Goal: Book appointment/travel/reservation: Book appointment/travel/reservation

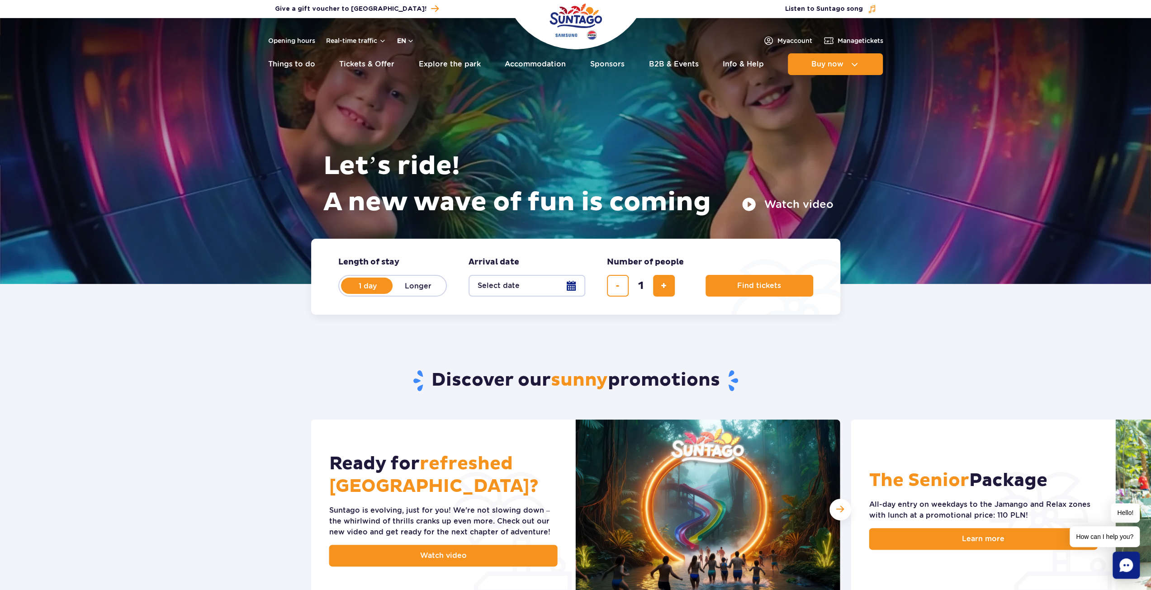
click at [404, 39] on button "en" at bounding box center [405, 40] width 17 height 9
click at [415, 61] on span "PL" at bounding box center [419, 62] width 8 height 9
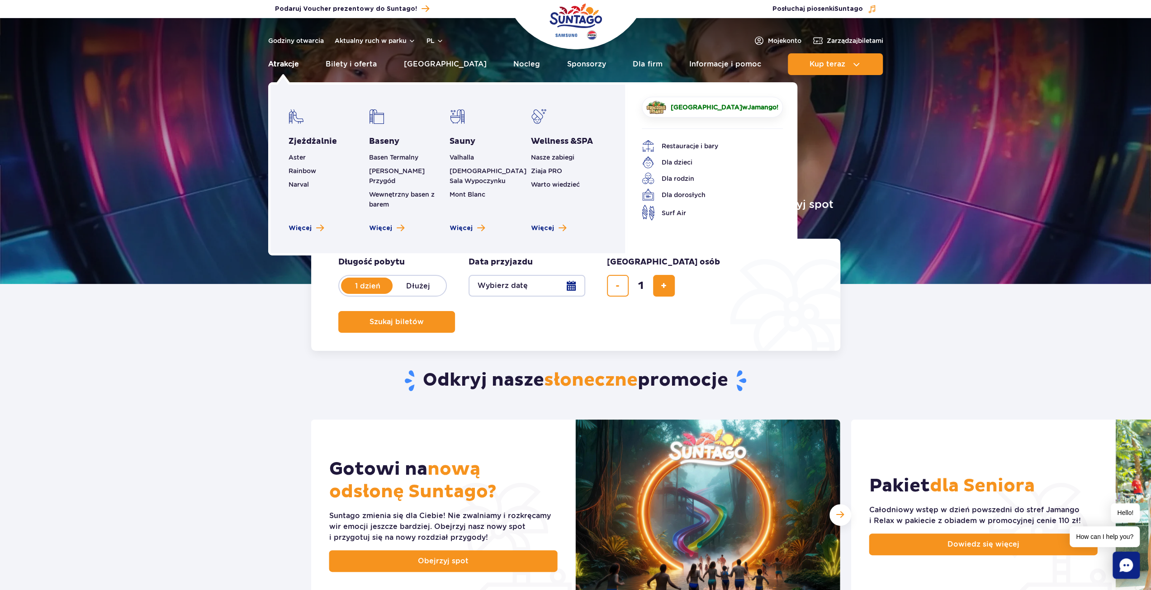
click at [274, 65] on link "Atrakcje" at bounding box center [283, 64] width 31 height 22
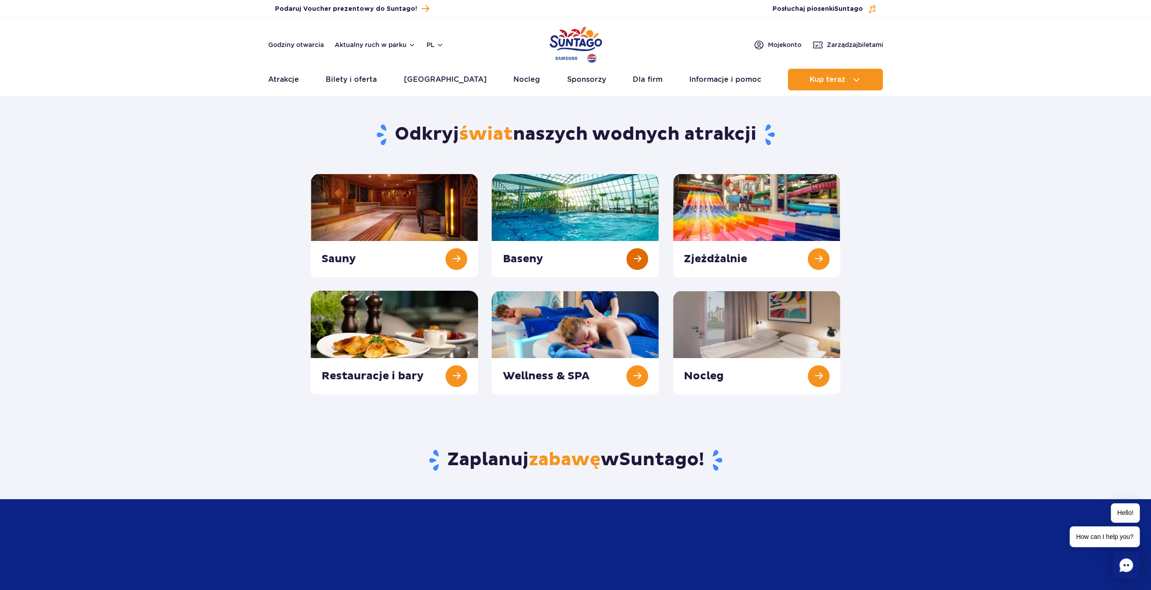
click at [570, 267] on link at bounding box center [575, 226] width 167 height 104
click at [814, 259] on link at bounding box center [756, 226] width 167 height 104
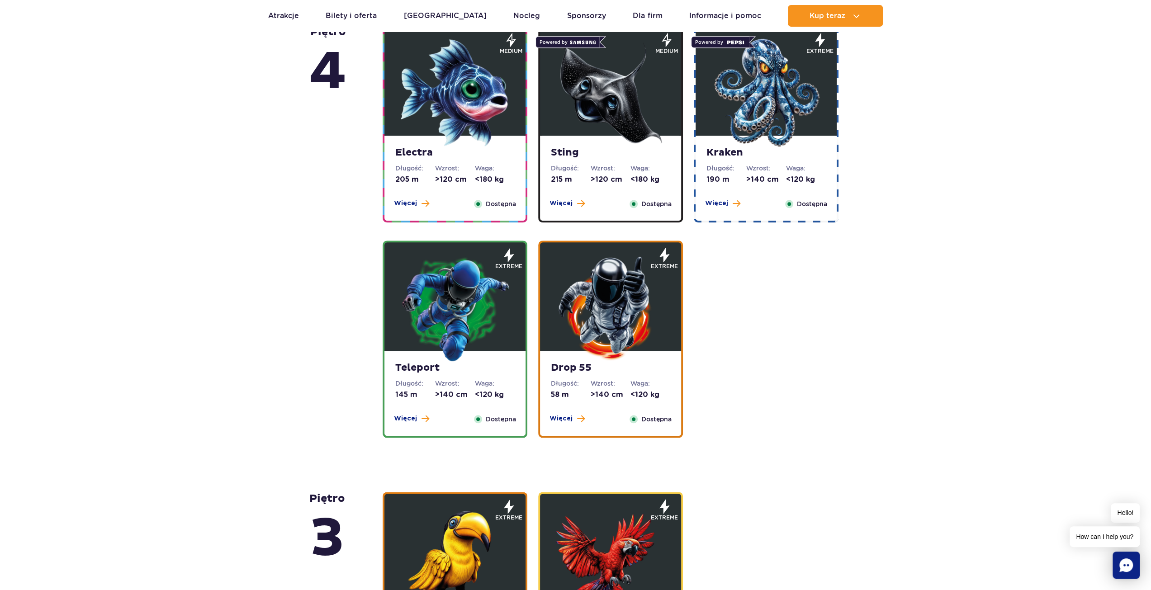
scroll to position [724, 0]
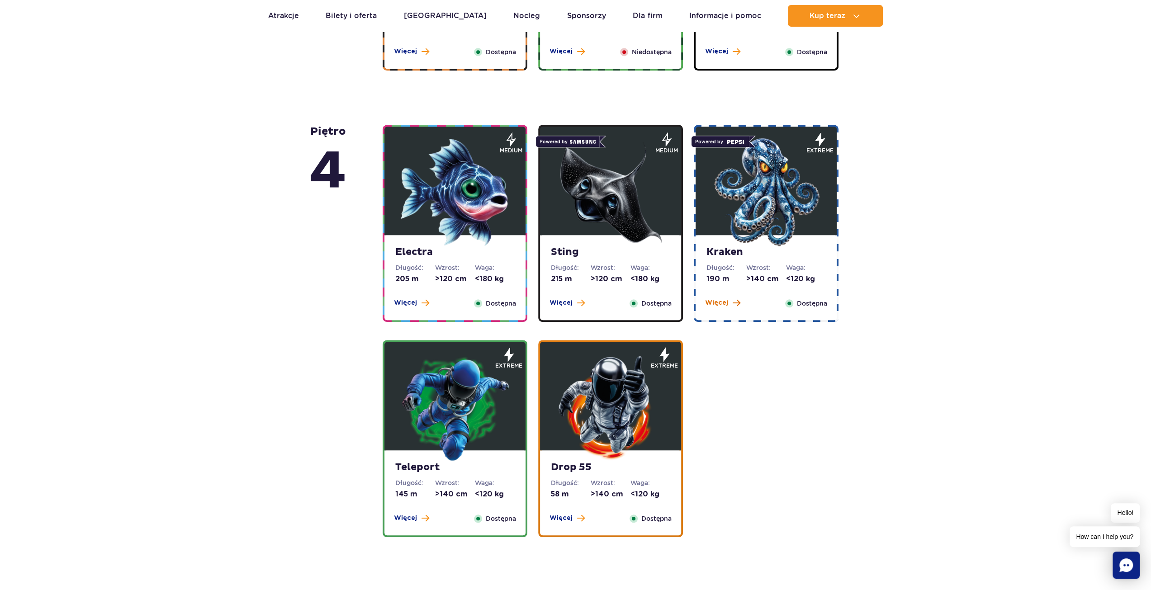
click at [714, 305] on span "Więcej" at bounding box center [716, 303] width 23 height 9
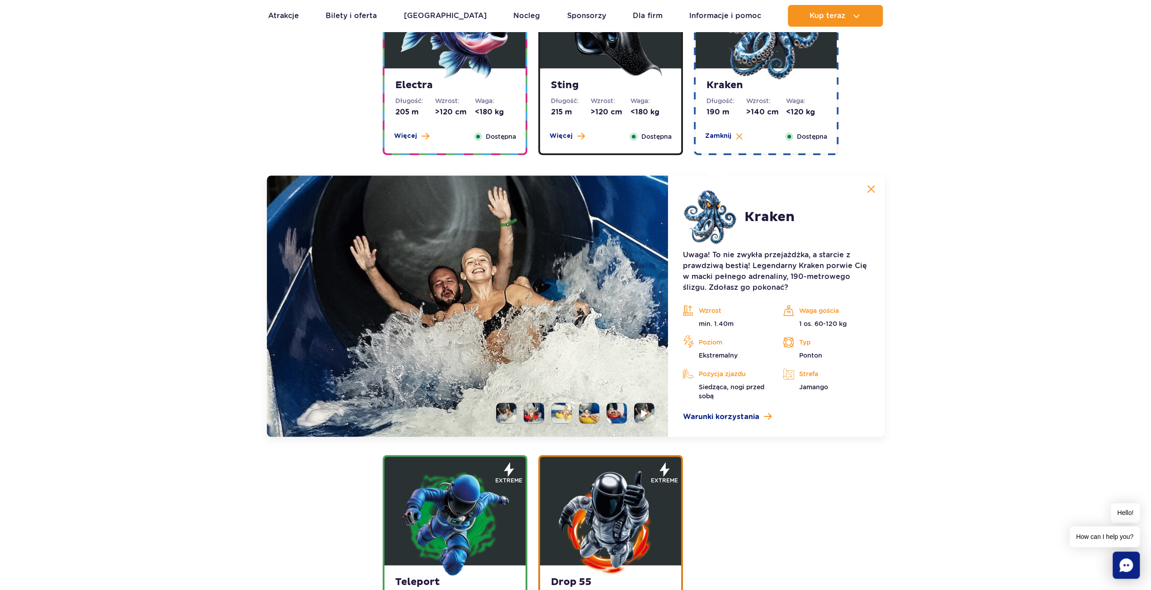
scroll to position [876, 0]
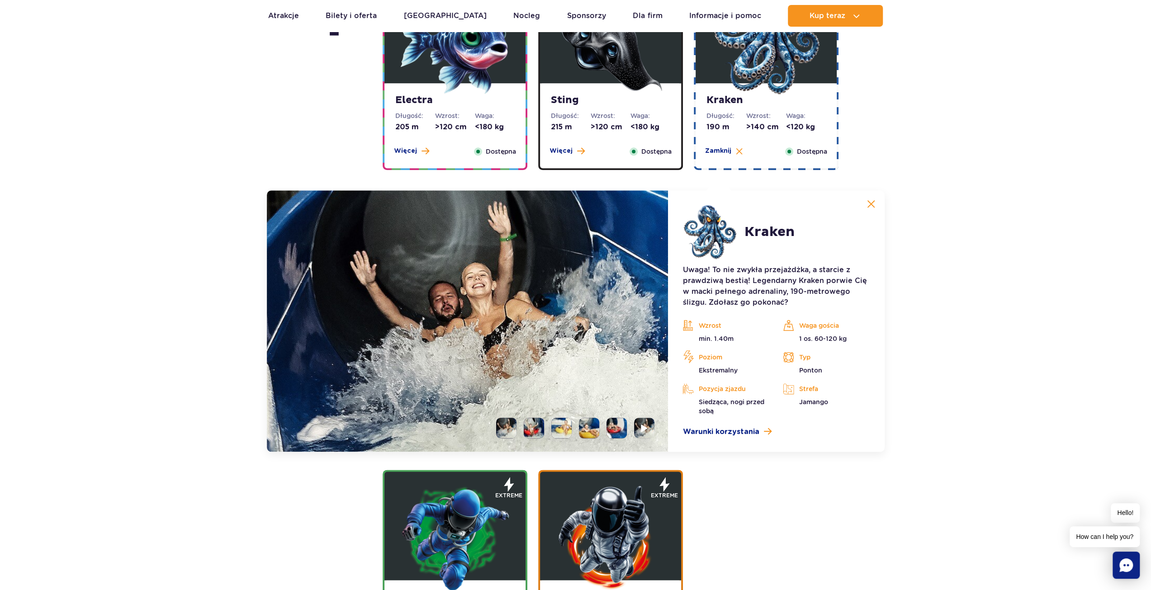
click at [538, 428] on li at bounding box center [534, 428] width 20 height 20
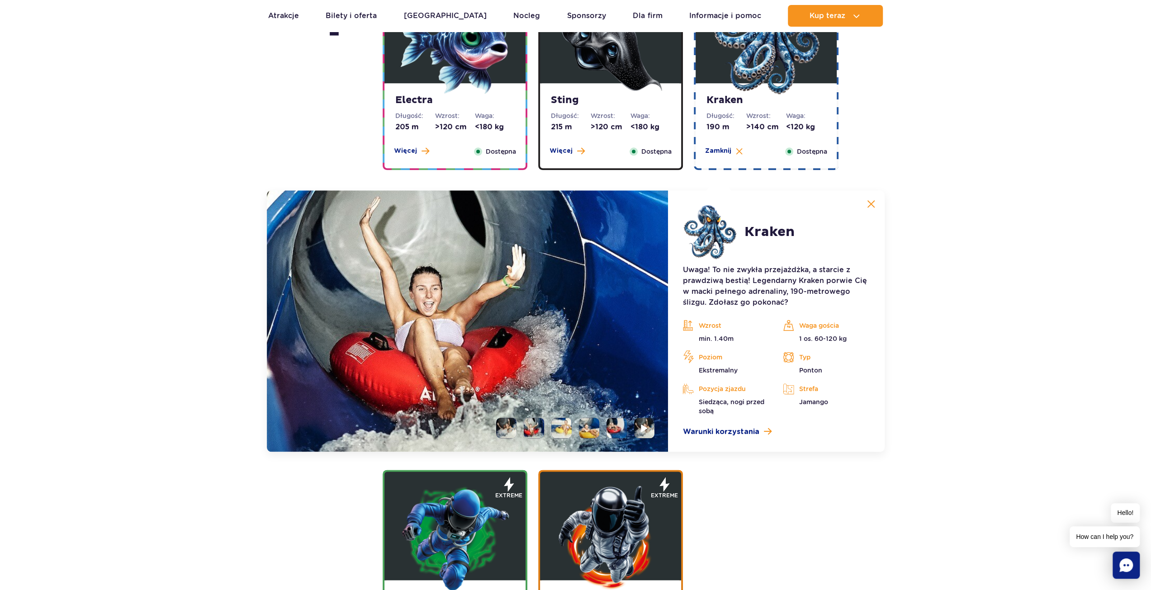
click at [566, 428] on li at bounding box center [562, 428] width 20 height 20
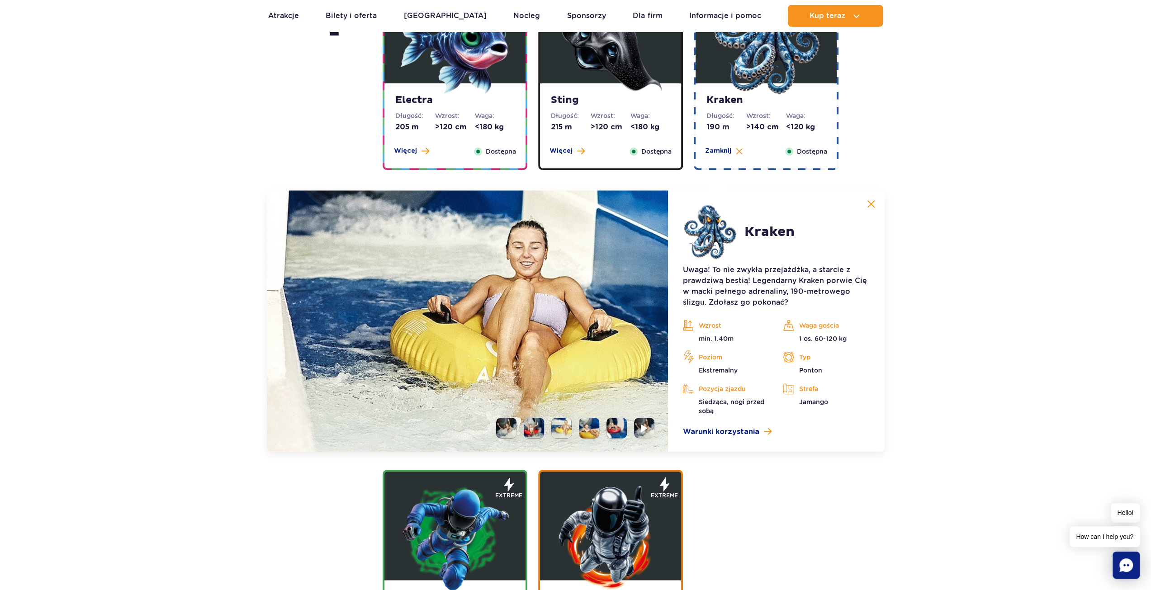
click at [588, 430] on li at bounding box center [589, 428] width 20 height 20
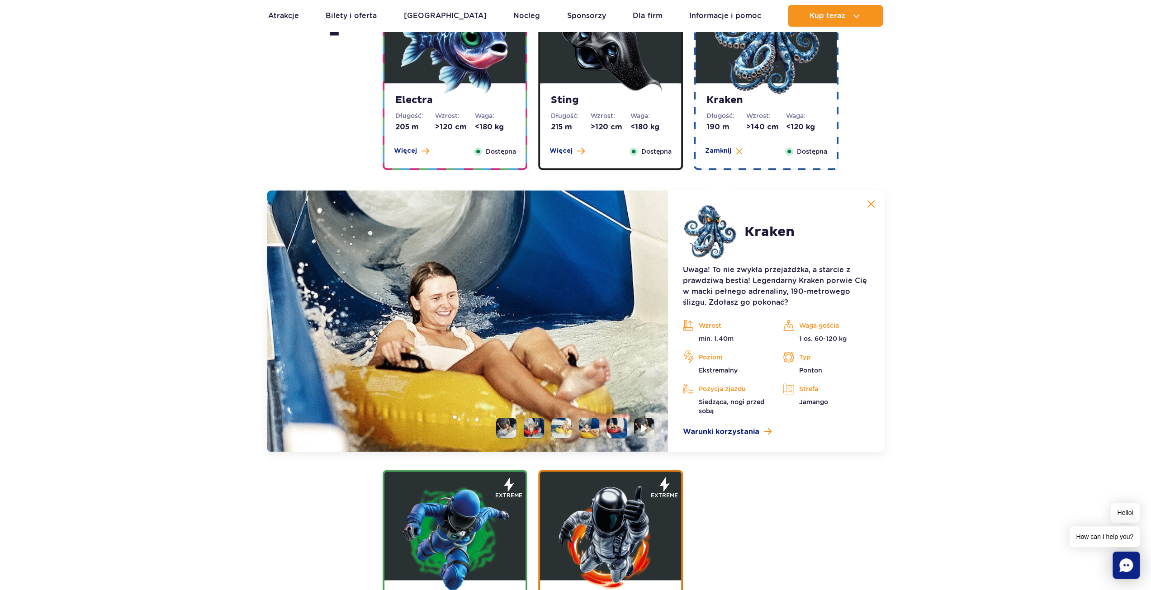
click at [619, 431] on li at bounding box center [617, 428] width 20 height 20
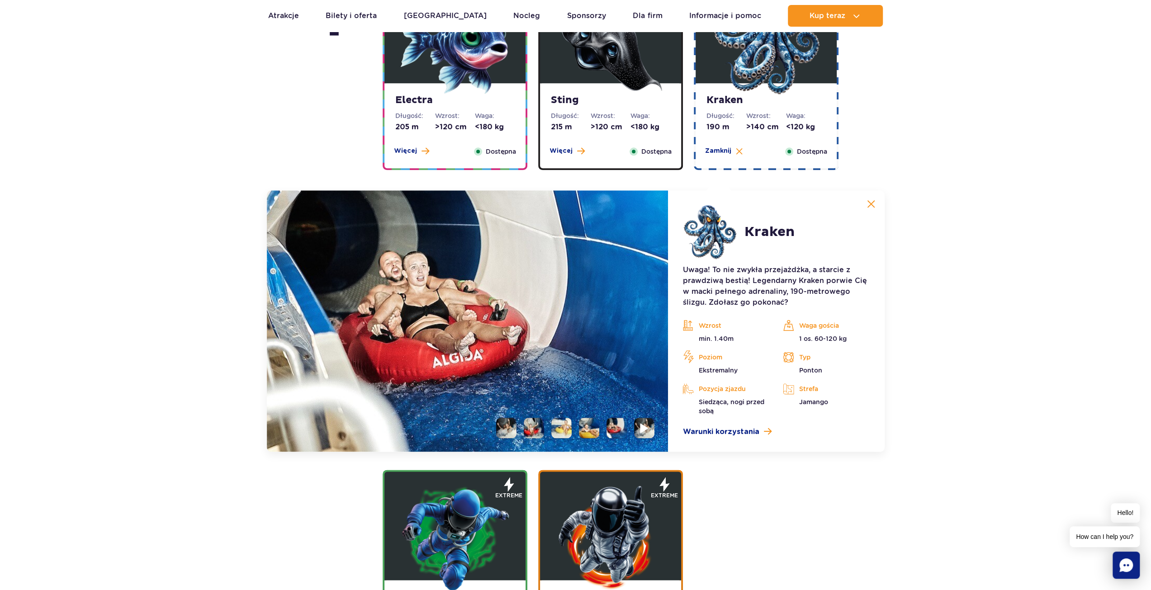
click at [651, 430] on li at bounding box center [644, 428] width 20 height 20
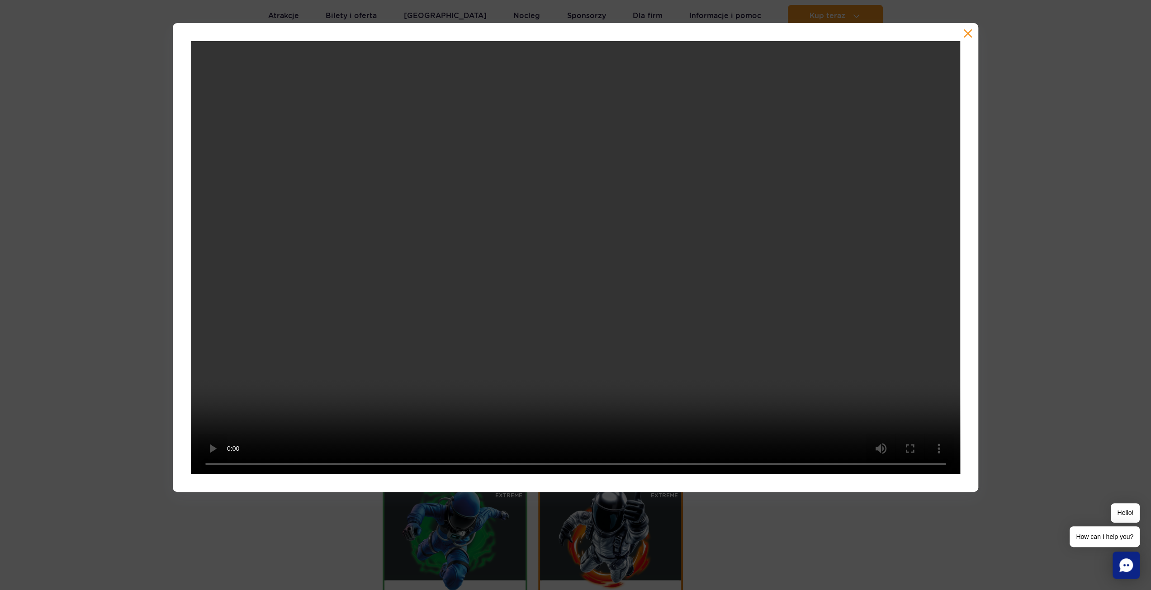
click at [970, 34] on button "button" at bounding box center [968, 33] width 9 height 9
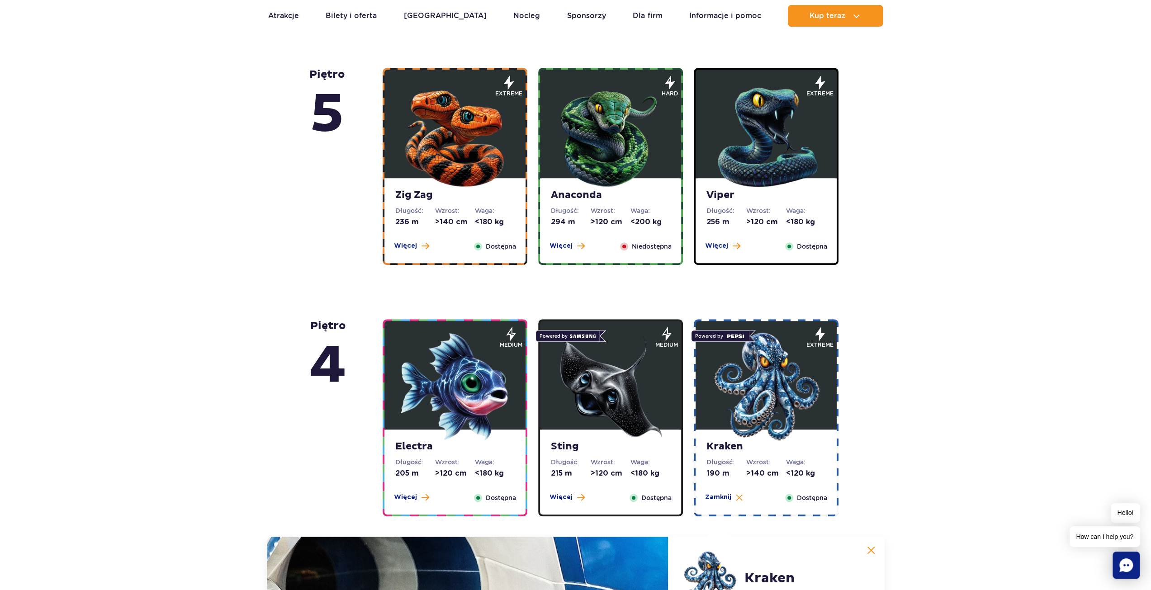
scroll to position [423, 0]
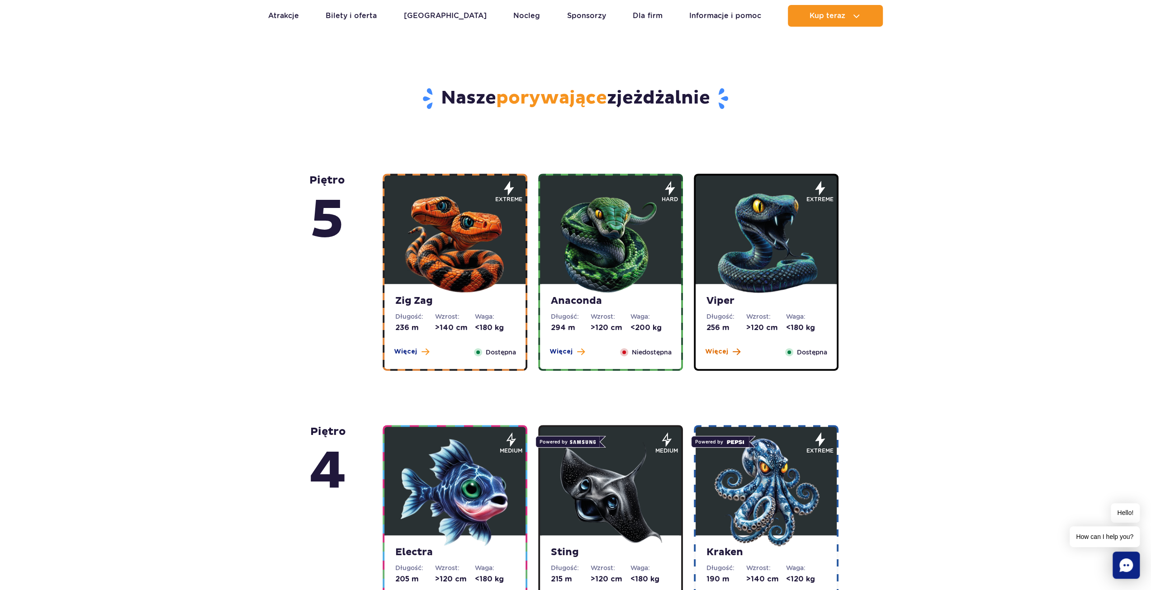
click at [710, 356] on span "Więcej" at bounding box center [716, 351] width 23 height 9
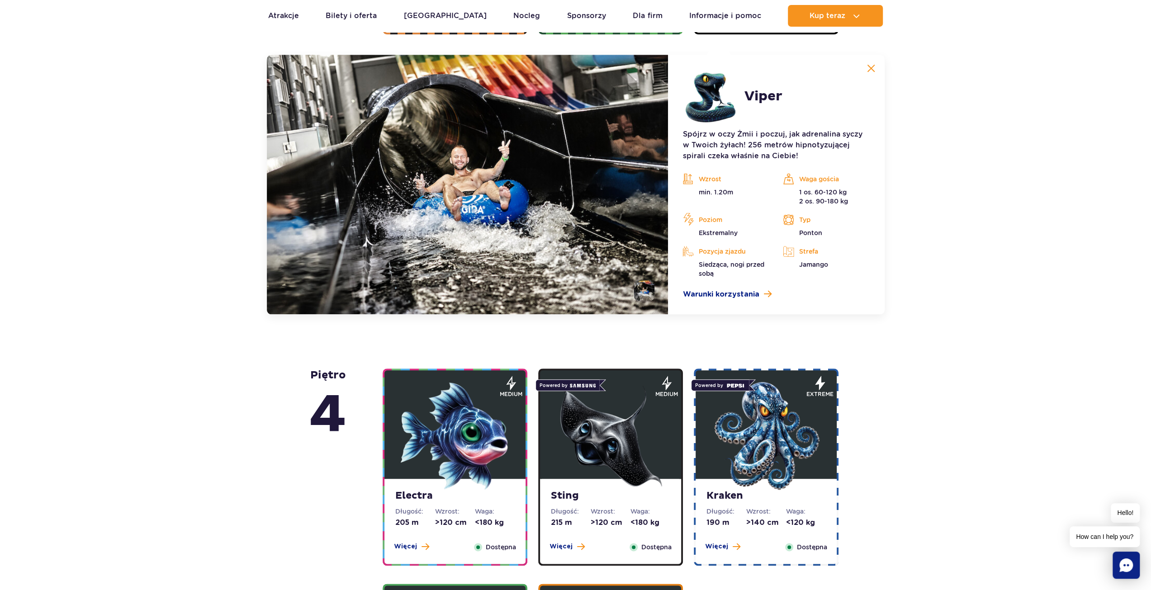
scroll to position [534, 0]
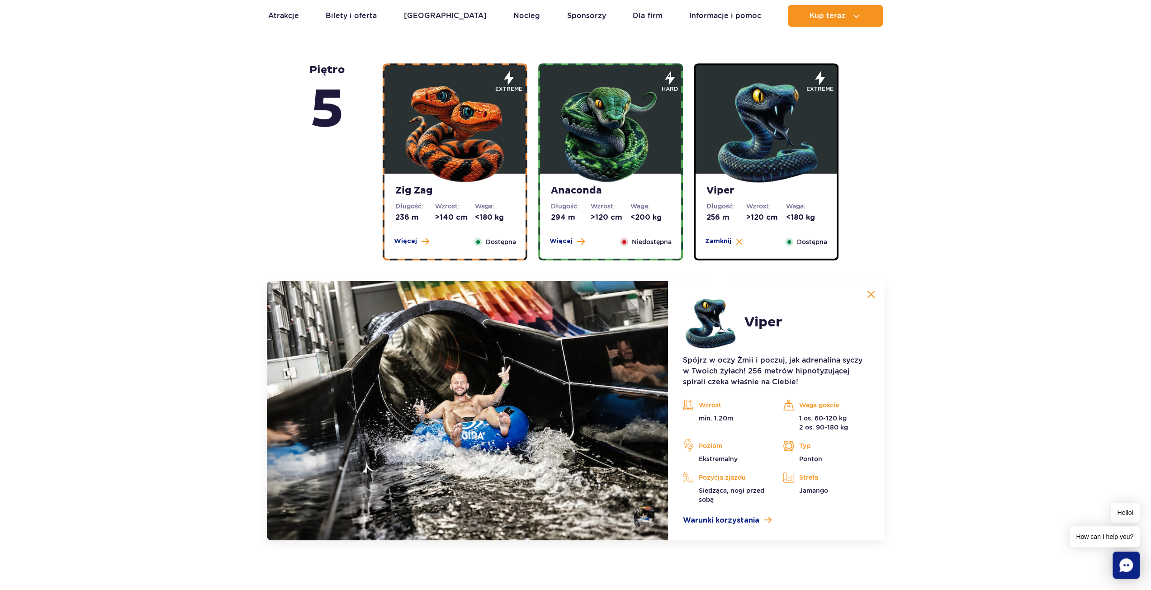
click at [560, 240] on span "Więcej" at bounding box center [561, 241] width 23 height 9
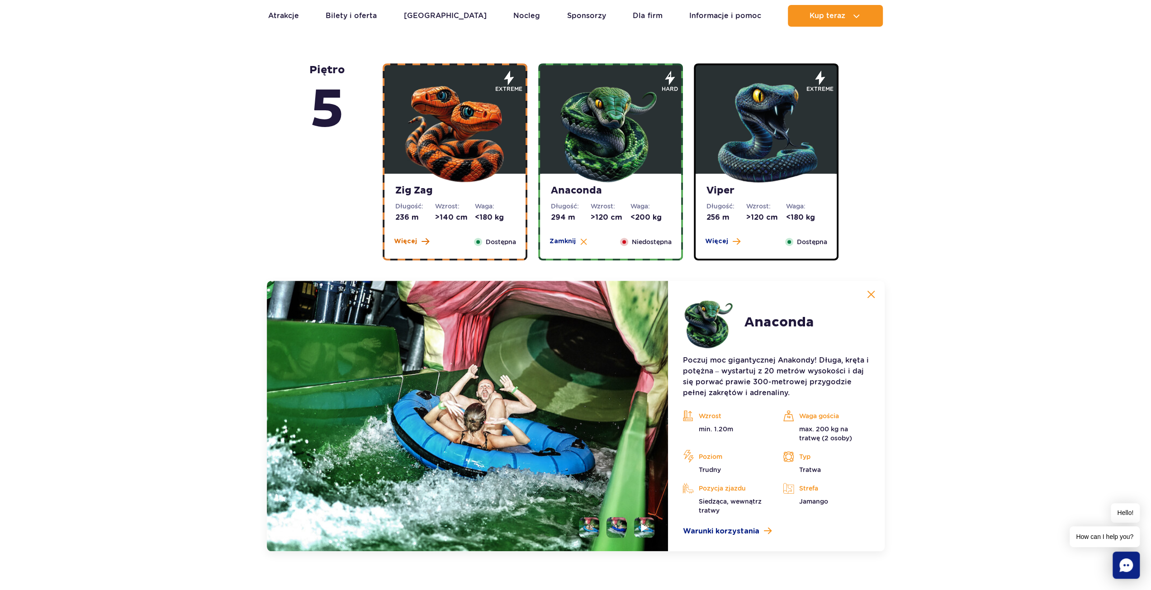
click at [404, 245] on span "Więcej" at bounding box center [405, 241] width 23 height 9
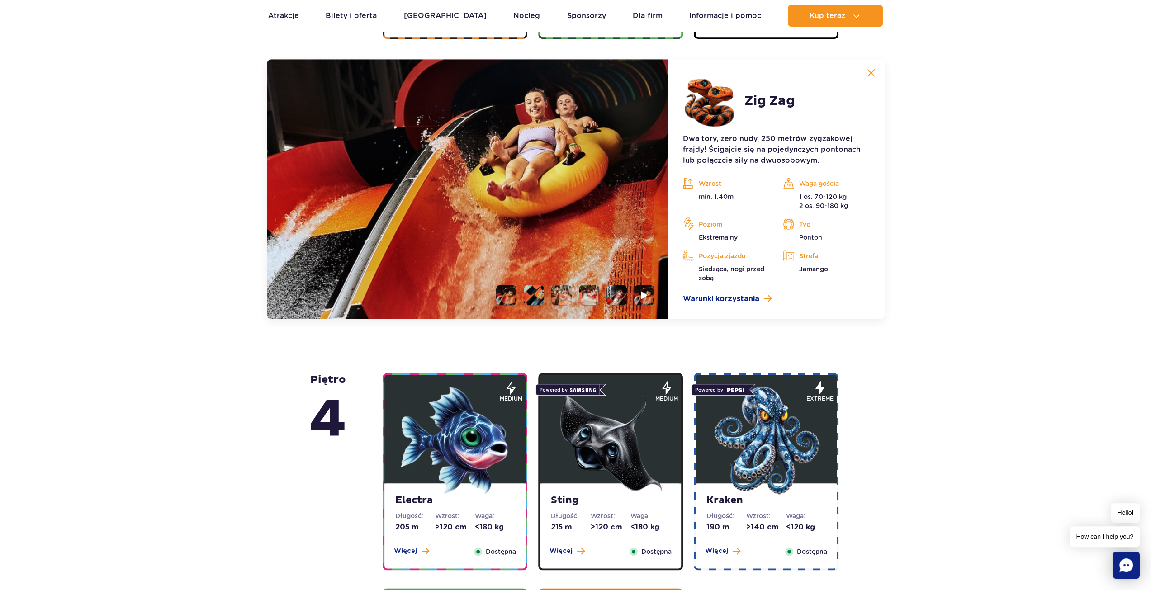
scroll to position [760, 0]
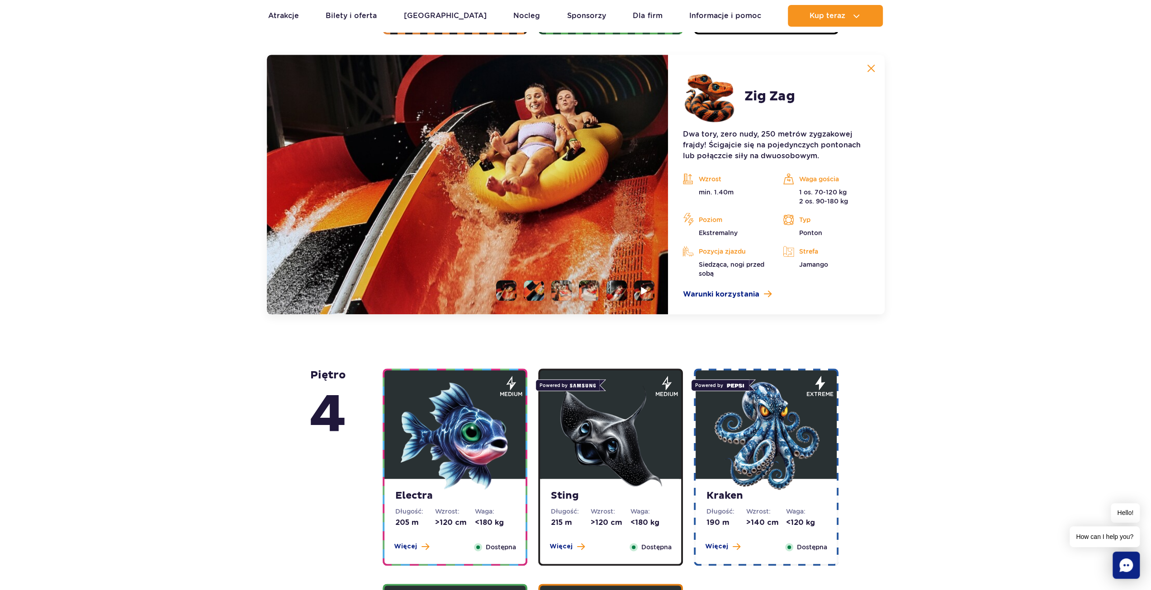
click at [538, 287] on li at bounding box center [534, 291] width 20 height 20
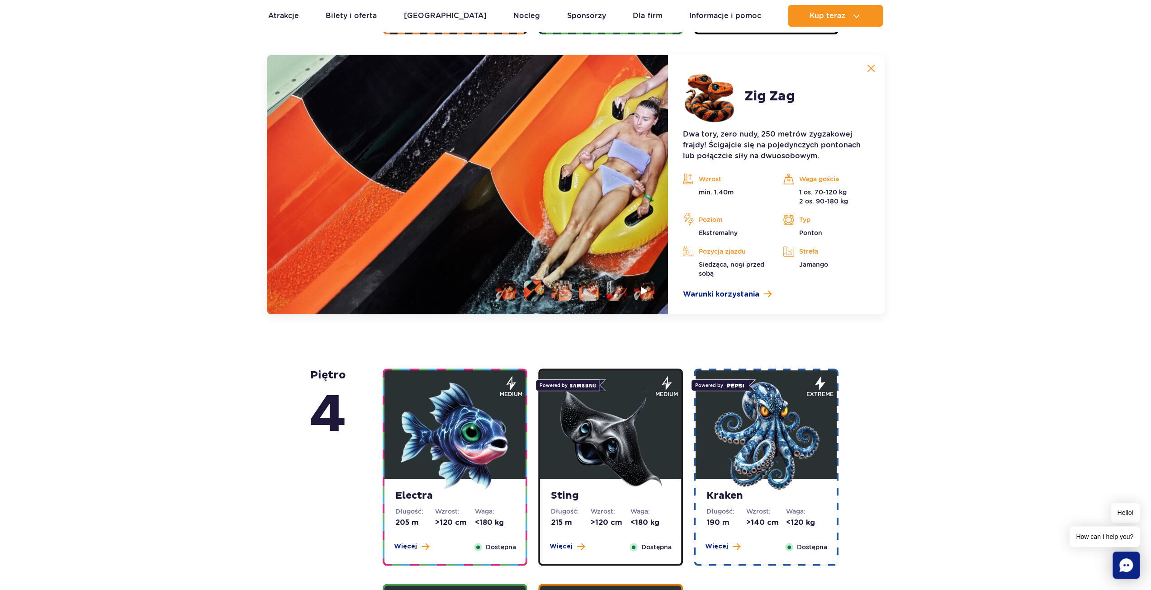
click at [564, 288] on li at bounding box center [562, 291] width 20 height 20
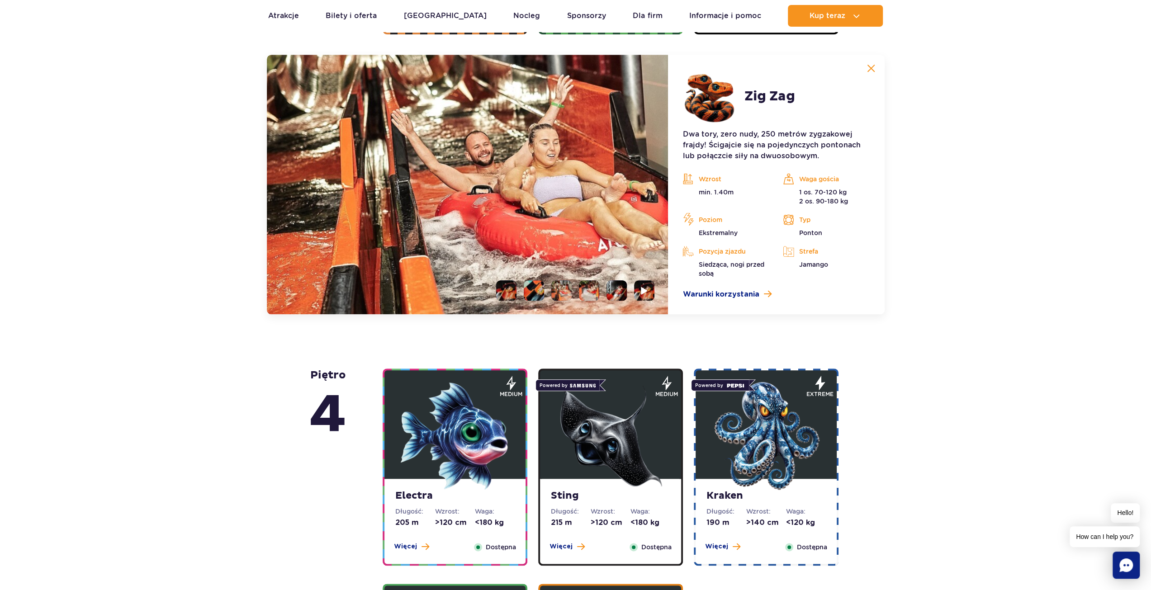
click at [507, 291] on li at bounding box center [506, 291] width 20 height 20
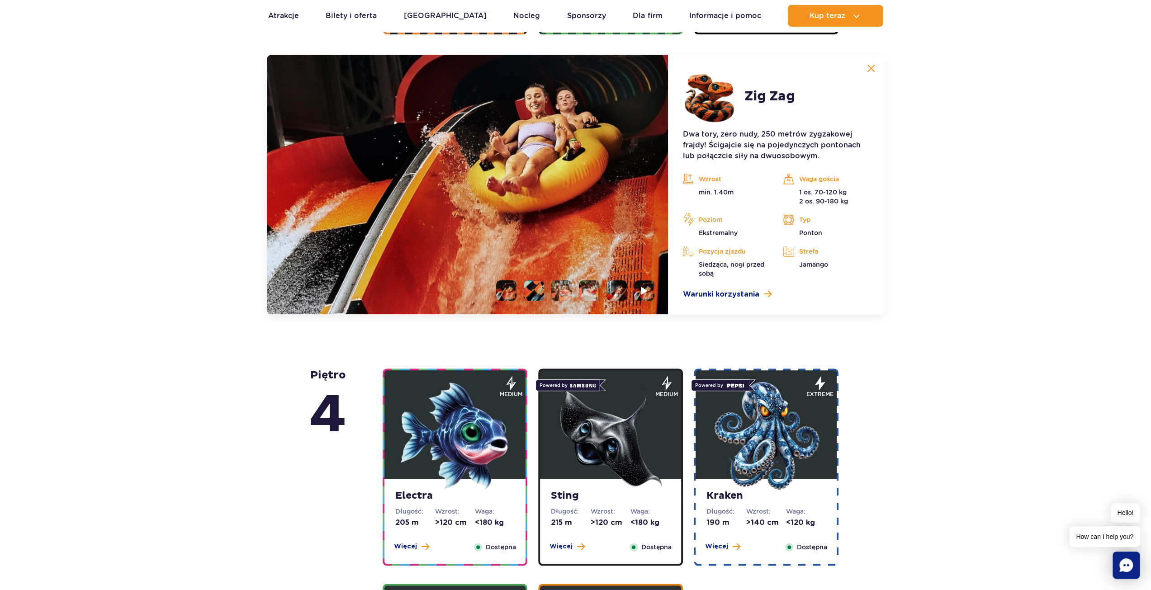
click at [562, 288] on li at bounding box center [562, 291] width 20 height 20
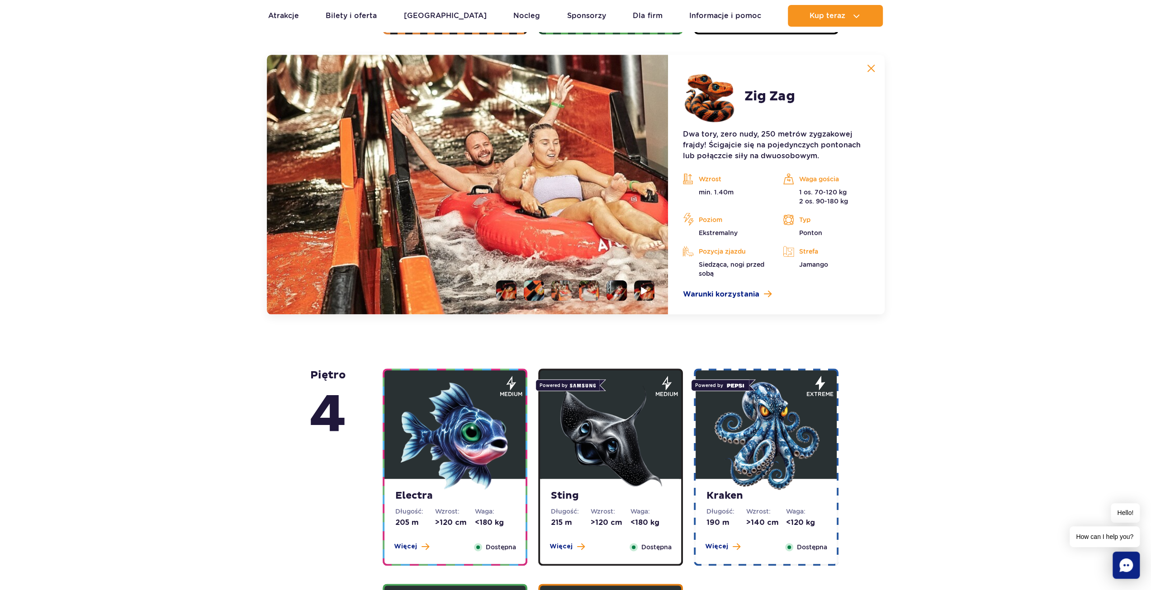
click at [595, 289] on li at bounding box center [589, 291] width 20 height 20
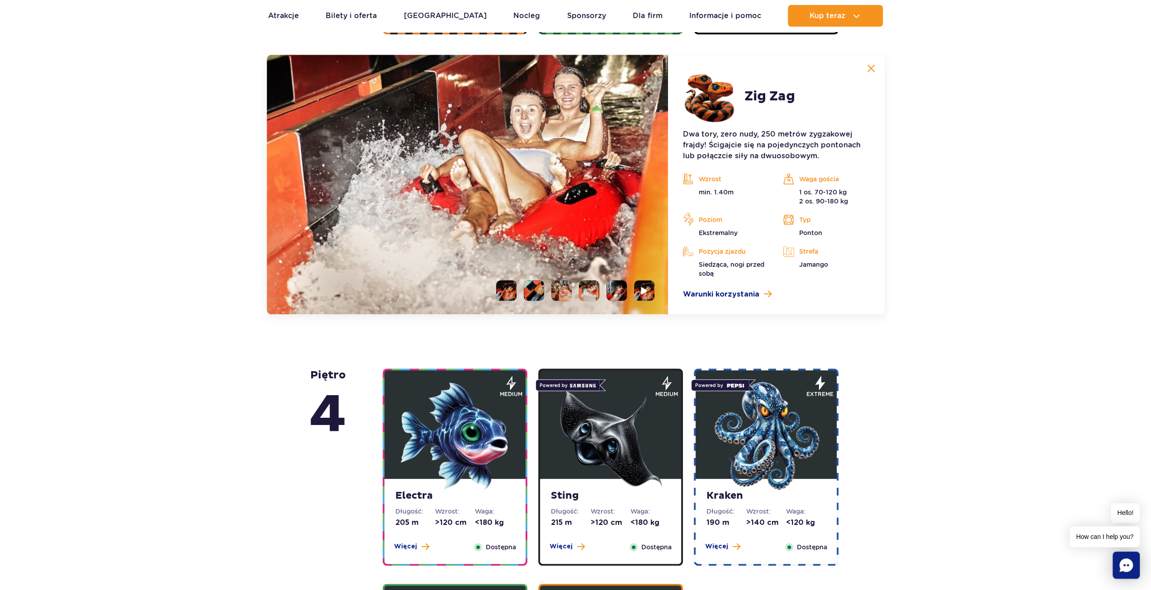
click at [614, 290] on li at bounding box center [617, 291] width 20 height 20
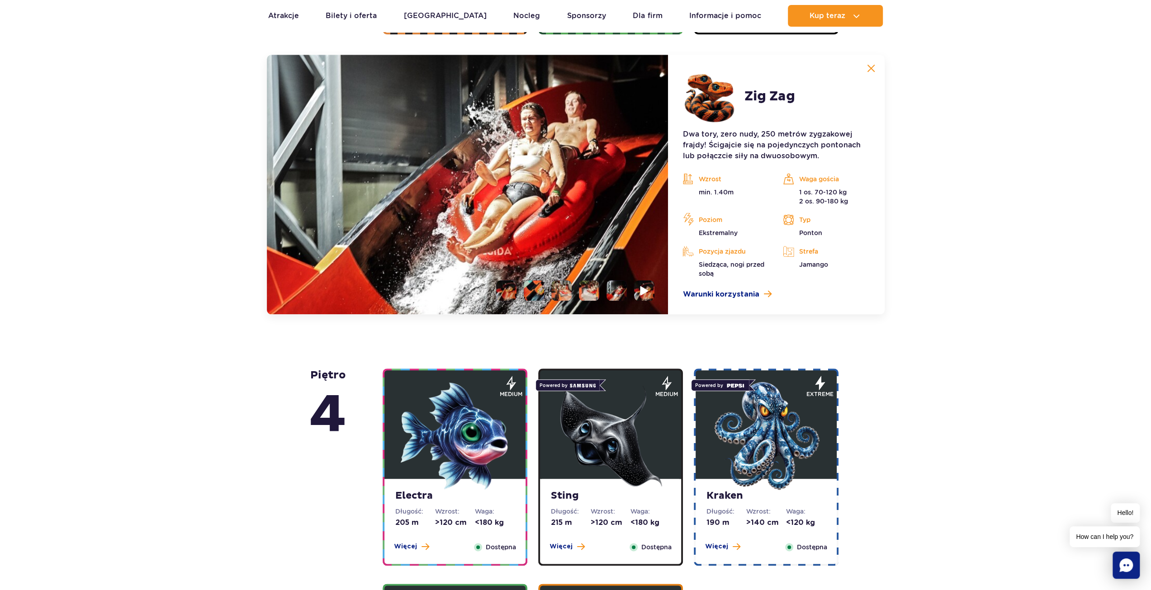
click at [645, 286] on img at bounding box center [645, 290] width 9 height 10
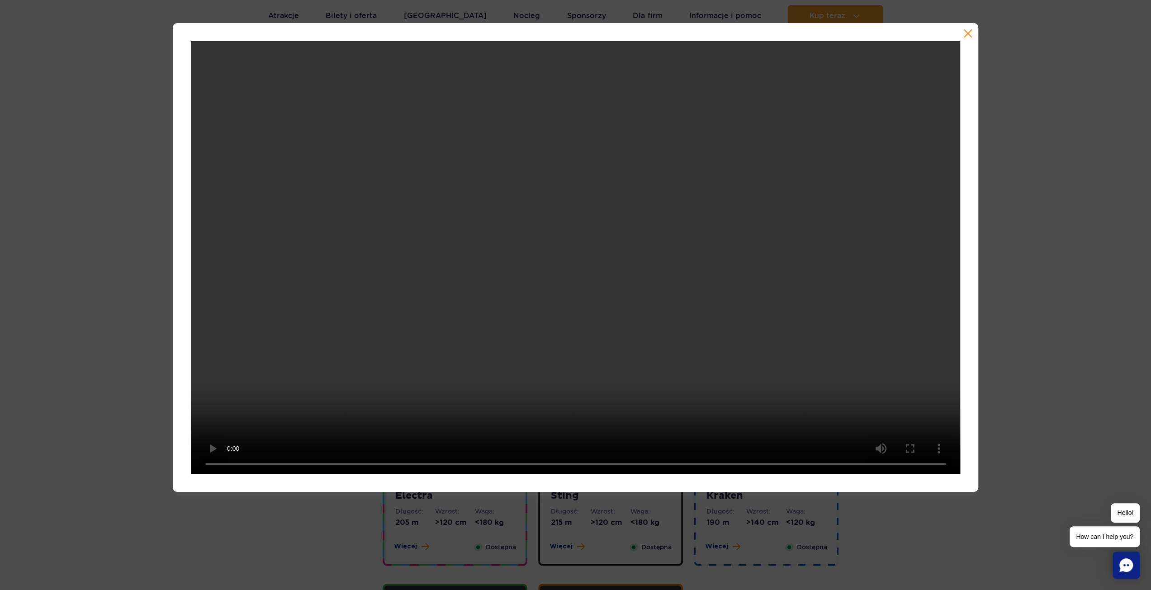
click at [973, 34] on div at bounding box center [576, 257] width 806 height 469
click at [970, 34] on button "button" at bounding box center [968, 33] width 9 height 9
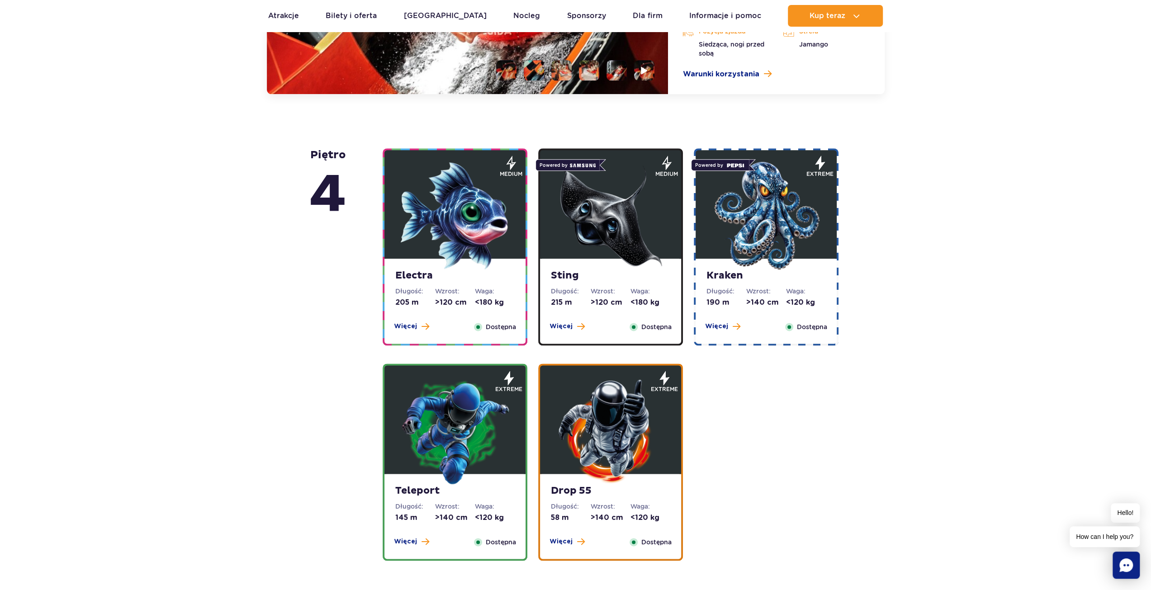
scroll to position [986, 0]
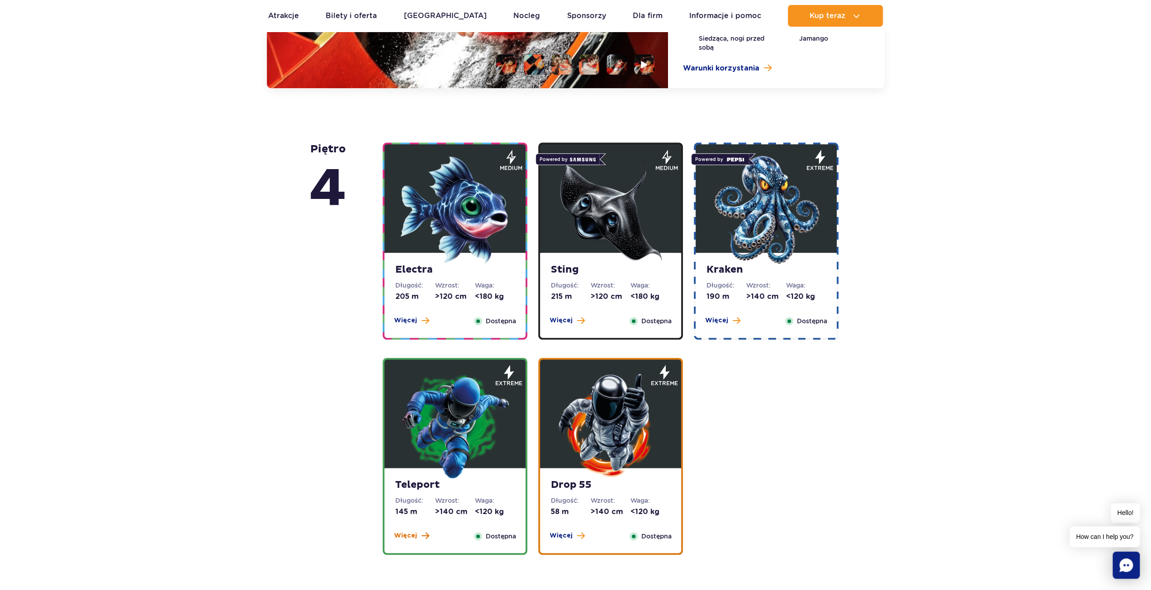
click at [403, 536] on span "Więcej" at bounding box center [405, 536] width 23 height 9
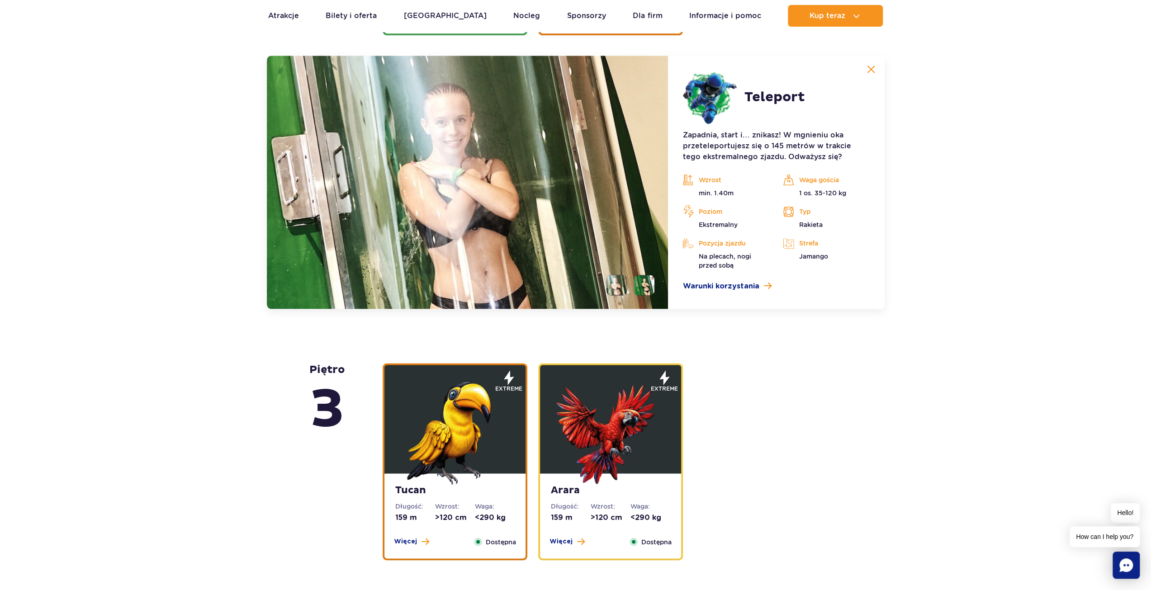
scroll to position [1227, 0]
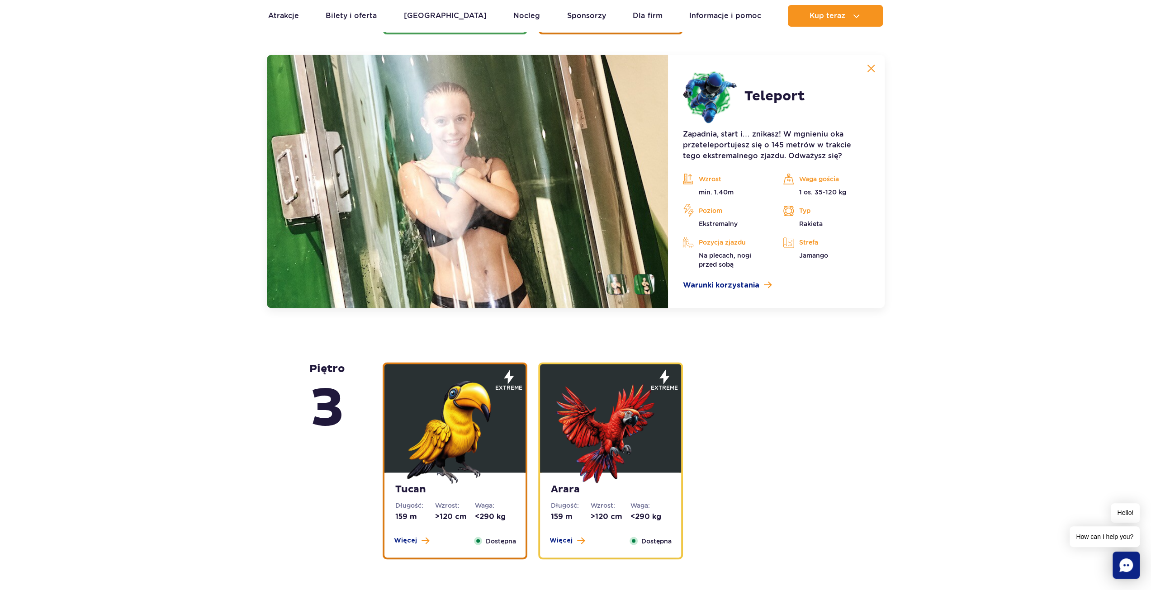
click at [642, 285] on li at bounding box center [644, 284] width 20 height 20
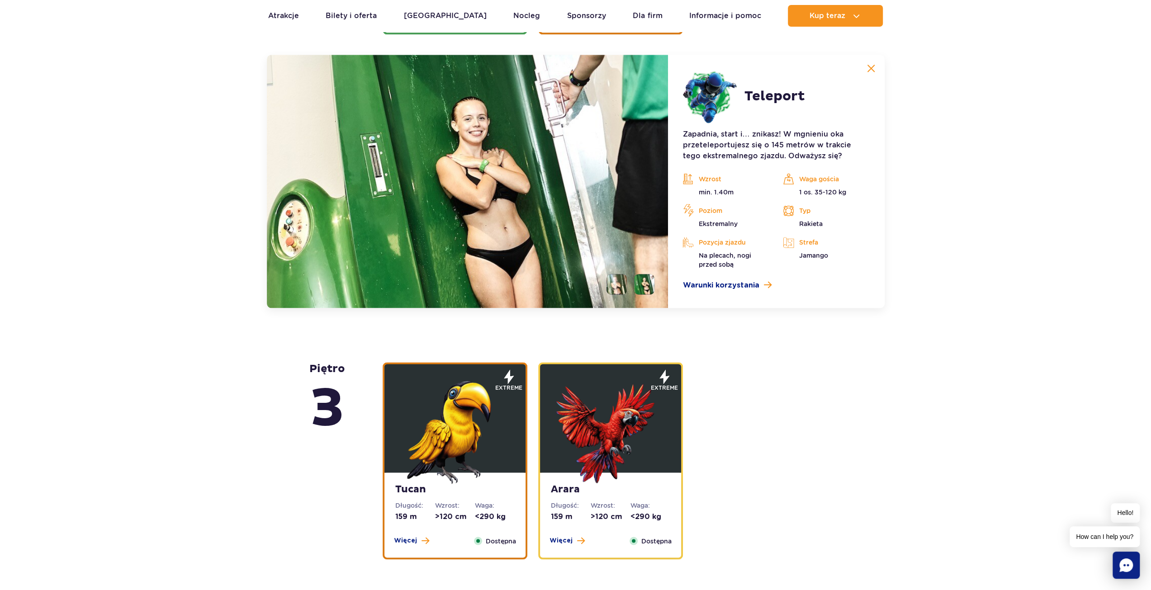
click at [614, 285] on li at bounding box center [617, 284] width 20 height 20
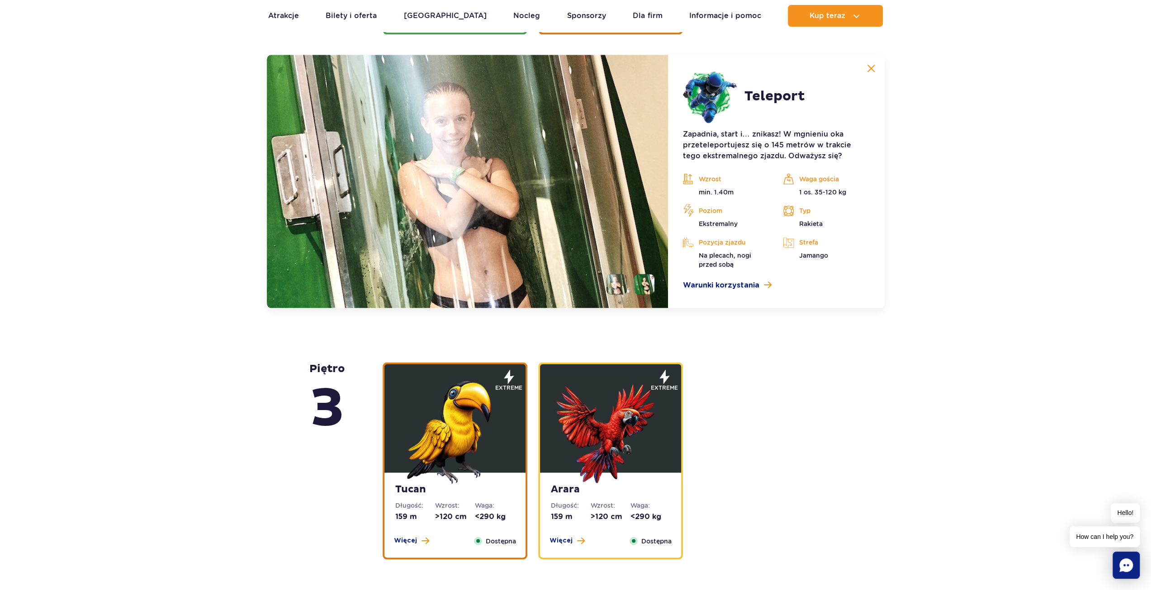
click at [794, 337] on div "piętro 5 Zig Zag Długość: 236 m Wzrost: >140 cm Waga: <180 kg Więcej Zamknij Do…" at bounding box center [575, 450] width 543 height 2160
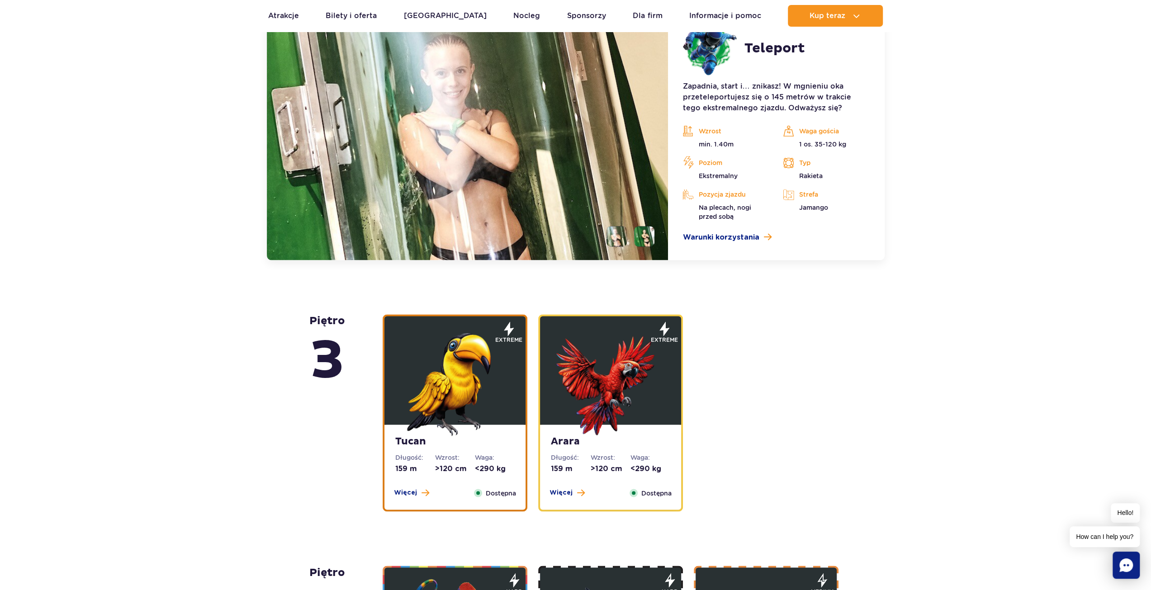
scroll to position [1091, 0]
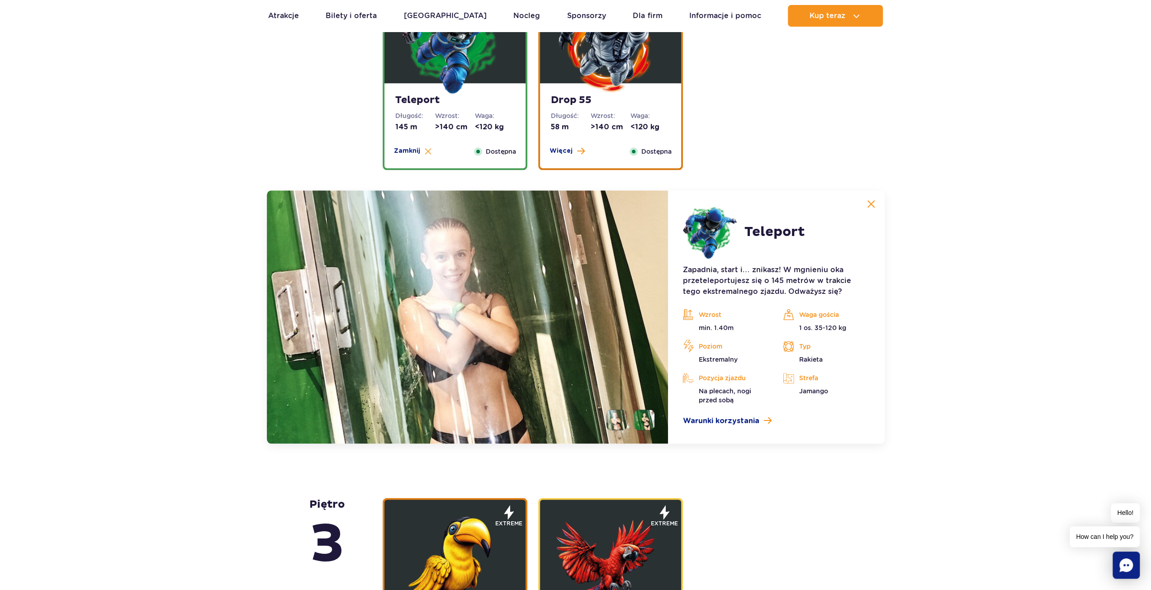
click at [870, 200] on img at bounding box center [871, 204] width 8 height 8
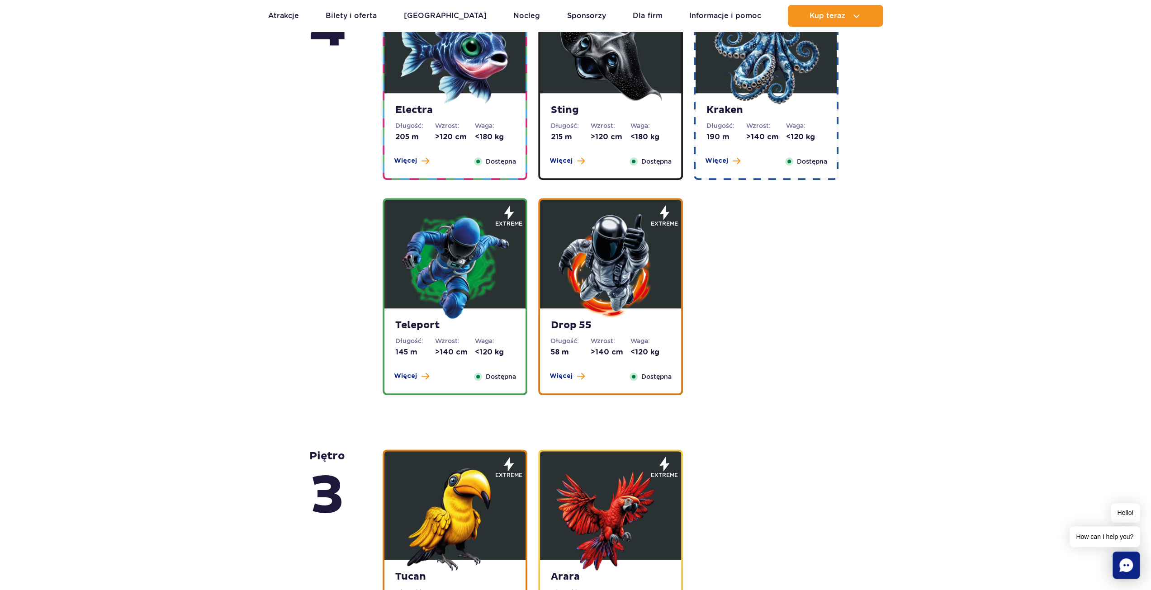
scroll to position [865, 0]
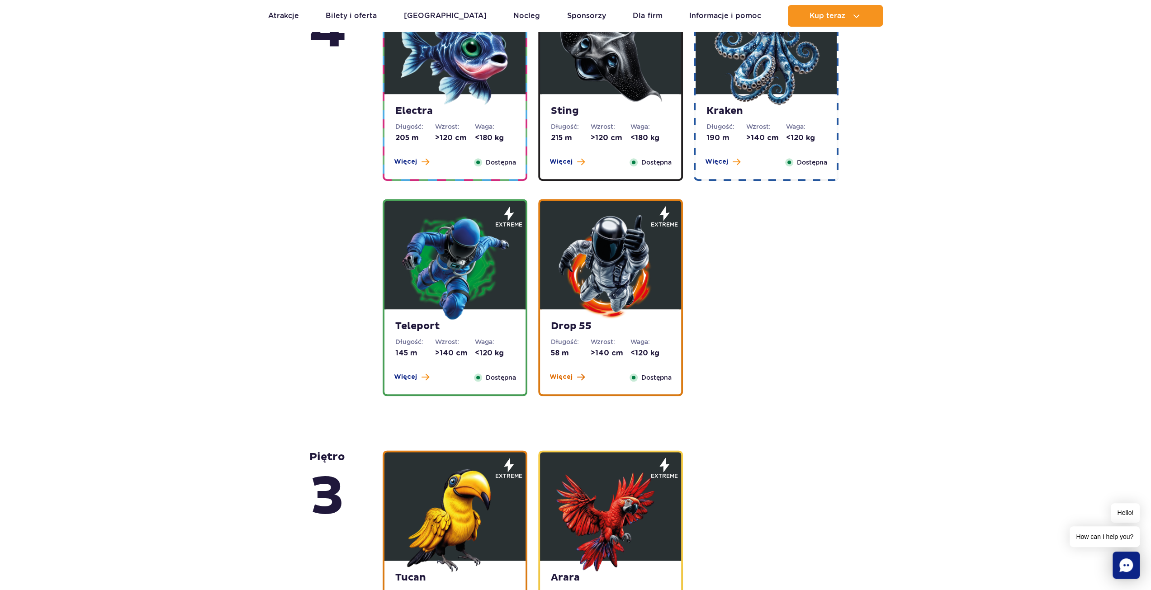
click at [570, 378] on span "Więcej" at bounding box center [561, 377] width 23 height 9
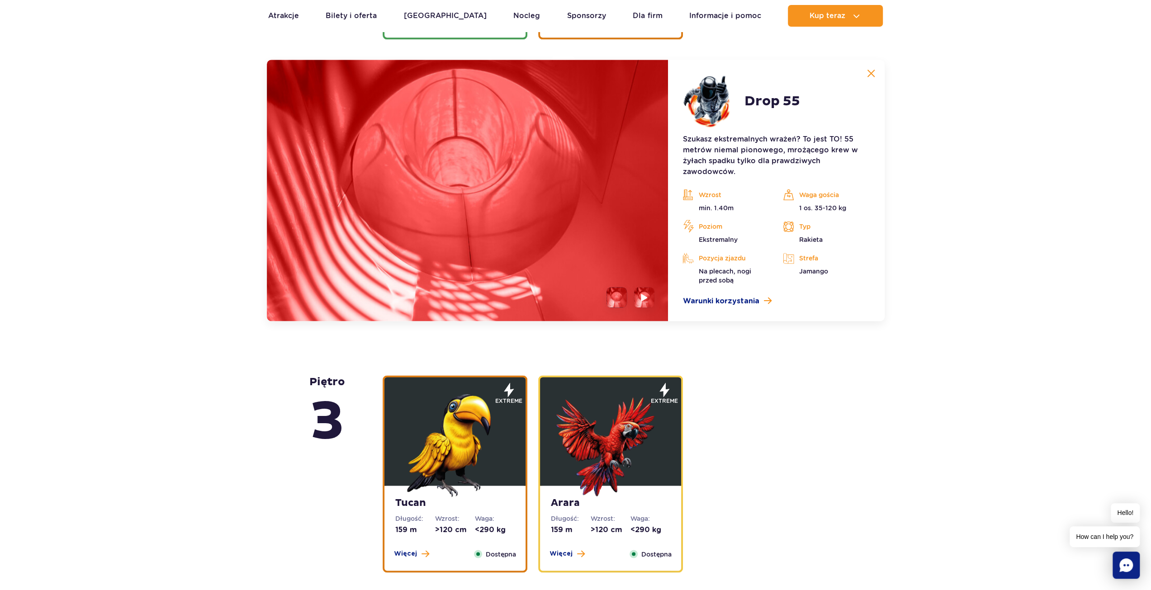
scroll to position [1227, 0]
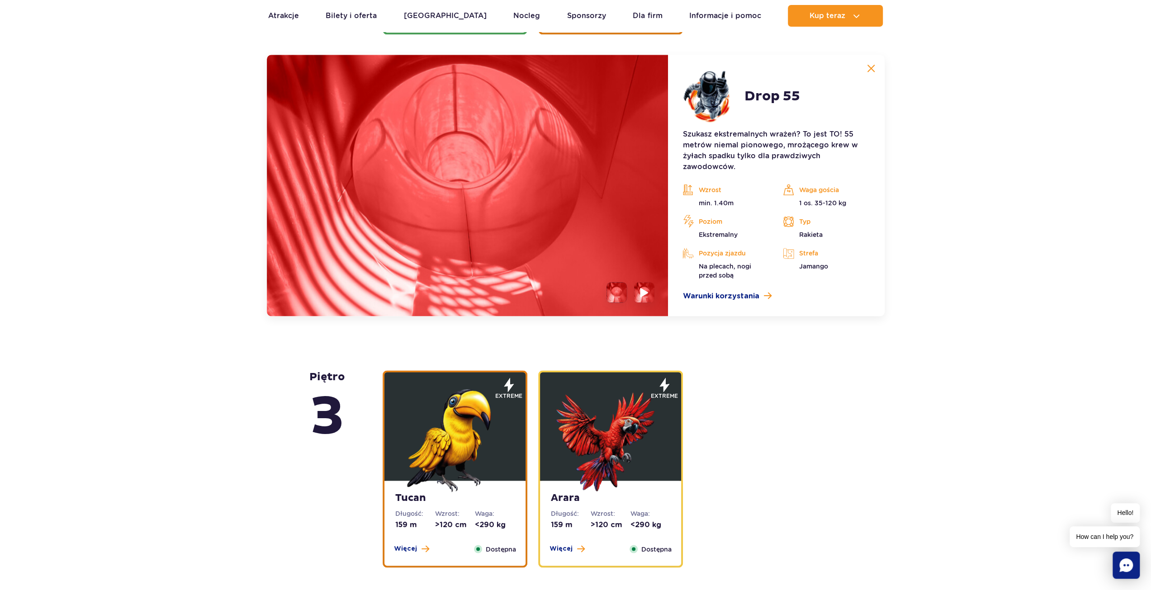
click at [647, 290] on img at bounding box center [645, 292] width 9 height 10
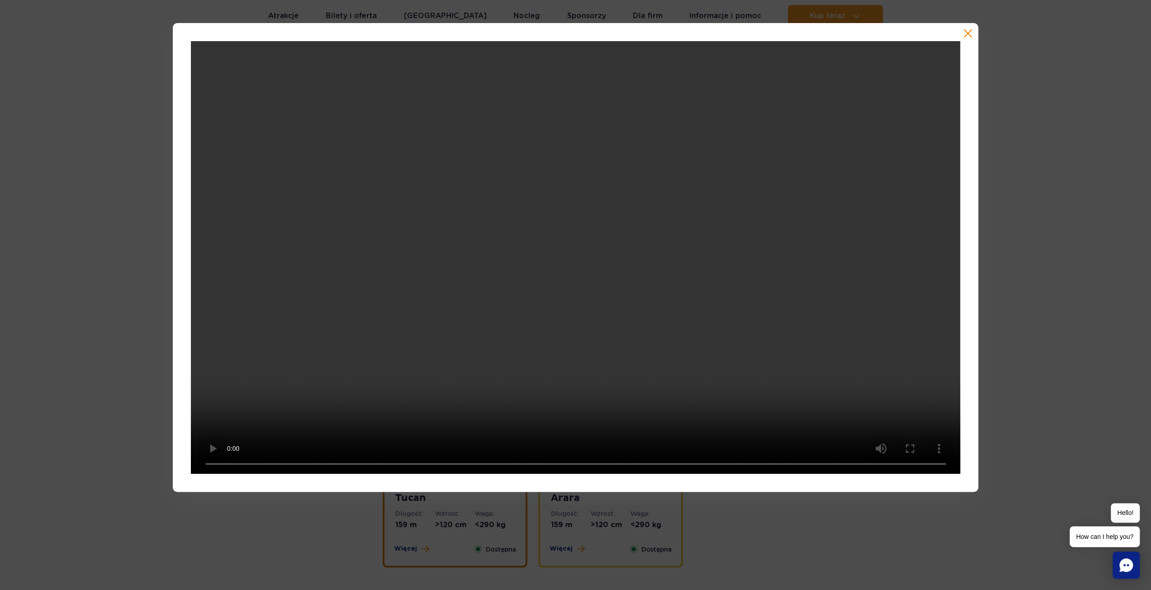
click at [966, 34] on button "button" at bounding box center [968, 33] width 9 height 9
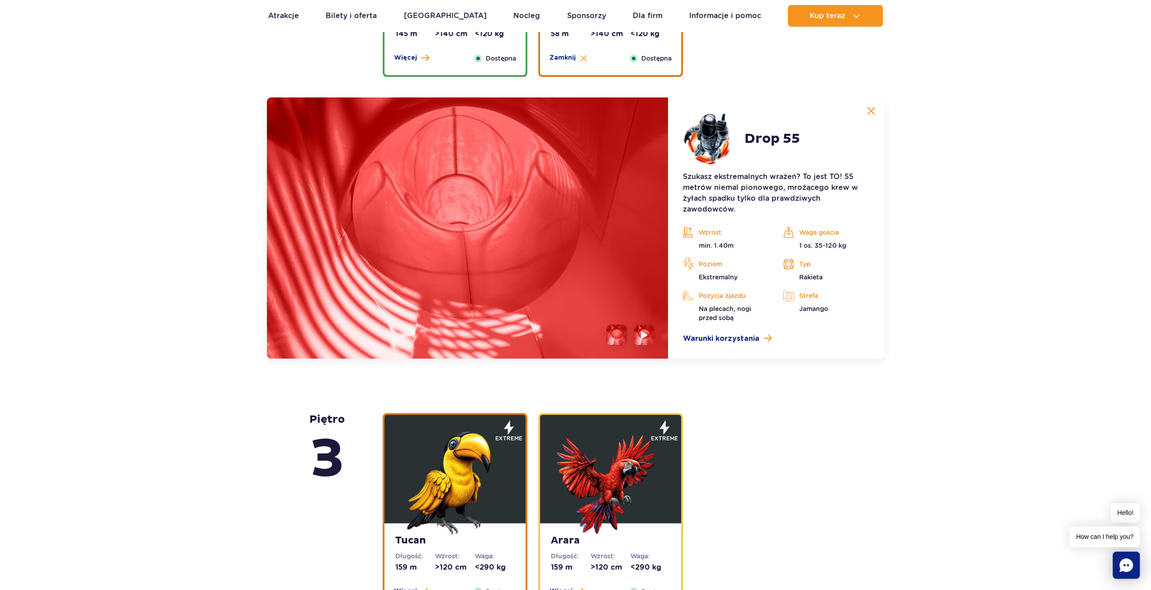
scroll to position [1001, 0]
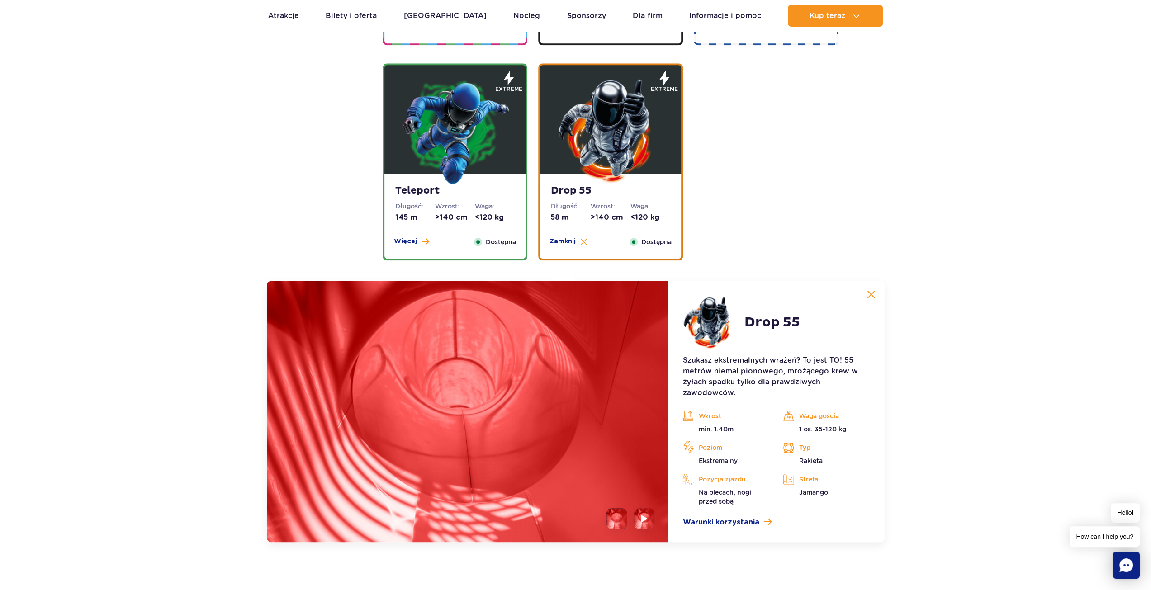
click at [874, 295] on img at bounding box center [871, 294] width 8 height 8
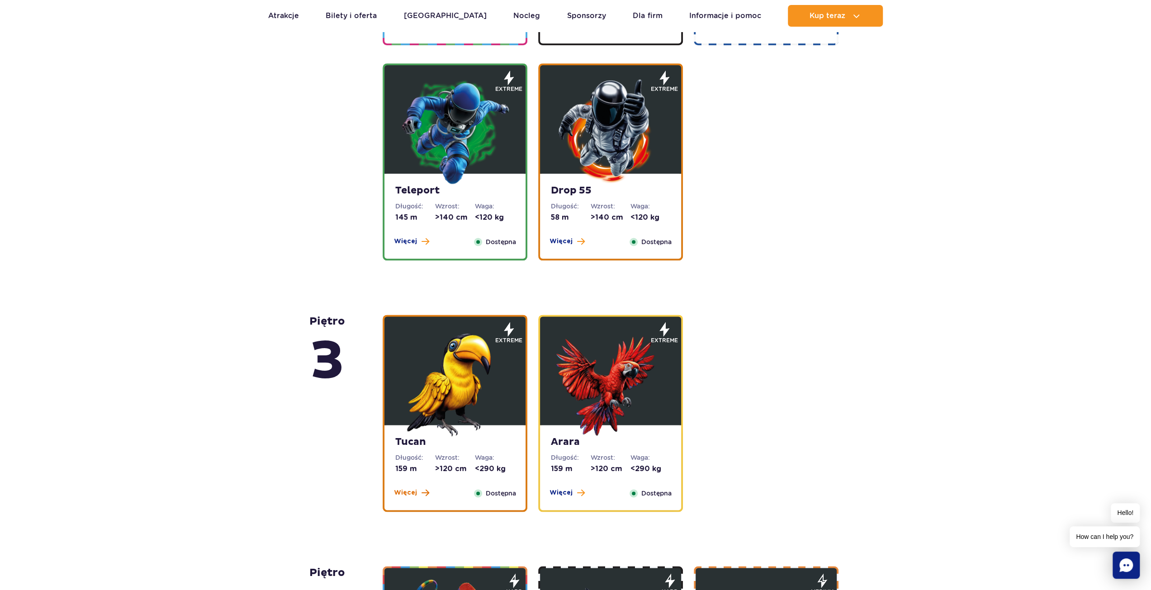
click at [405, 489] on span "Więcej" at bounding box center [405, 493] width 23 height 9
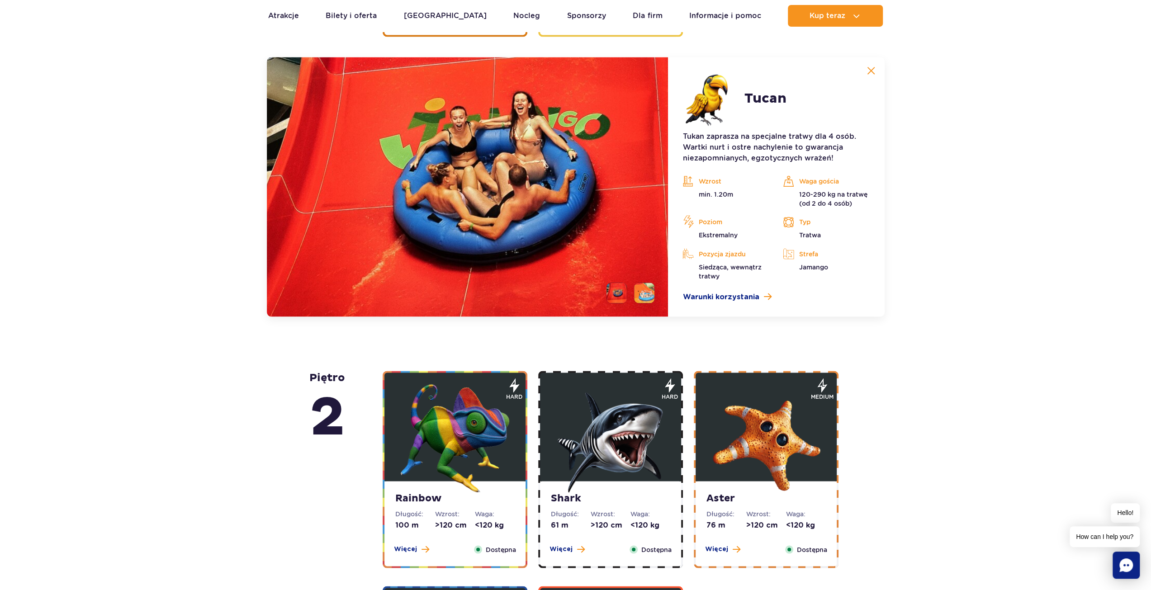
scroll to position [1479, 0]
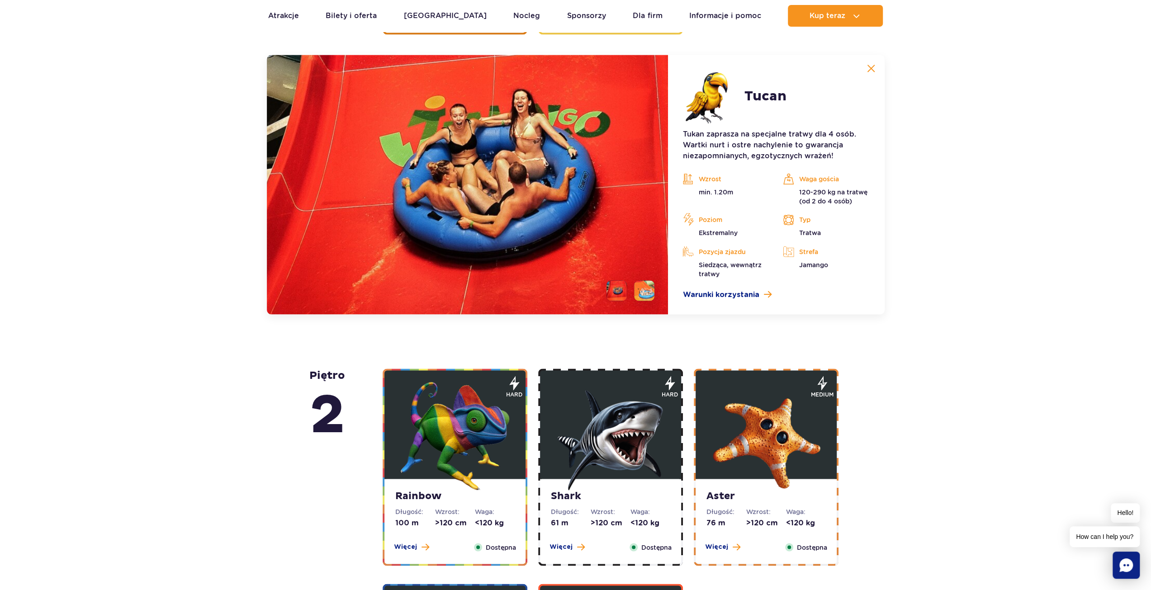
click at [641, 291] on li at bounding box center [644, 291] width 20 height 20
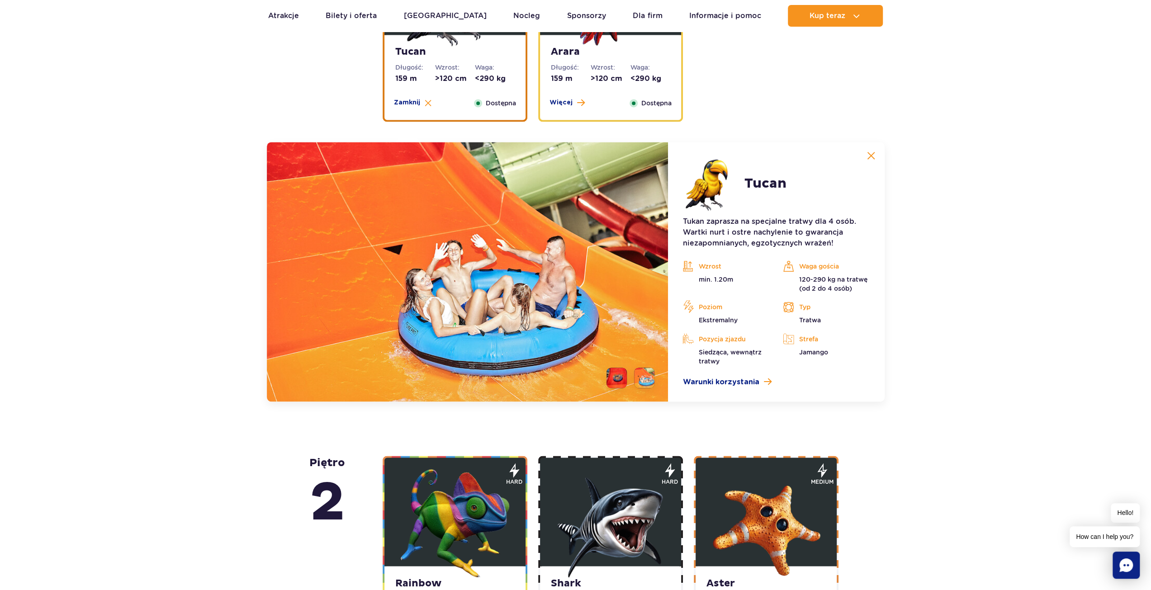
scroll to position [1252, 0]
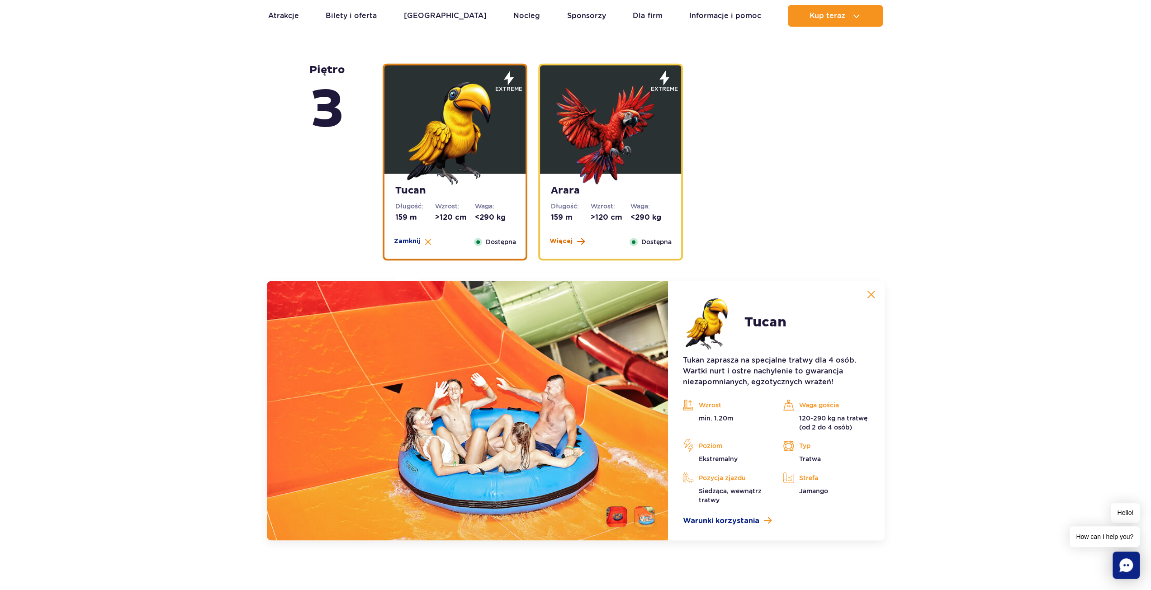
click at [563, 242] on span "Więcej" at bounding box center [561, 241] width 23 height 9
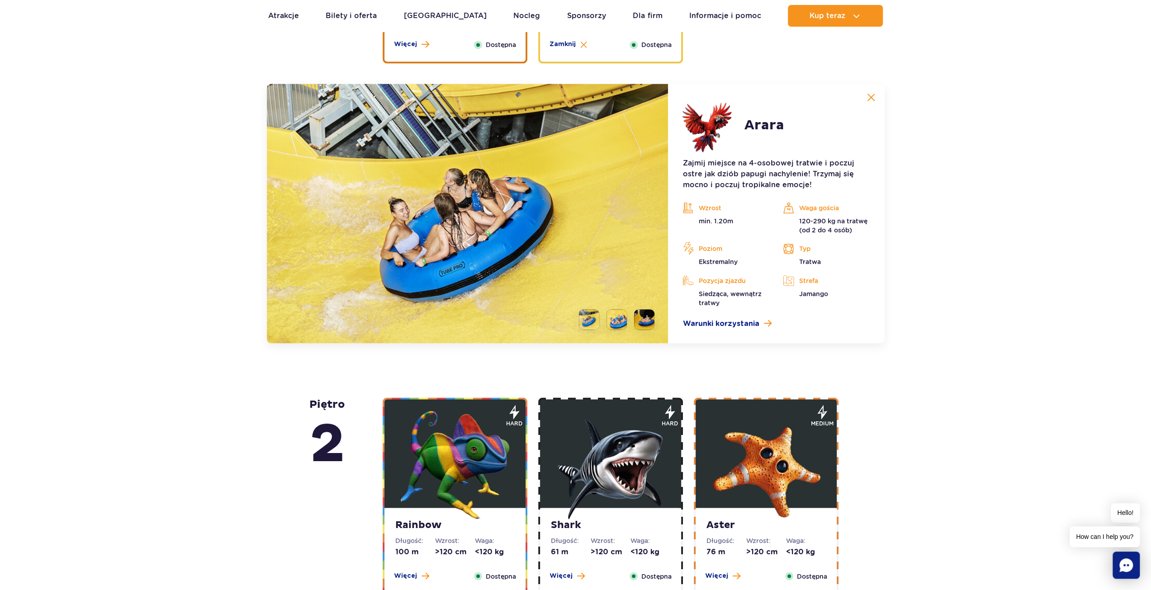
scroll to position [1479, 0]
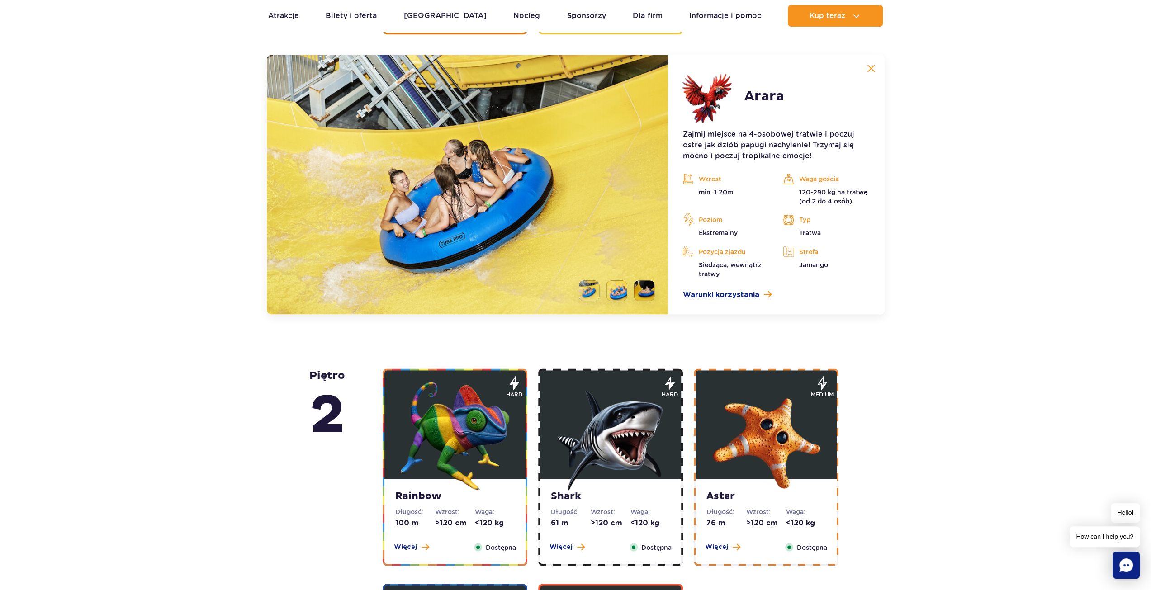
click at [617, 290] on li at bounding box center [617, 291] width 20 height 20
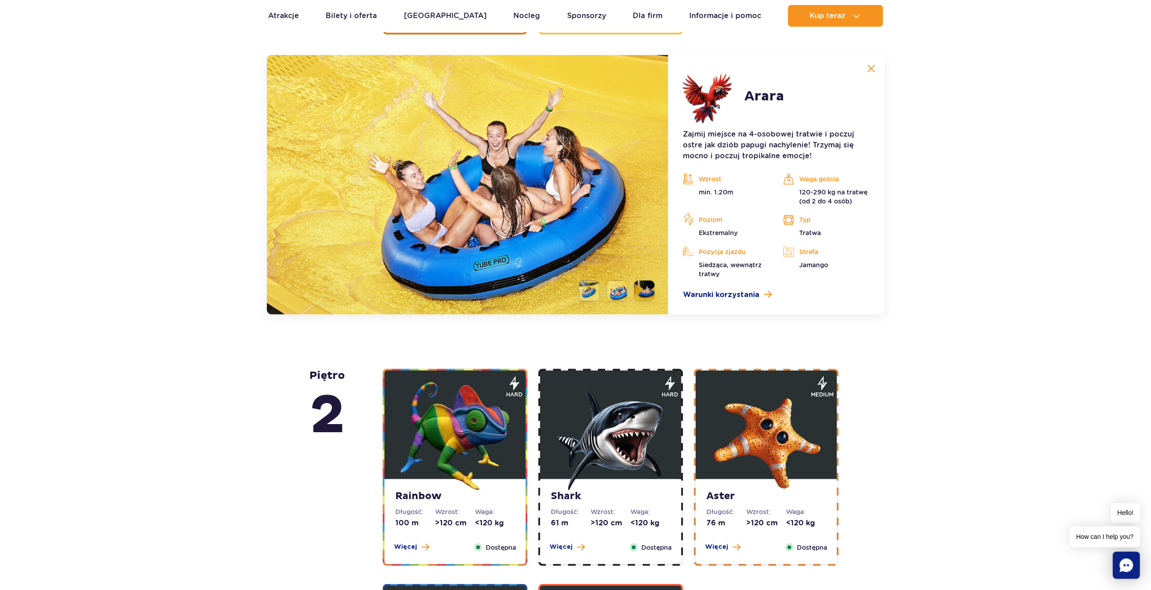
click at [643, 287] on li at bounding box center [644, 291] width 20 height 20
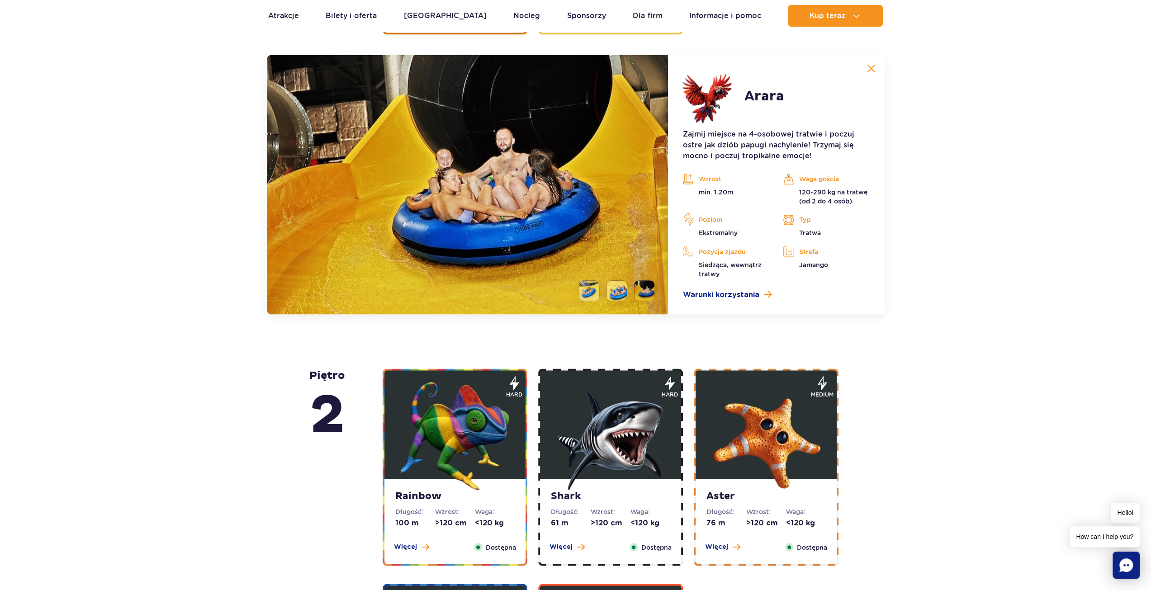
scroll to position [1660, 0]
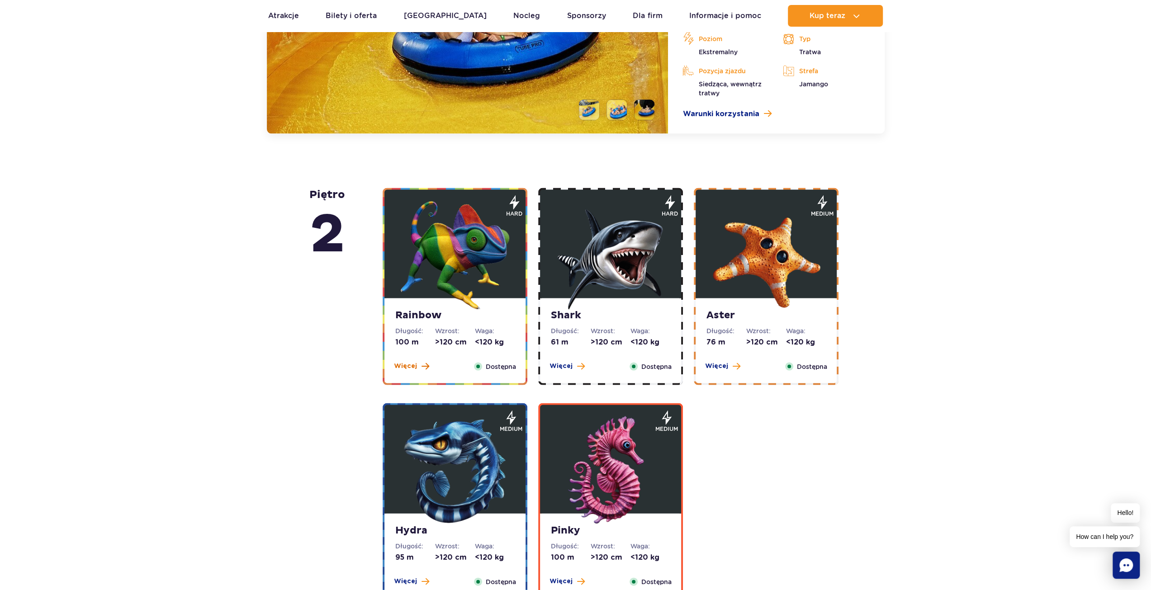
click at [409, 365] on span "Więcej" at bounding box center [405, 366] width 23 height 9
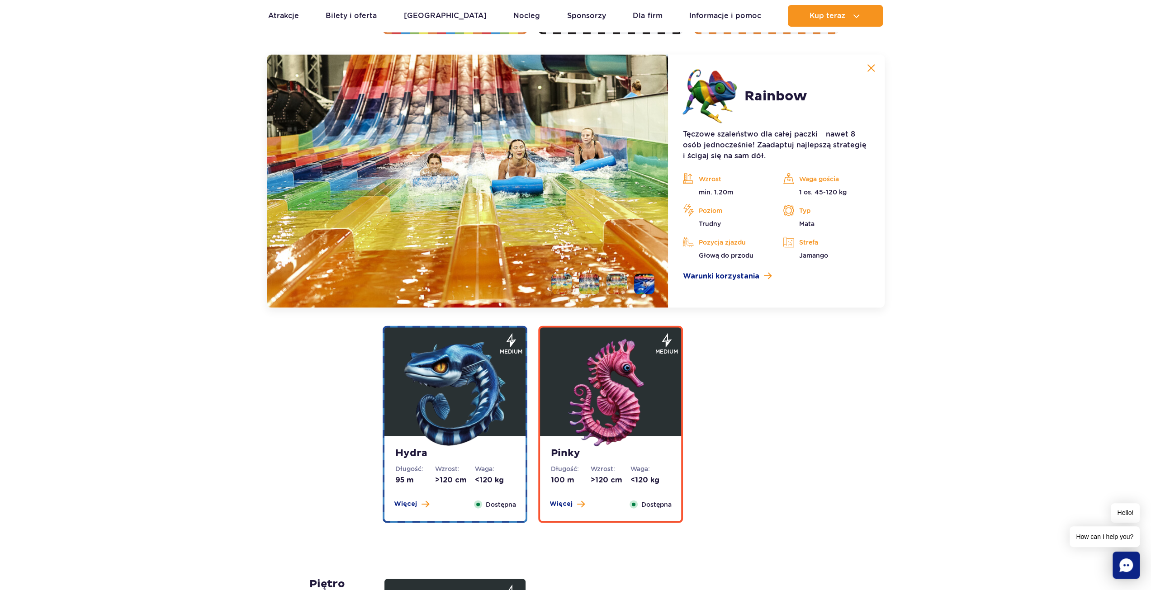
scroll to position [1730, 0]
click at [587, 283] on li at bounding box center [589, 284] width 20 height 20
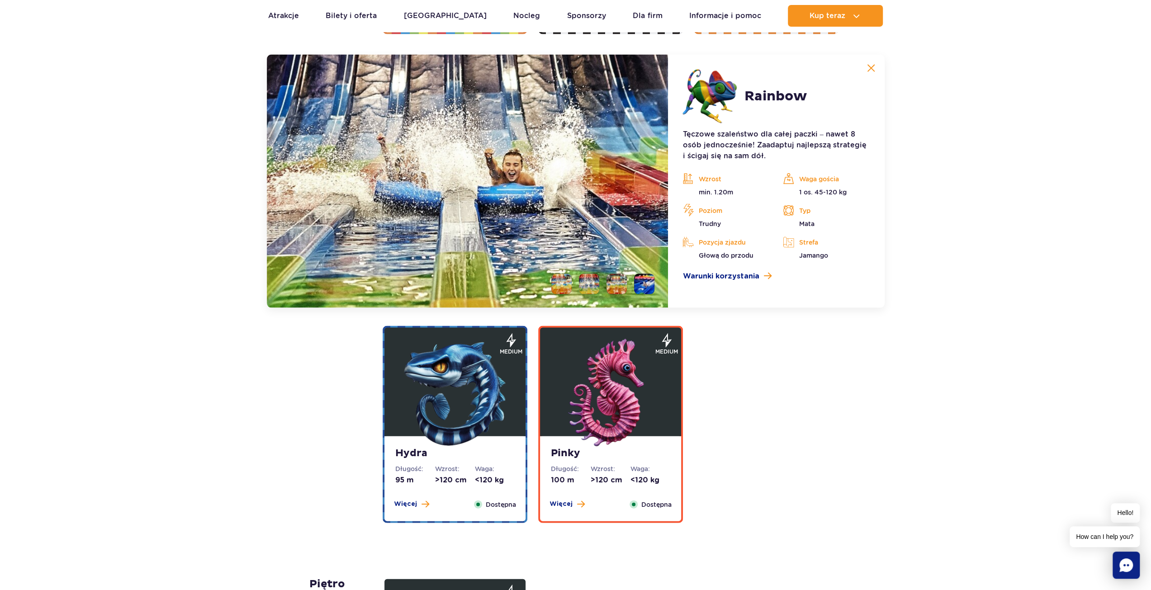
click at [612, 284] on li at bounding box center [617, 284] width 20 height 20
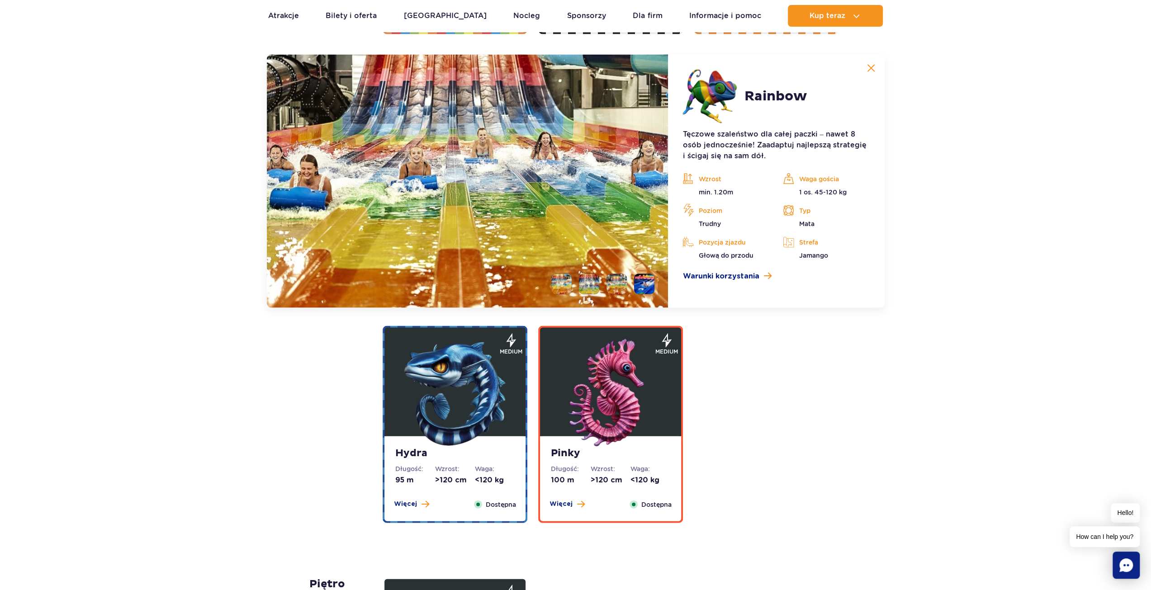
click at [652, 281] on li at bounding box center [644, 284] width 20 height 20
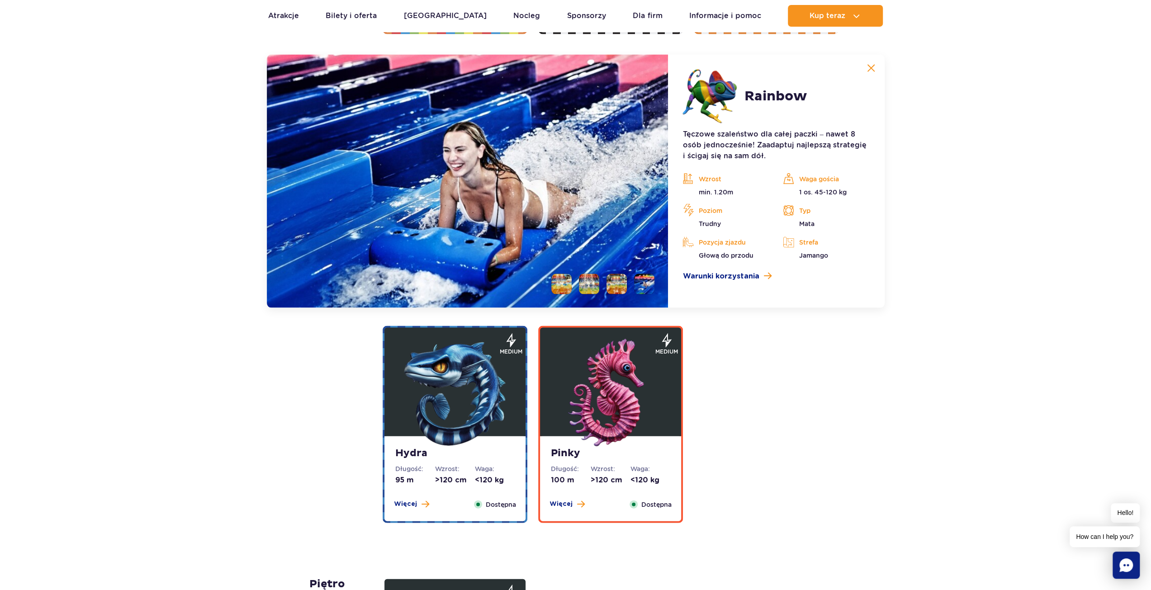
click at [875, 65] on img at bounding box center [871, 68] width 8 height 8
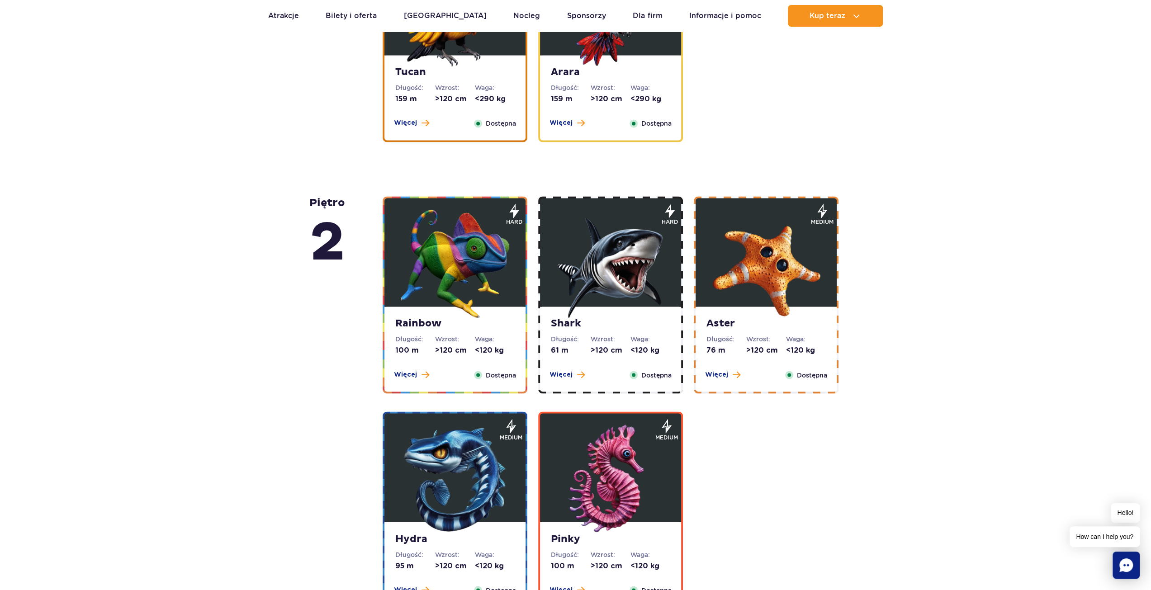
scroll to position [1368, 0]
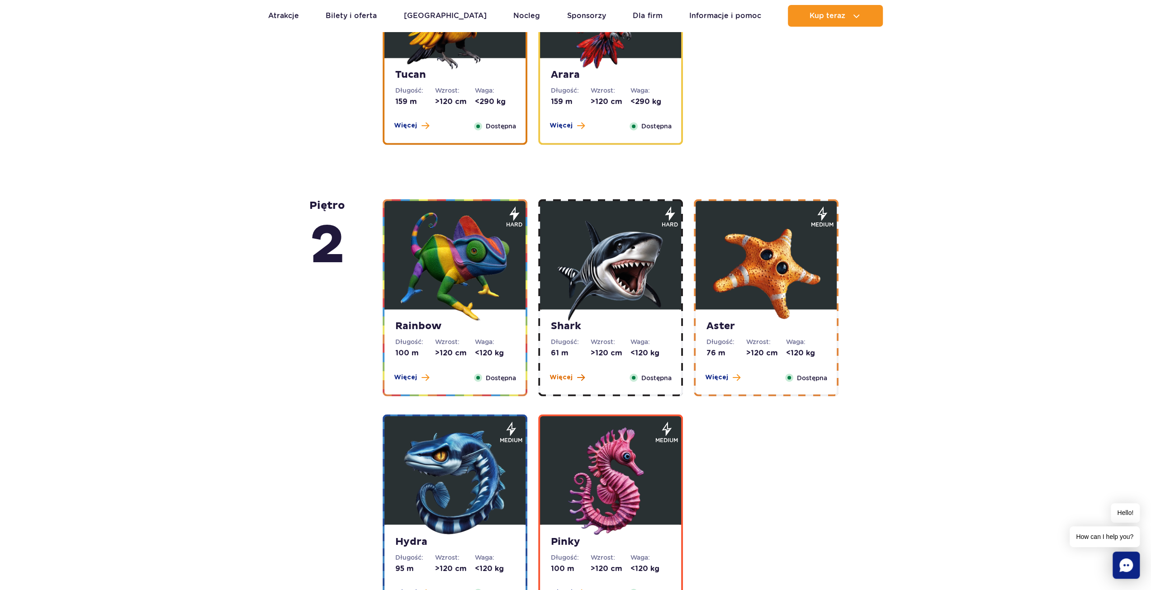
click at [559, 380] on span "Więcej" at bounding box center [561, 377] width 23 height 9
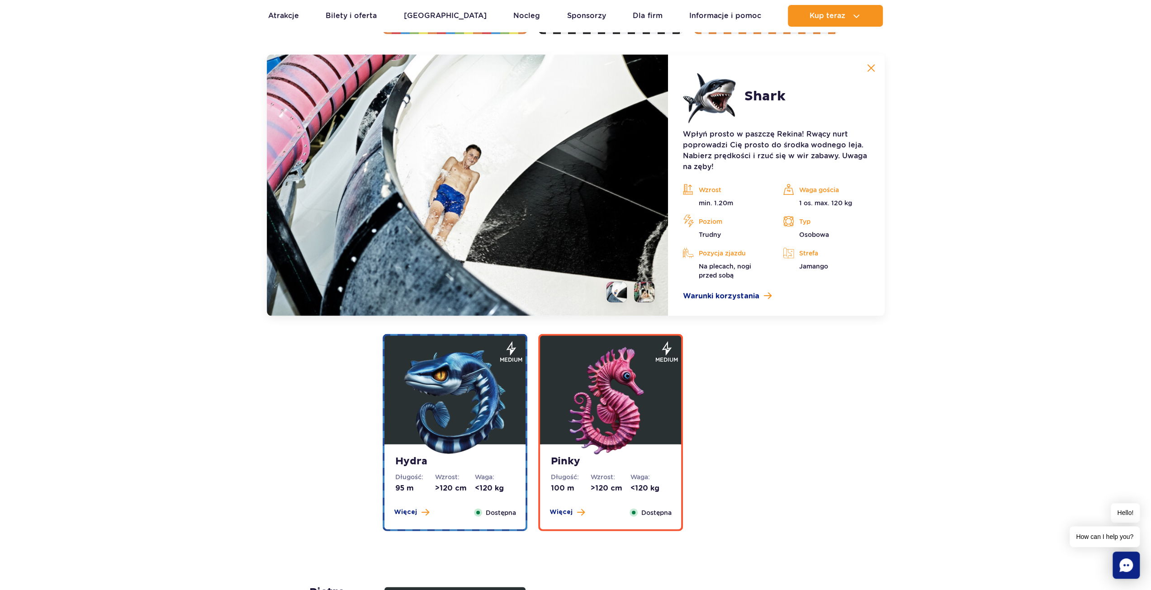
scroll to position [1730, 0]
click at [645, 296] on li at bounding box center [644, 292] width 20 height 20
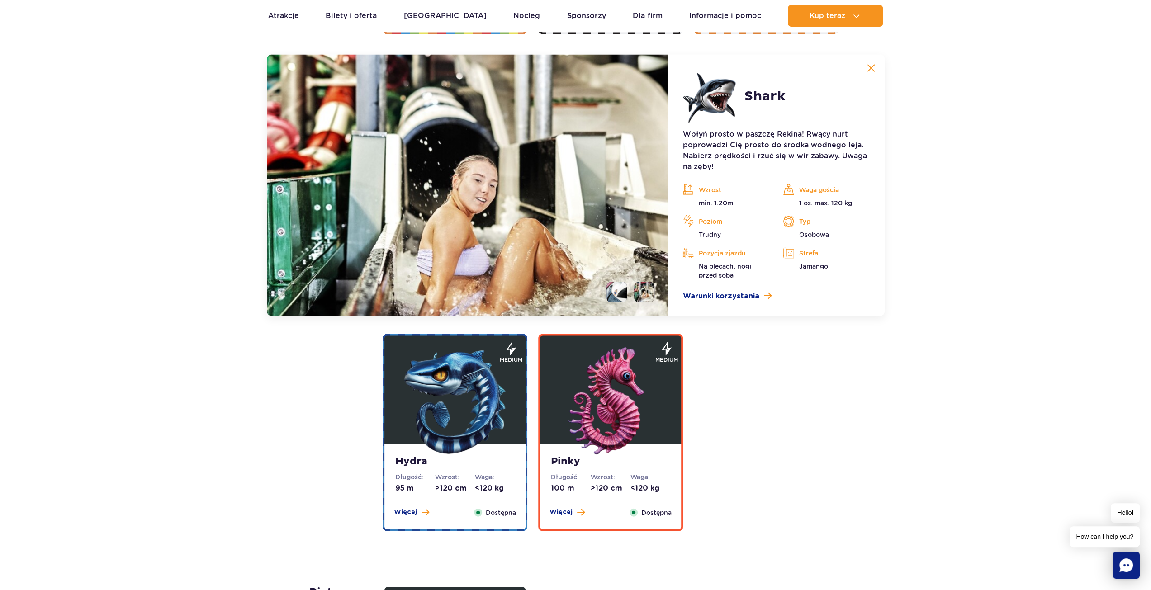
click at [872, 63] on button at bounding box center [871, 68] width 18 height 18
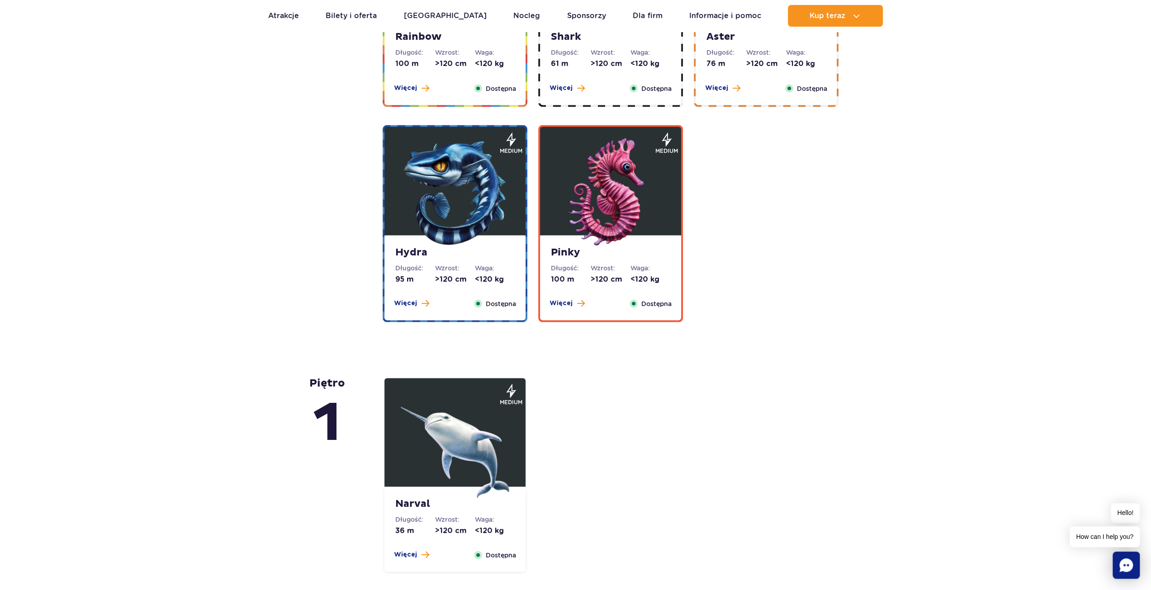
scroll to position [1549, 0]
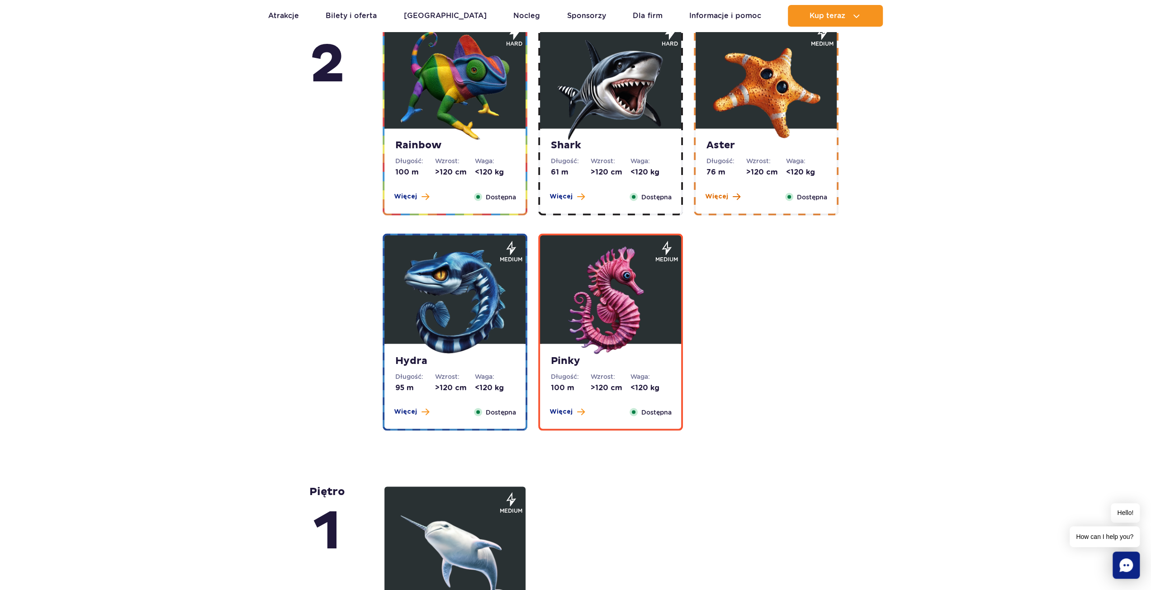
click at [728, 197] on button "Więcej" at bounding box center [722, 196] width 35 height 9
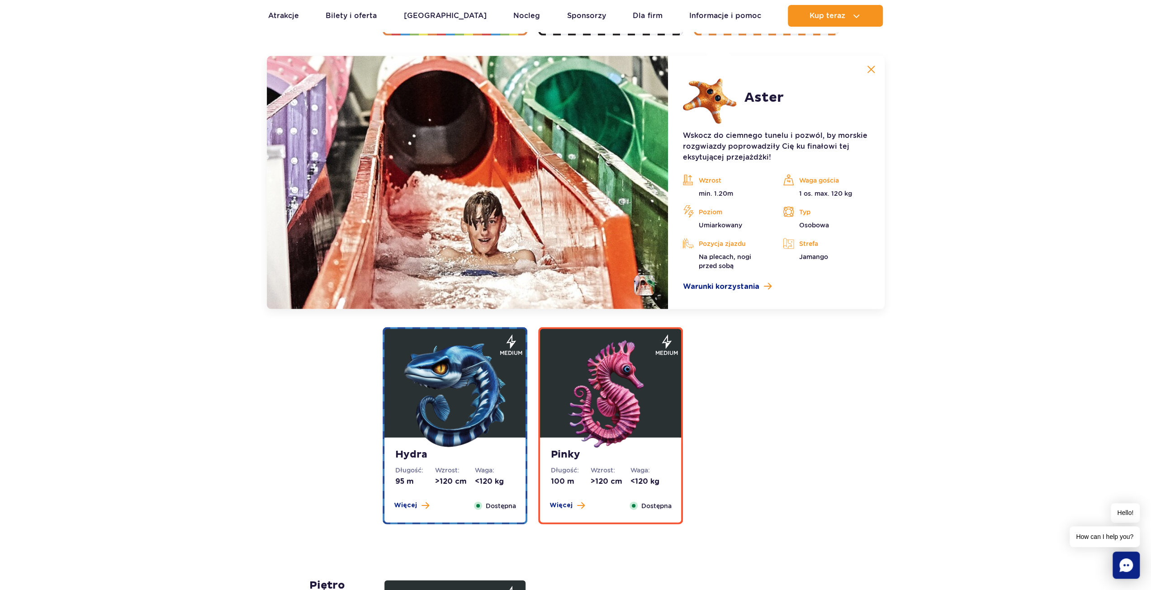
scroll to position [1730, 0]
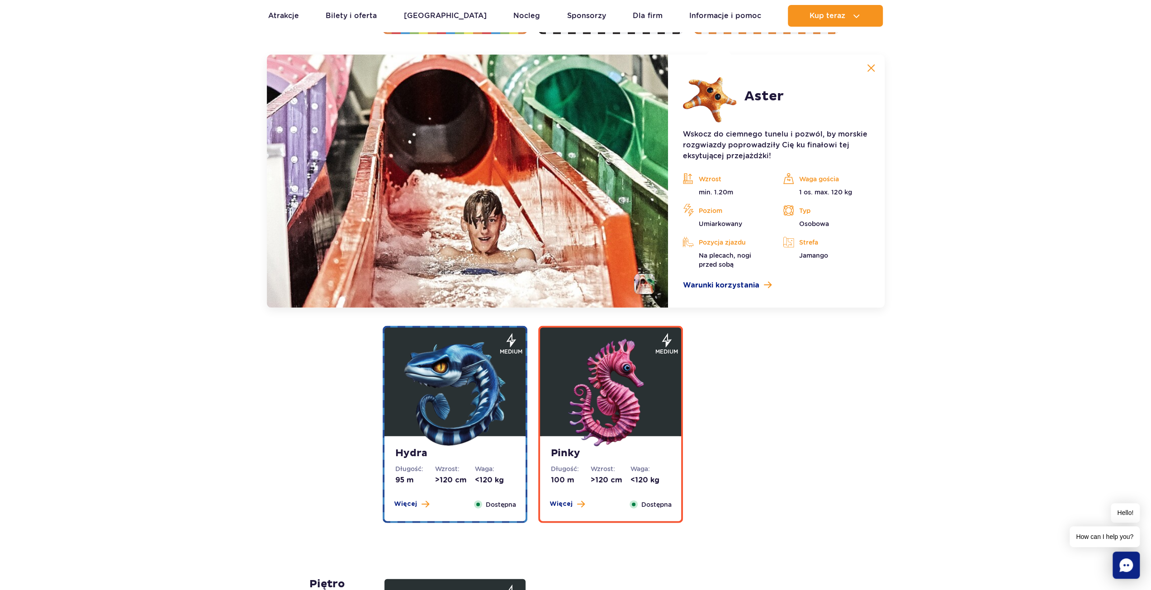
click at [874, 69] on img at bounding box center [871, 68] width 8 height 8
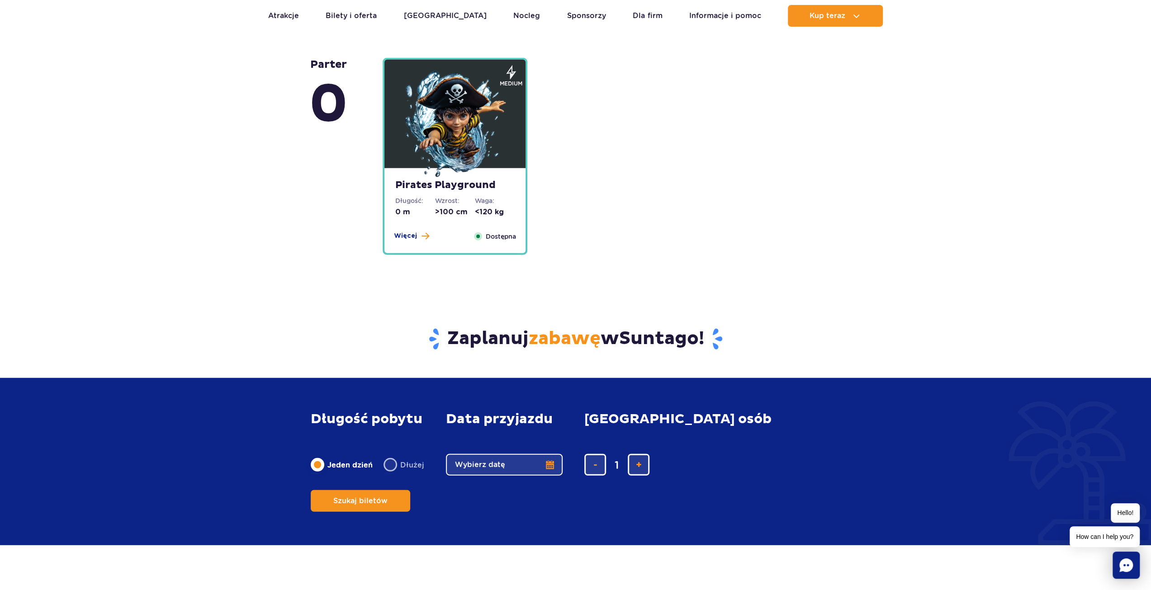
scroll to position [2002, 0]
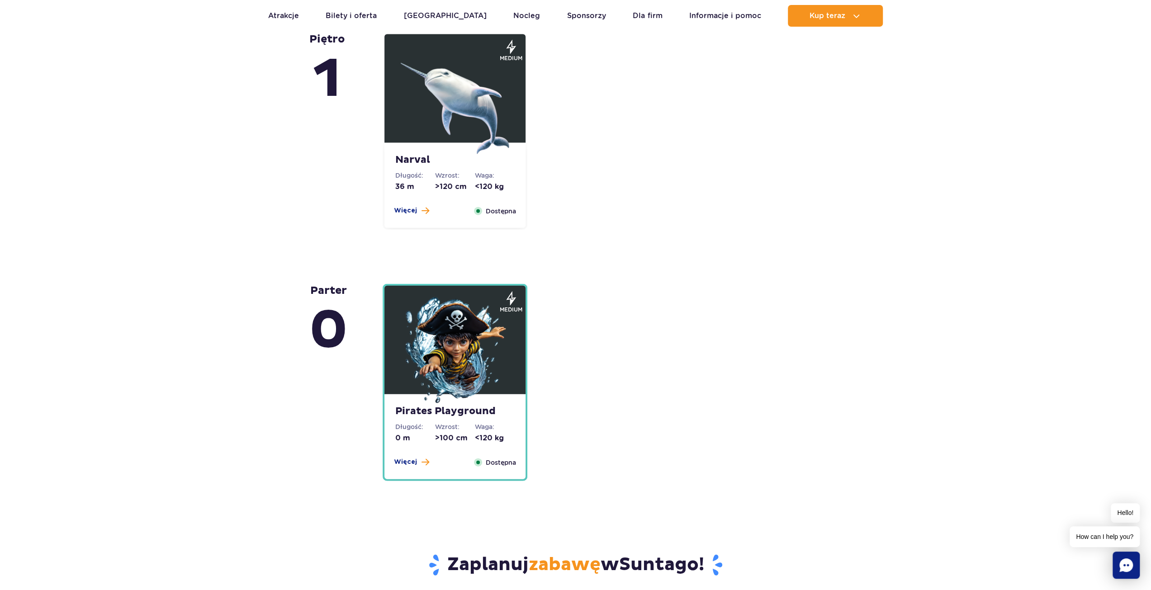
drag, startPoint x: 1029, startPoint y: 383, endPoint x: 1032, endPoint y: 376, distance: 7.5
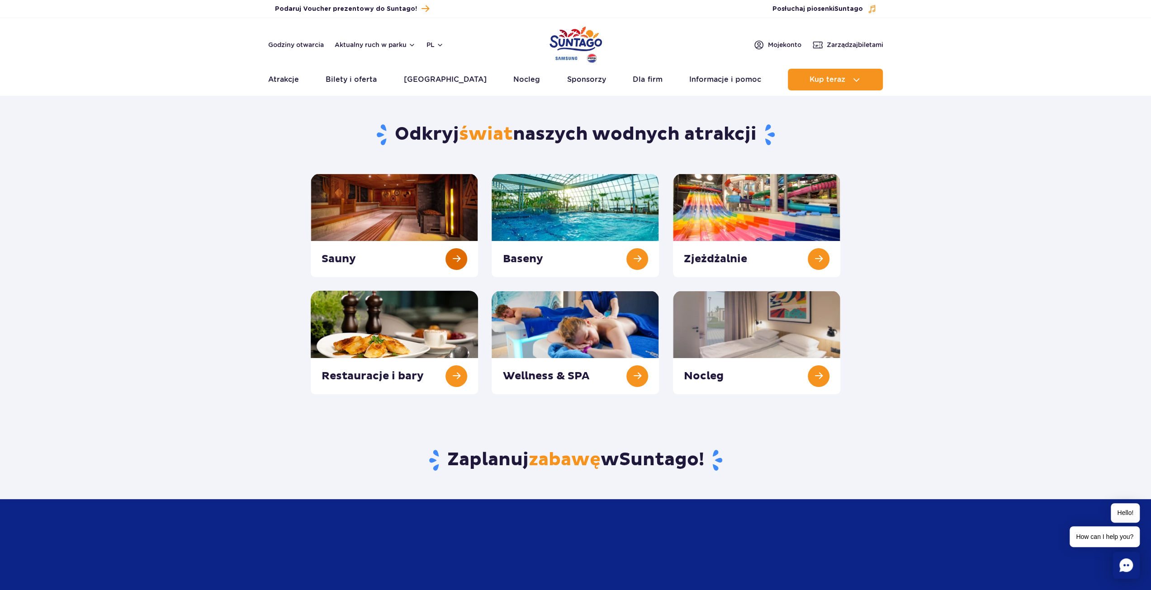
click at [459, 256] on link at bounding box center [394, 226] width 167 height 104
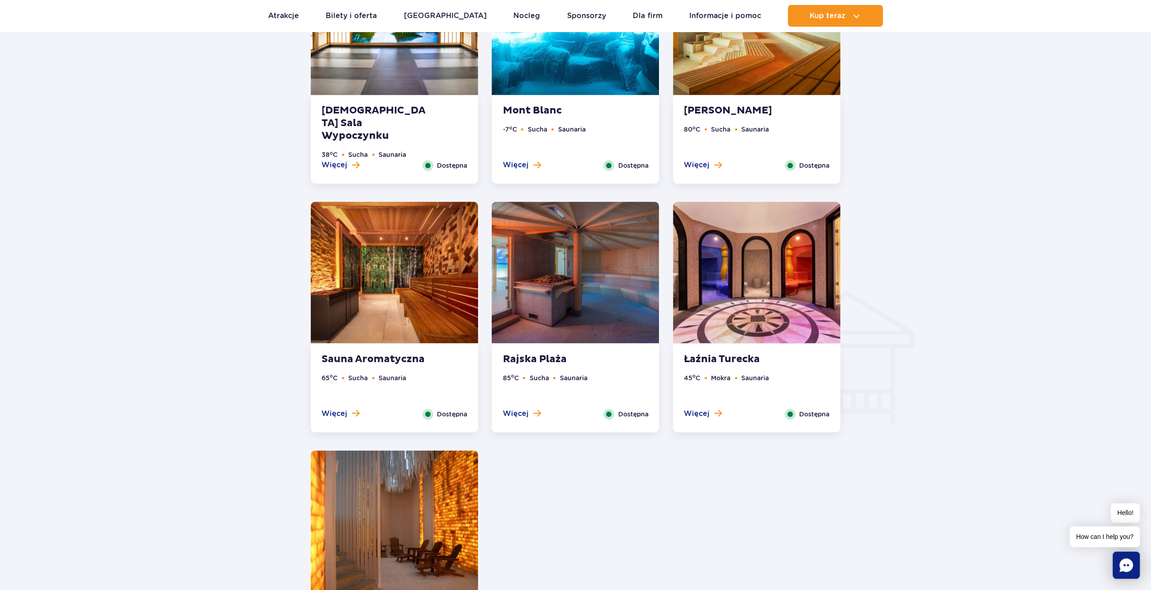
scroll to position [814, 0]
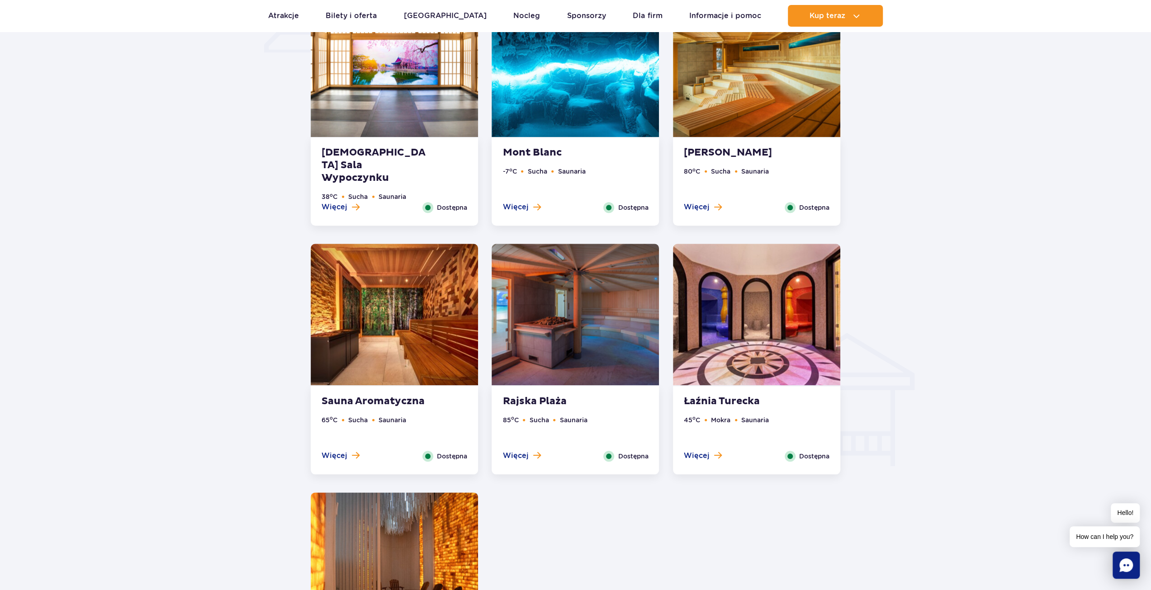
drag, startPoint x: 955, startPoint y: 437, endPoint x: 961, endPoint y: 437, distance: 5.9
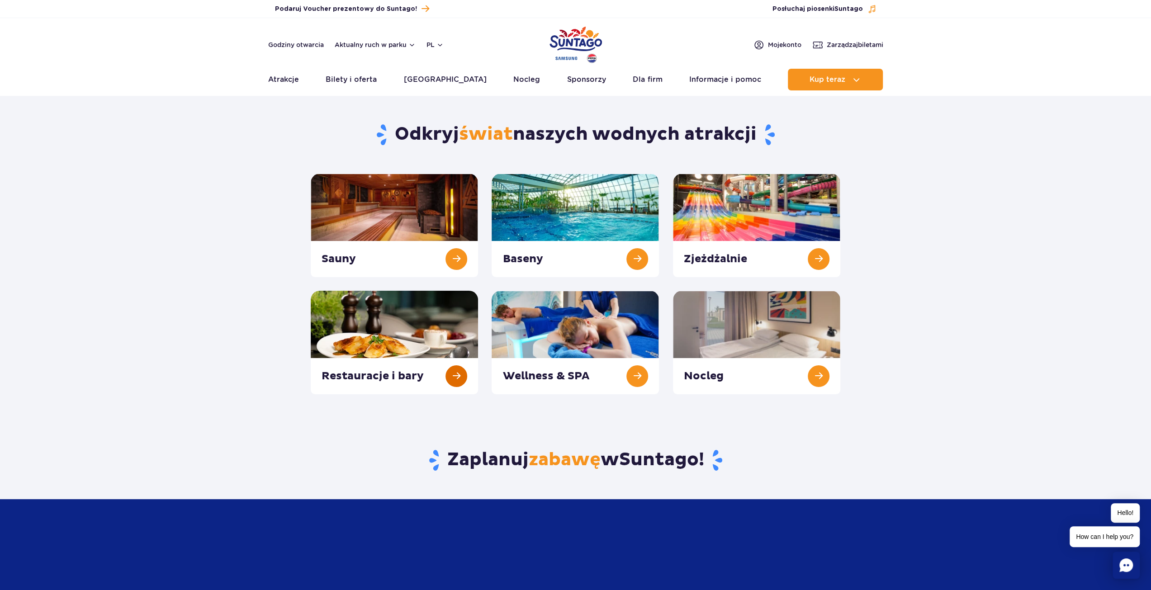
click at [462, 378] on link at bounding box center [394, 343] width 167 height 104
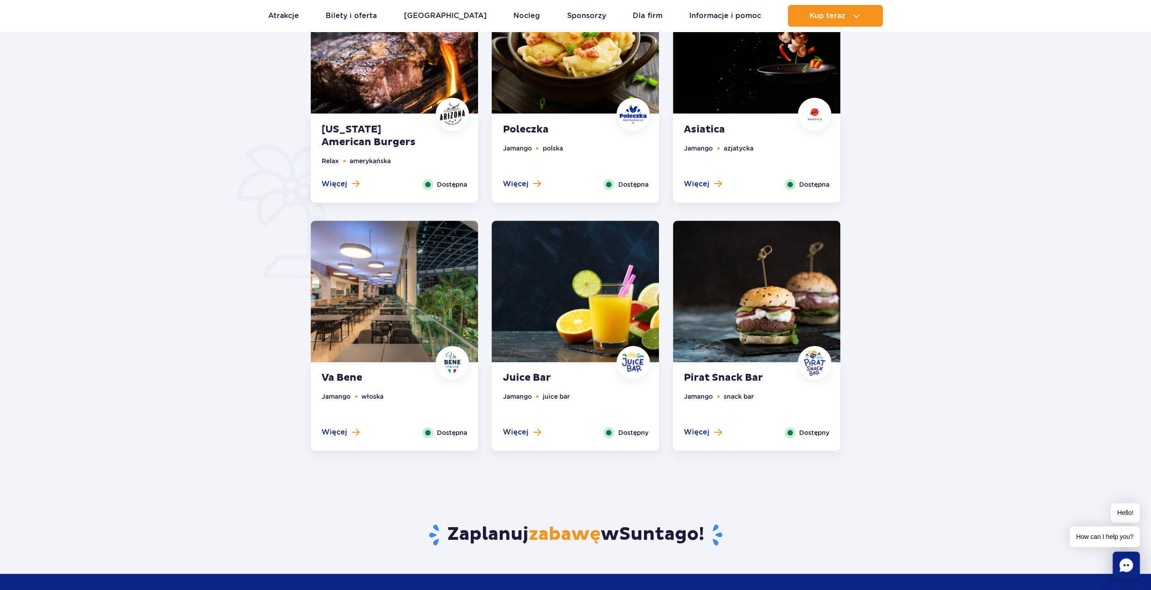
scroll to position [452, 0]
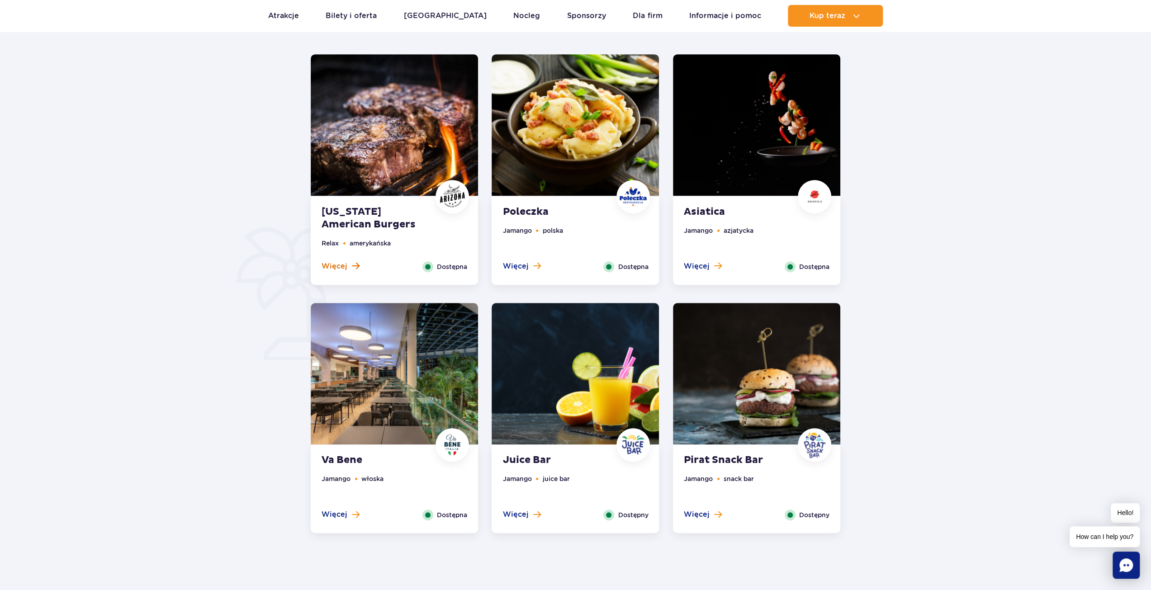
click at [334, 265] on span "Więcej" at bounding box center [335, 267] width 26 height 10
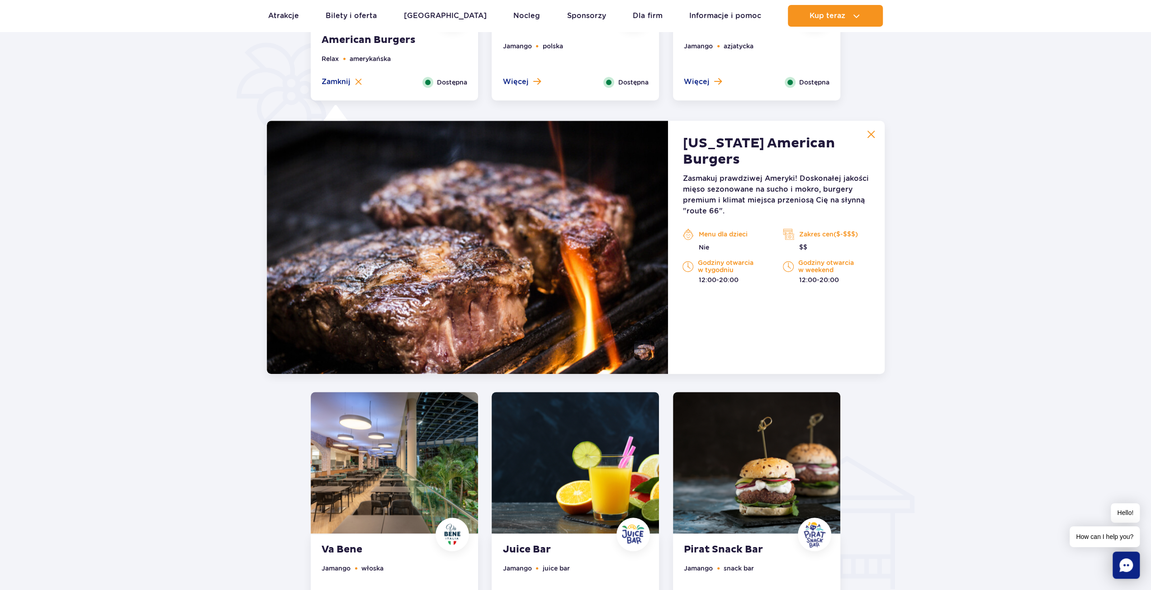
scroll to position [477, 0]
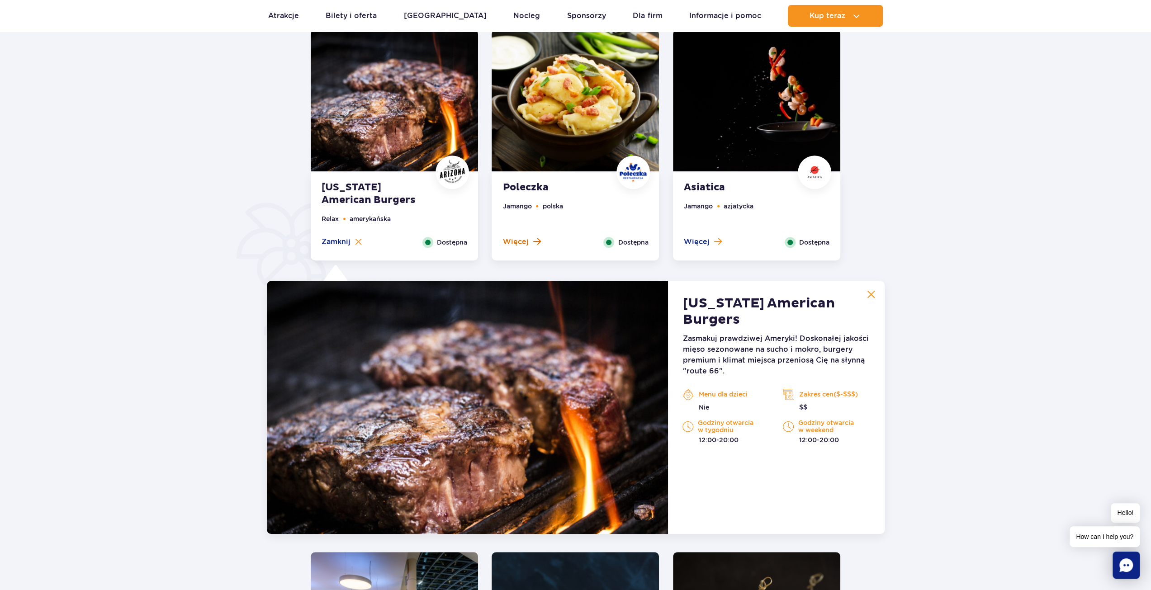
click at [514, 246] on span "Więcej" at bounding box center [516, 242] width 26 height 10
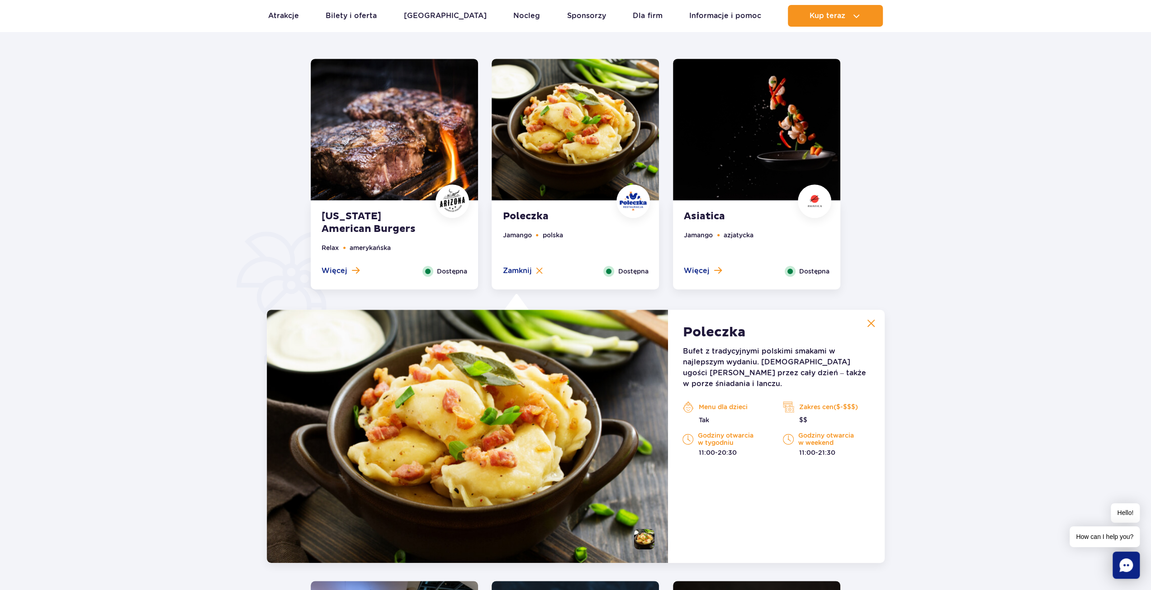
scroll to position [386, 0]
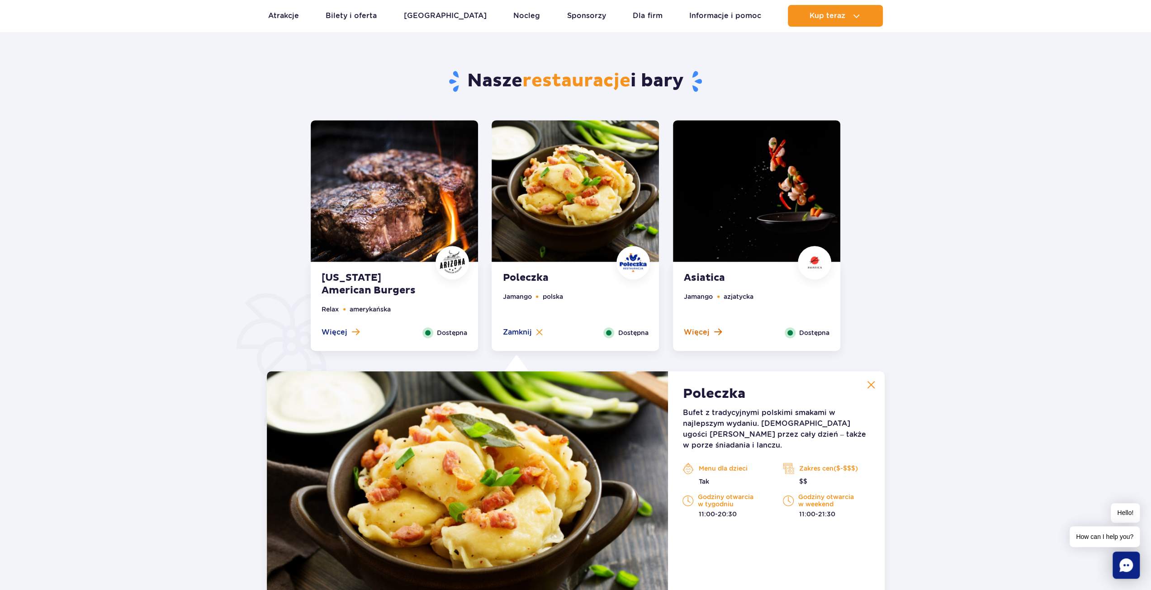
click at [707, 331] on span "Więcej" at bounding box center [697, 333] width 26 height 10
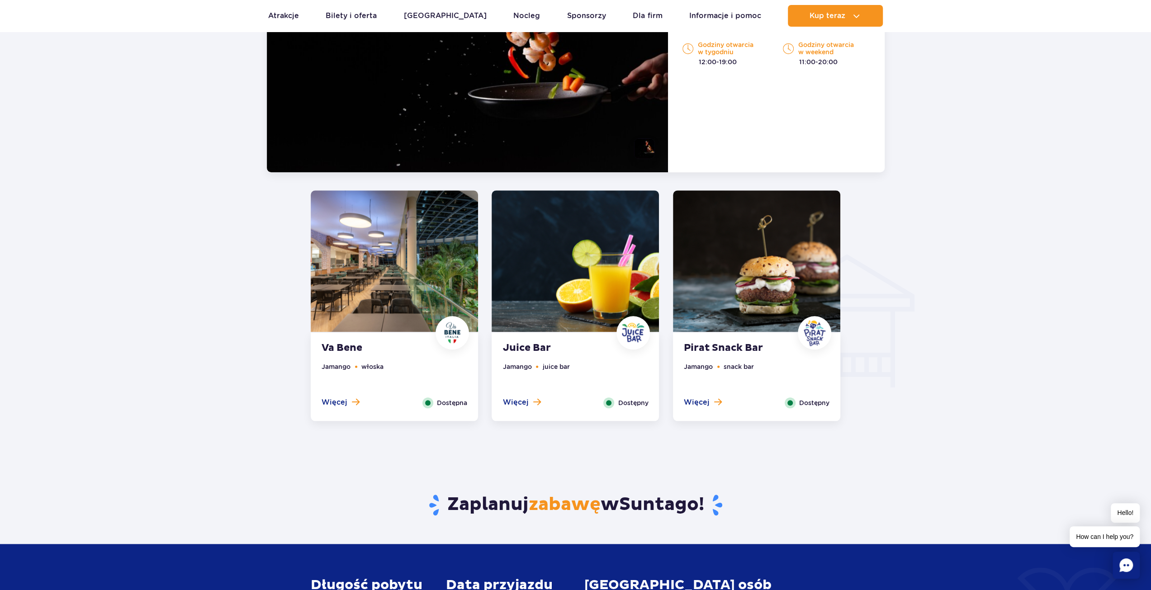
scroll to position [613, 0]
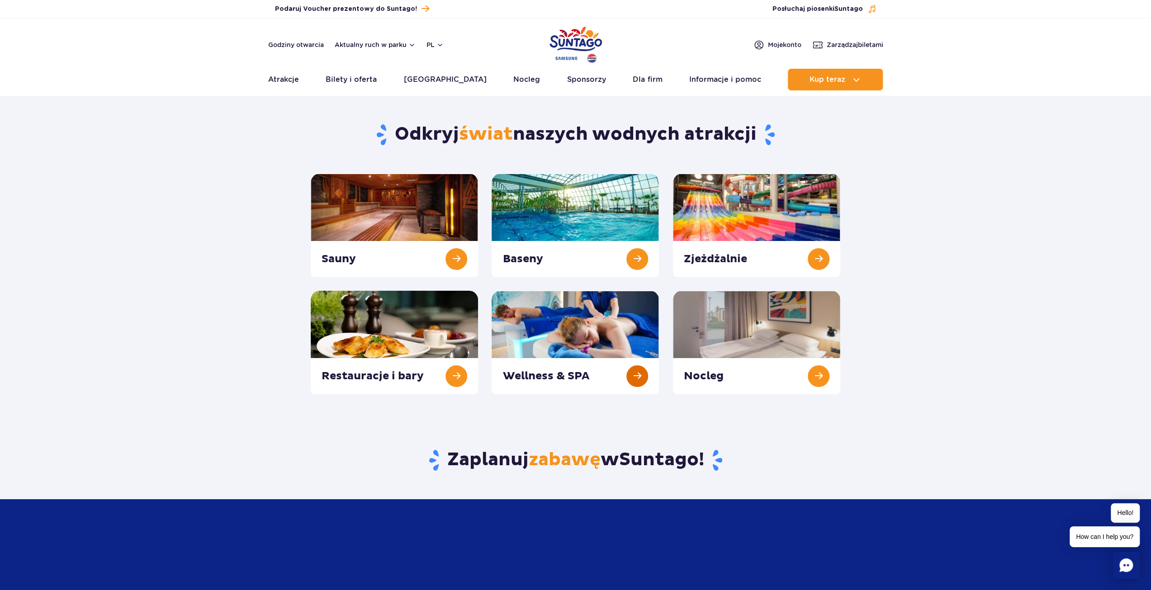
click at [638, 370] on link at bounding box center [575, 343] width 167 height 104
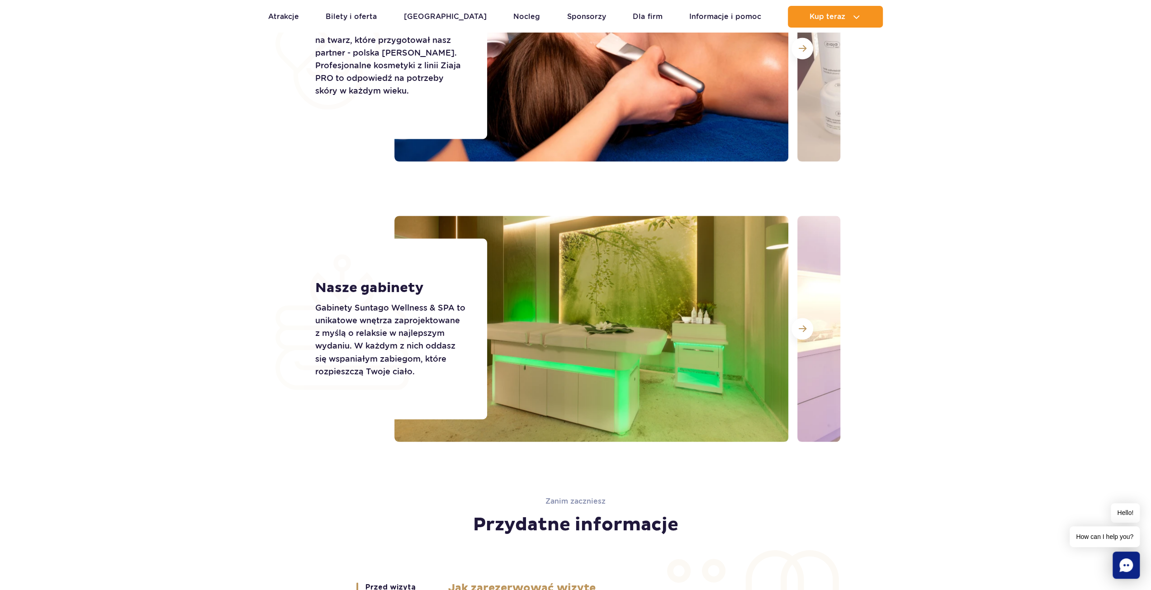
scroll to position [1357, 0]
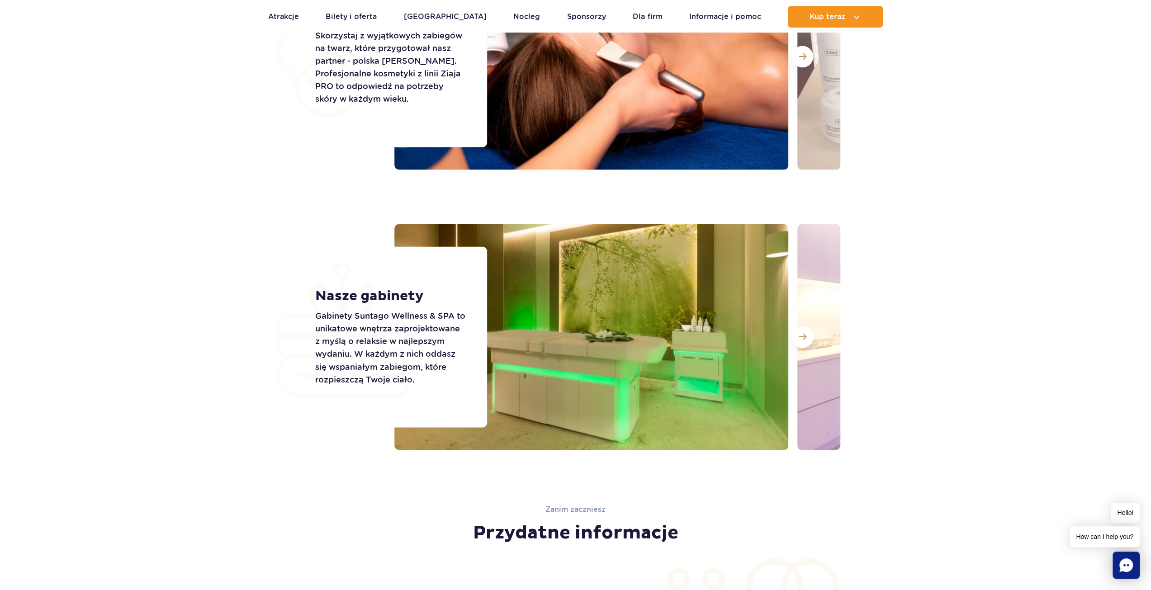
click at [1055, 330] on section "Ziaja PRO Skorzystaj z wyjątkowych zabiegów na twarz, które przygotował nasz pa…" at bounding box center [575, 196] width 1151 height 507
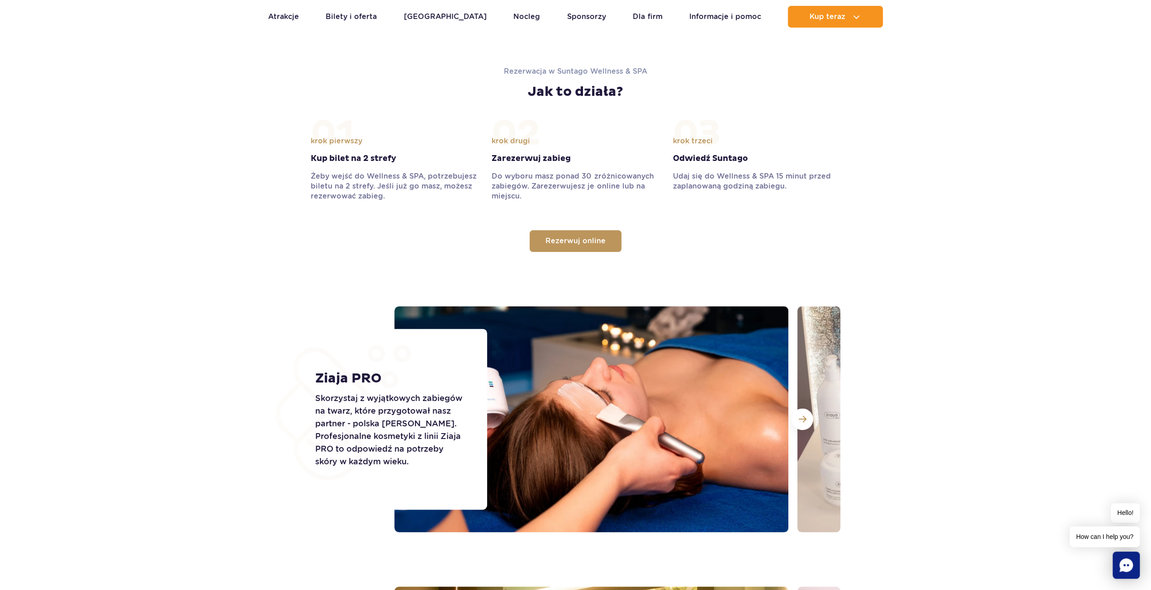
scroll to position [814, 0]
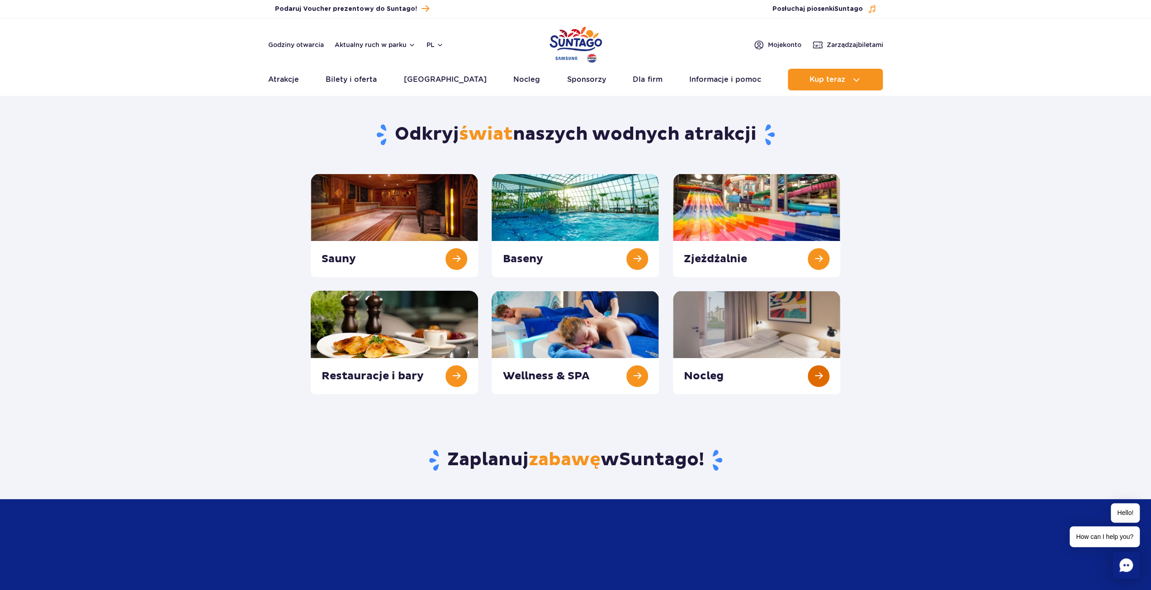
click at [816, 380] on link at bounding box center [756, 343] width 167 height 104
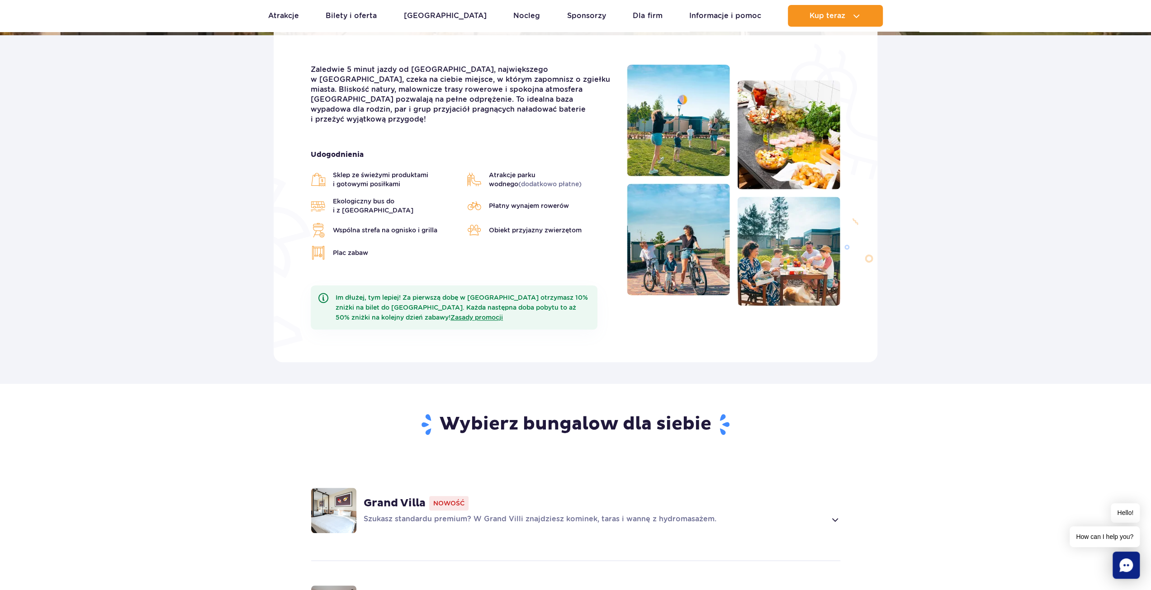
scroll to position [452, 0]
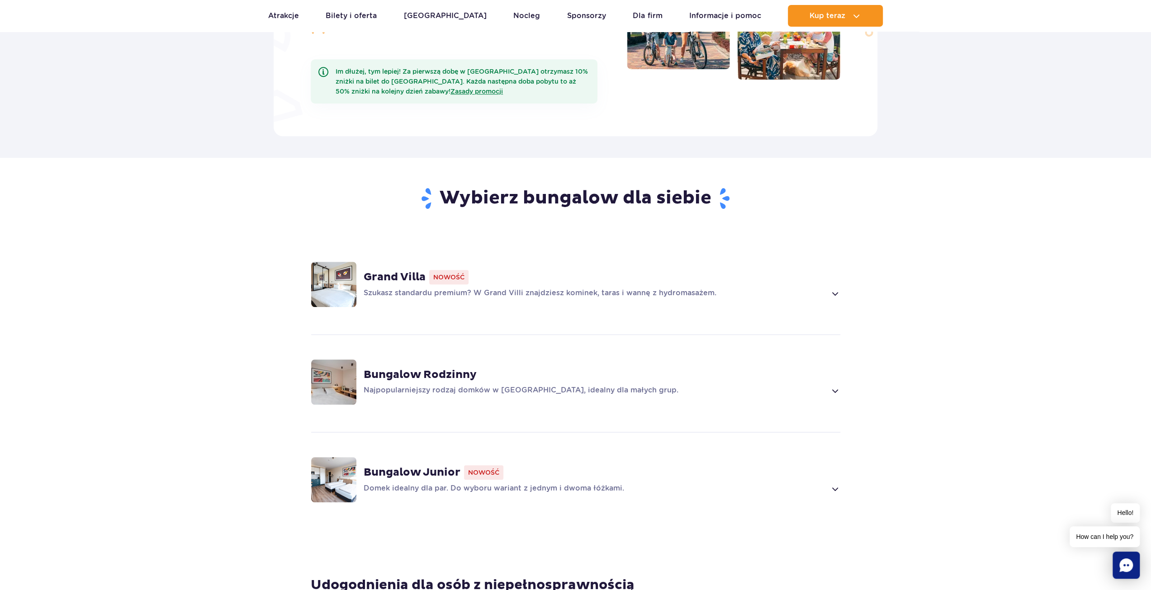
click at [836, 288] on span at bounding box center [835, 293] width 10 height 11
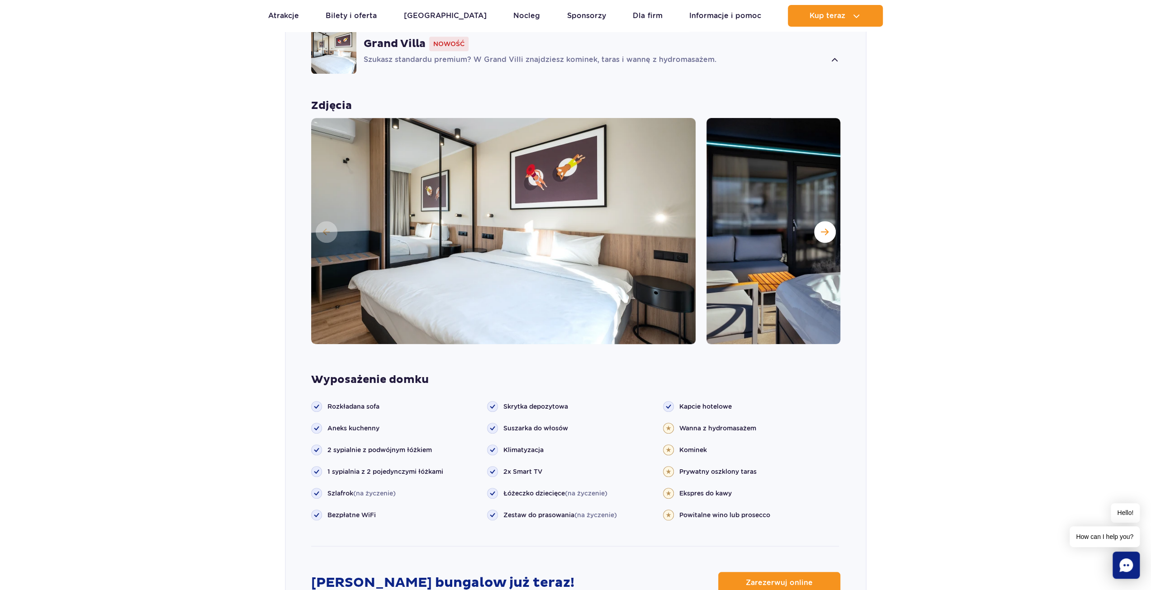
scroll to position [633, 0]
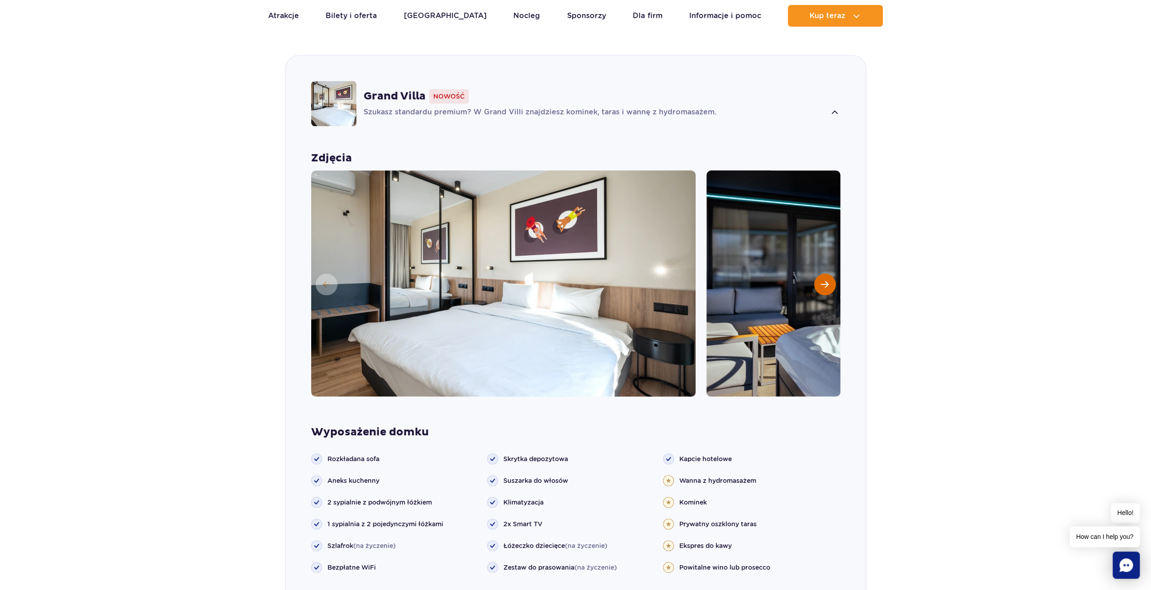
click at [831, 274] on button "Następny slajd" at bounding box center [825, 285] width 22 height 22
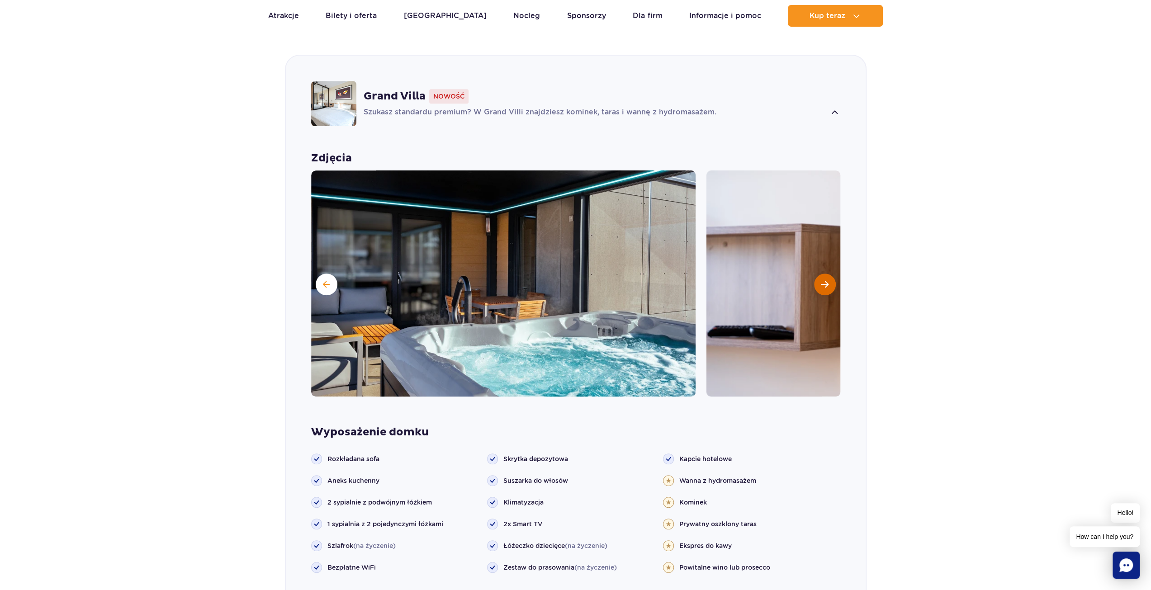
click at [830, 274] on button "Następny slajd" at bounding box center [825, 285] width 22 height 22
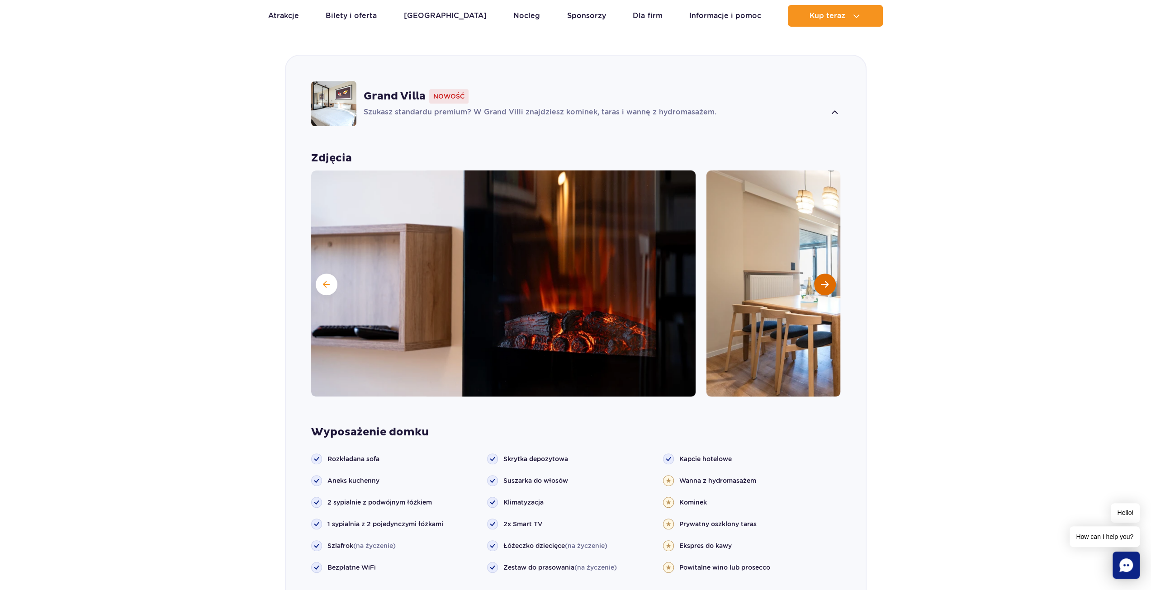
click at [830, 274] on button "Następny slajd" at bounding box center [825, 285] width 22 height 22
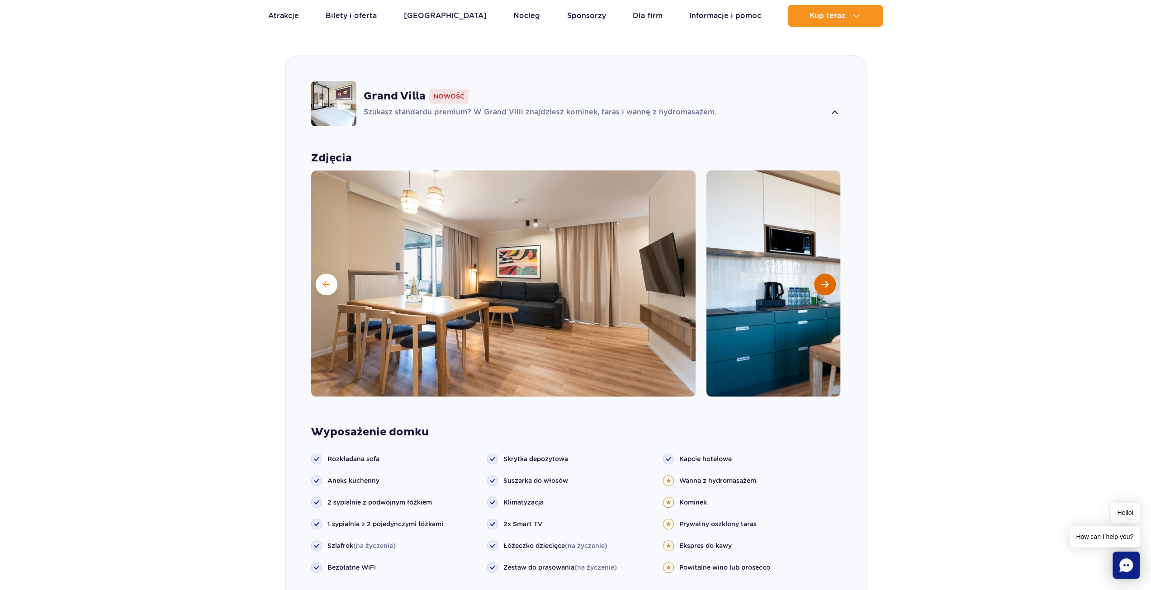
click at [830, 274] on button "Następny slajd" at bounding box center [825, 285] width 22 height 22
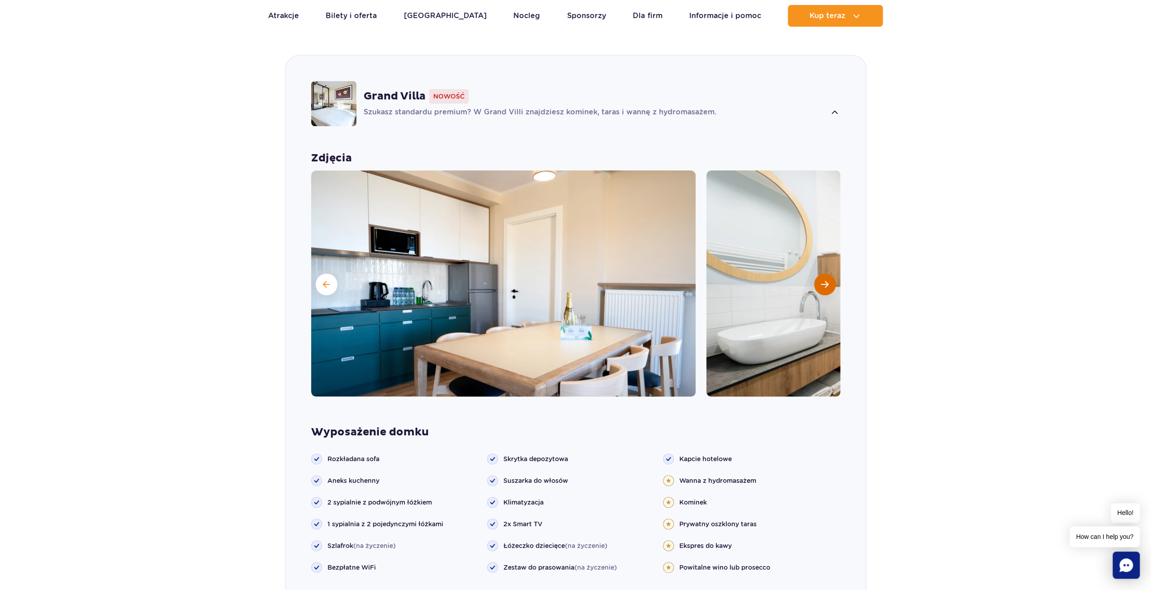
click at [830, 274] on button "Następny slajd" at bounding box center [825, 285] width 22 height 22
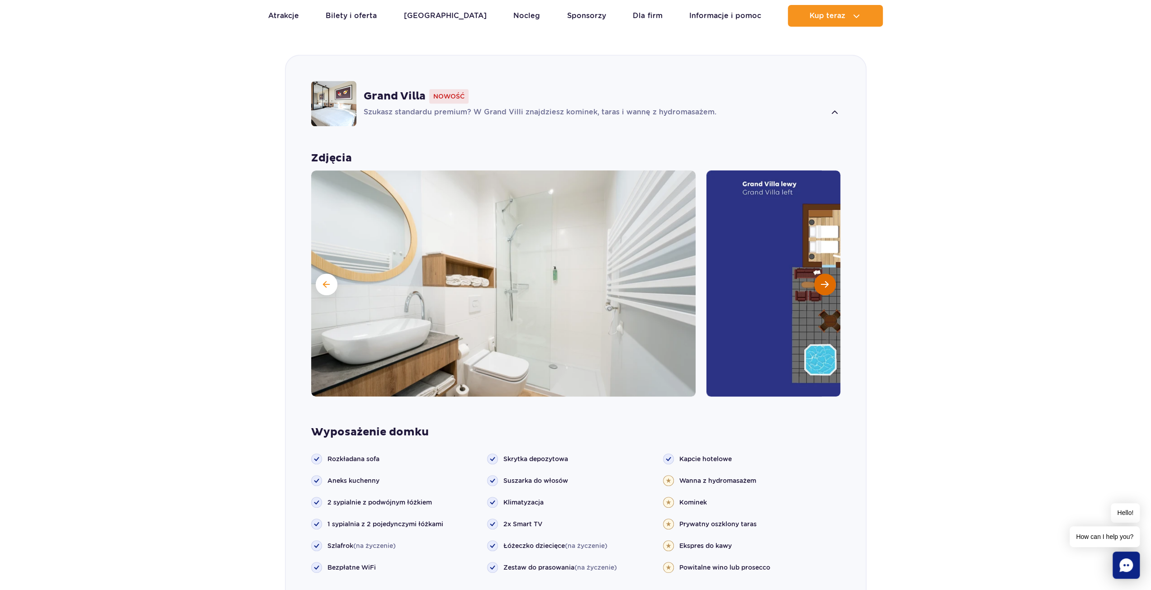
click at [830, 274] on button "Następny slajd" at bounding box center [825, 285] width 22 height 22
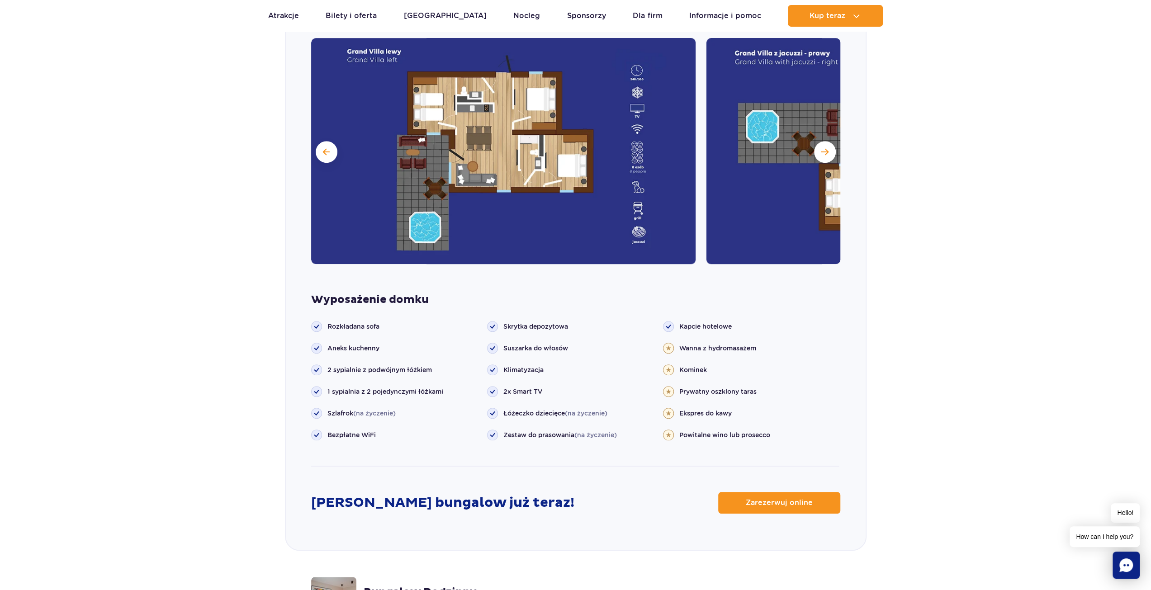
scroll to position [905, 0]
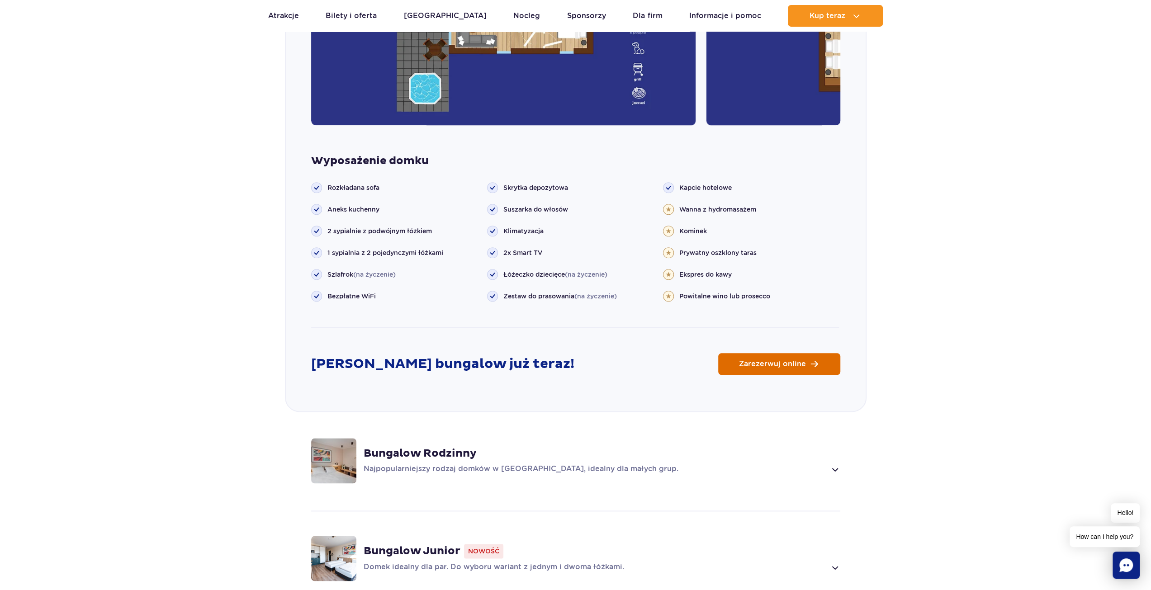
click at [807, 353] on link "Zarezerwuj online" at bounding box center [779, 364] width 122 height 22
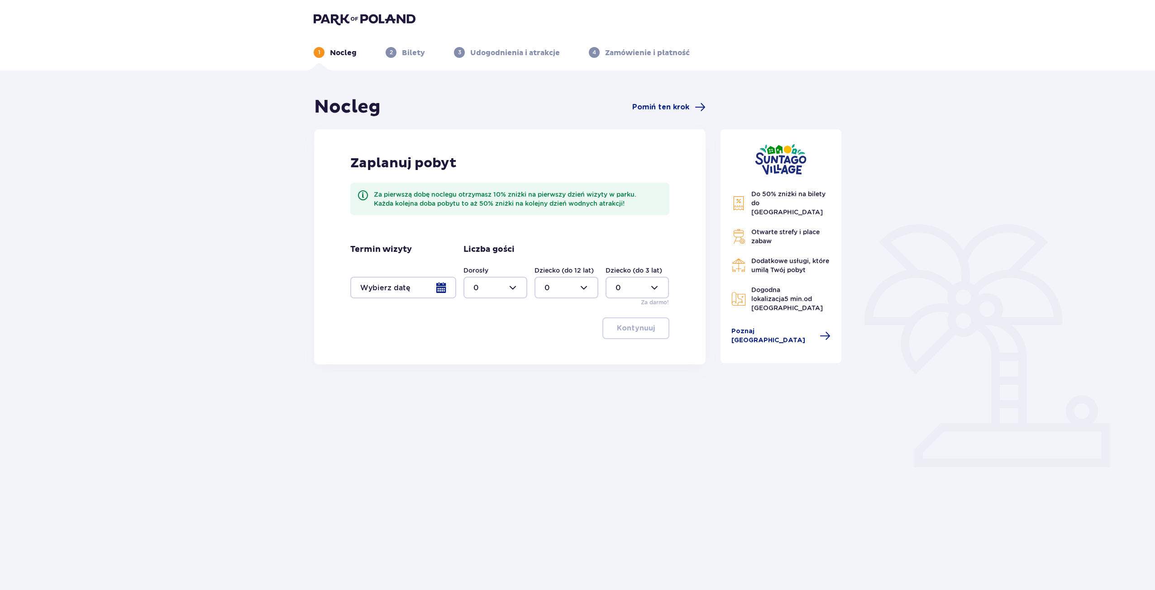
click at [405, 282] on div at bounding box center [403, 288] width 106 height 22
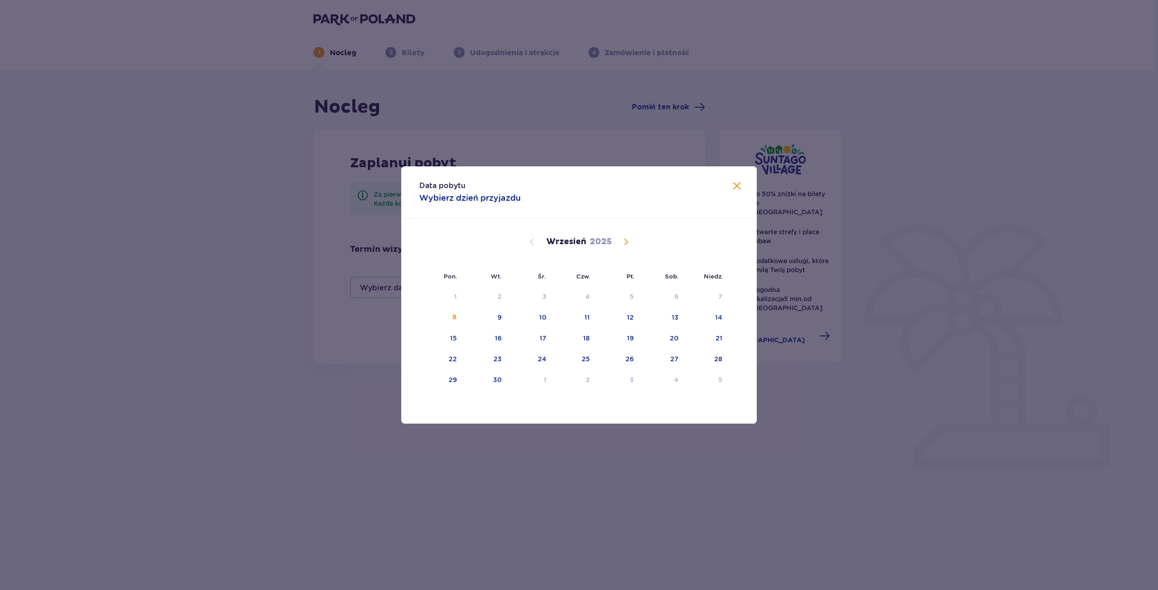
click at [626, 238] on span "Calendar" at bounding box center [626, 242] width 11 height 11
click at [637, 295] on div "3" at bounding box center [619, 297] width 45 height 20
click at [712, 294] on div "5" at bounding box center [707, 297] width 44 height 20
type input "03.10.25 - 05.10.25"
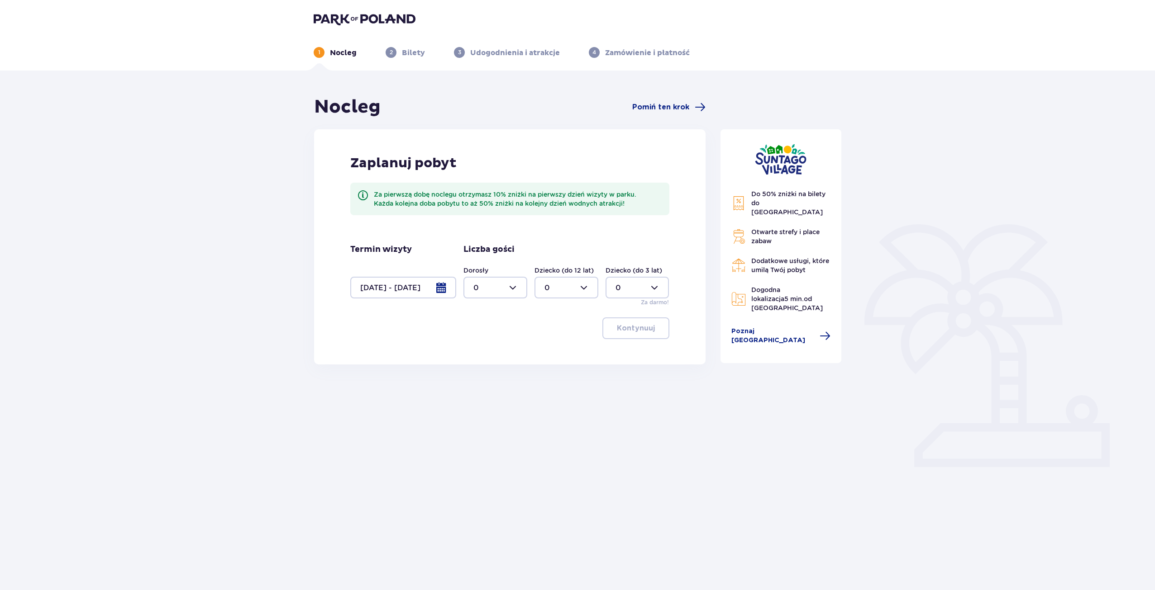
click at [520, 285] on div at bounding box center [495, 288] width 64 height 22
click at [486, 355] on div "2" at bounding box center [495, 353] width 44 height 10
type input "2"
click at [644, 286] on div at bounding box center [637, 288] width 64 height 22
click at [633, 330] on div "1" at bounding box center [637, 334] width 44 height 10
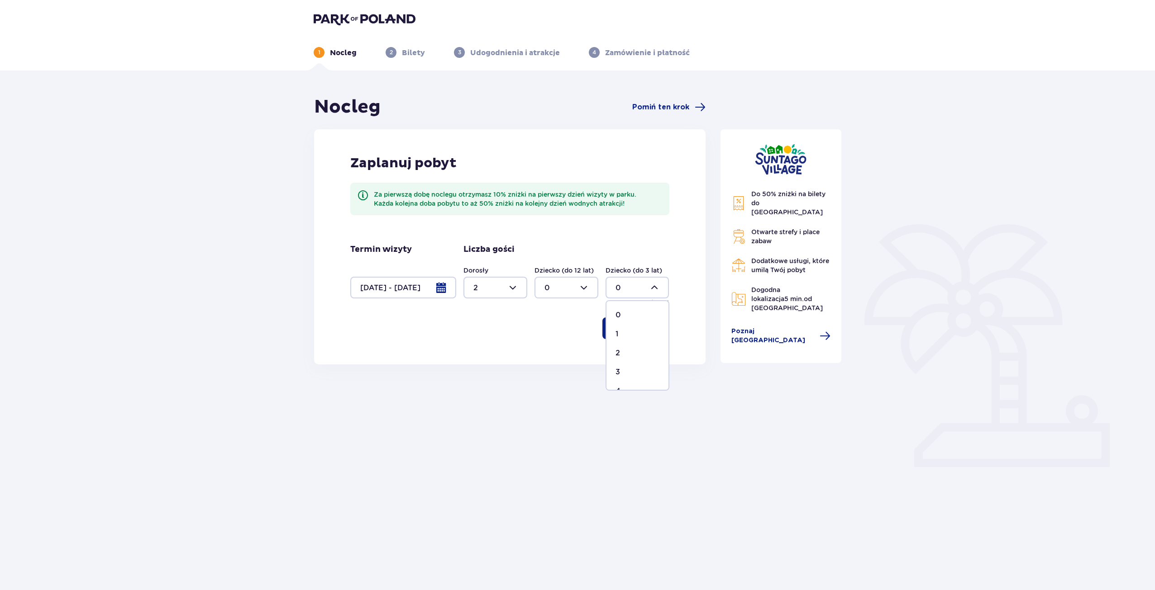
type input "1"
click at [654, 332] on span "button" at bounding box center [656, 328] width 11 height 11
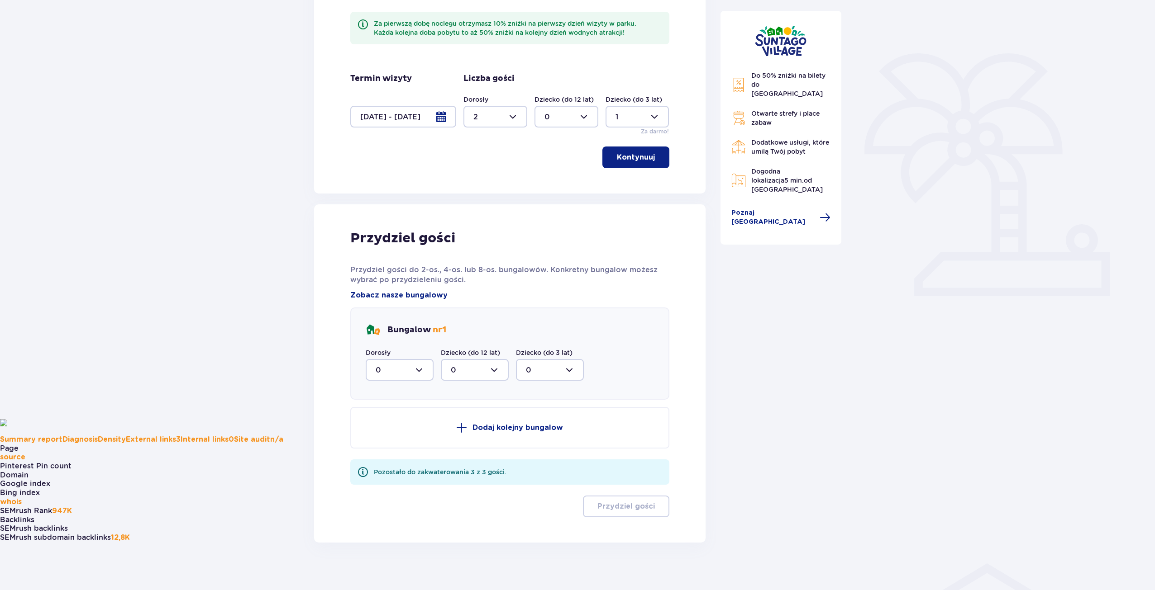
scroll to position [177, 0]
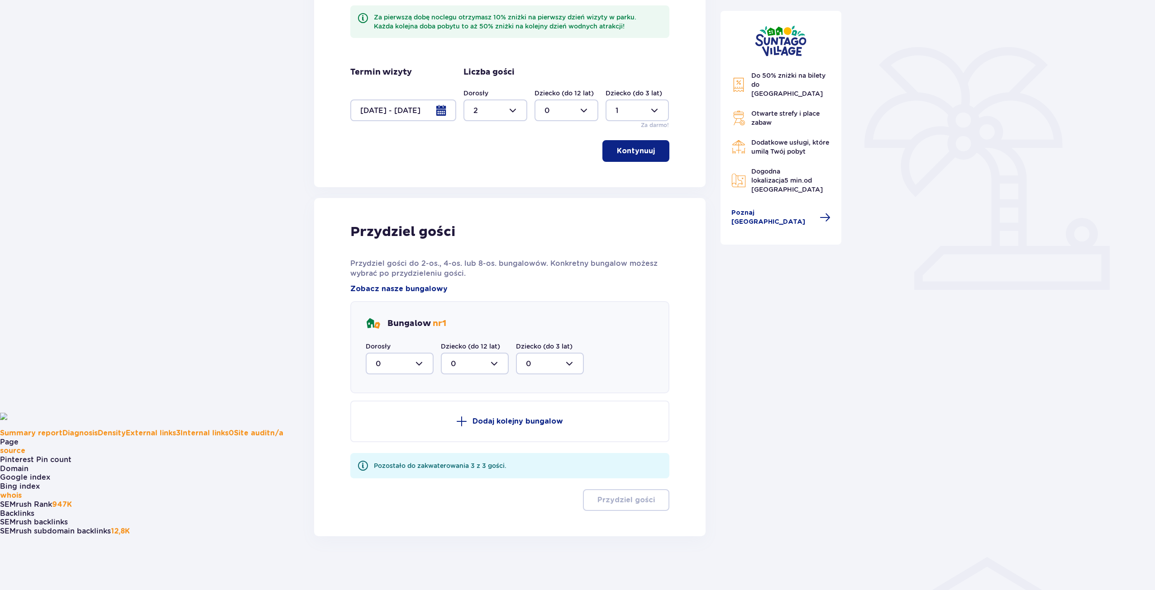
click at [415, 365] on div at bounding box center [400, 364] width 68 height 22
click at [406, 439] on span "0 1 2" at bounding box center [400, 410] width 68 height 68
click at [407, 434] on div "2" at bounding box center [400, 429] width 48 height 10
type input "2"
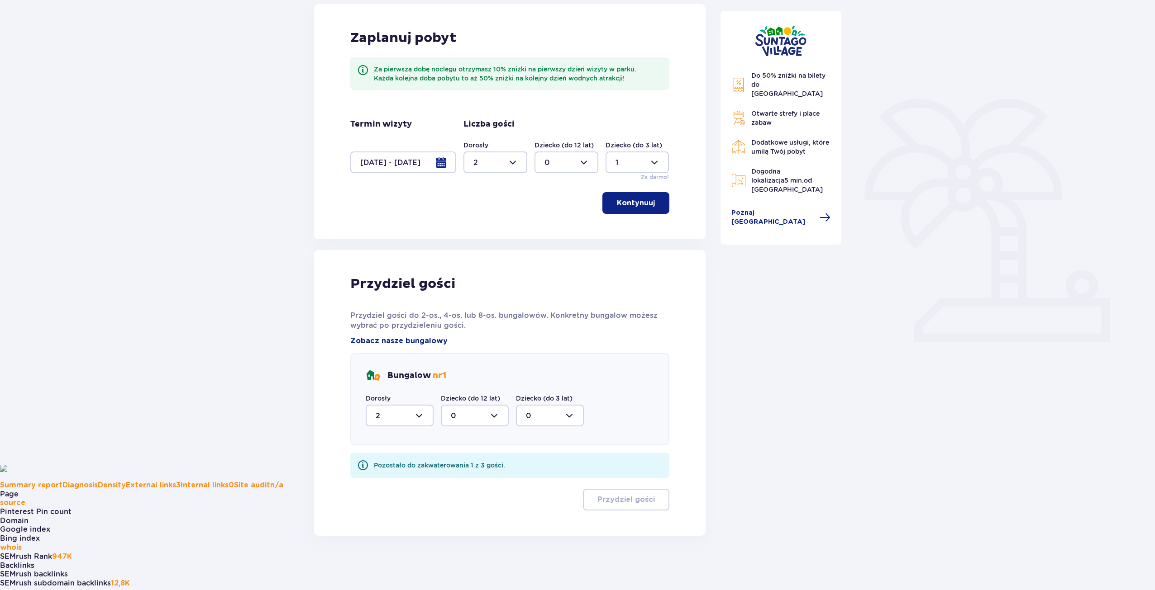
scroll to position [125, 0]
click at [569, 418] on div at bounding box center [550, 416] width 68 height 22
click at [544, 461] on div "1" at bounding box center [550, 463] width 48 height 10
type input "1"
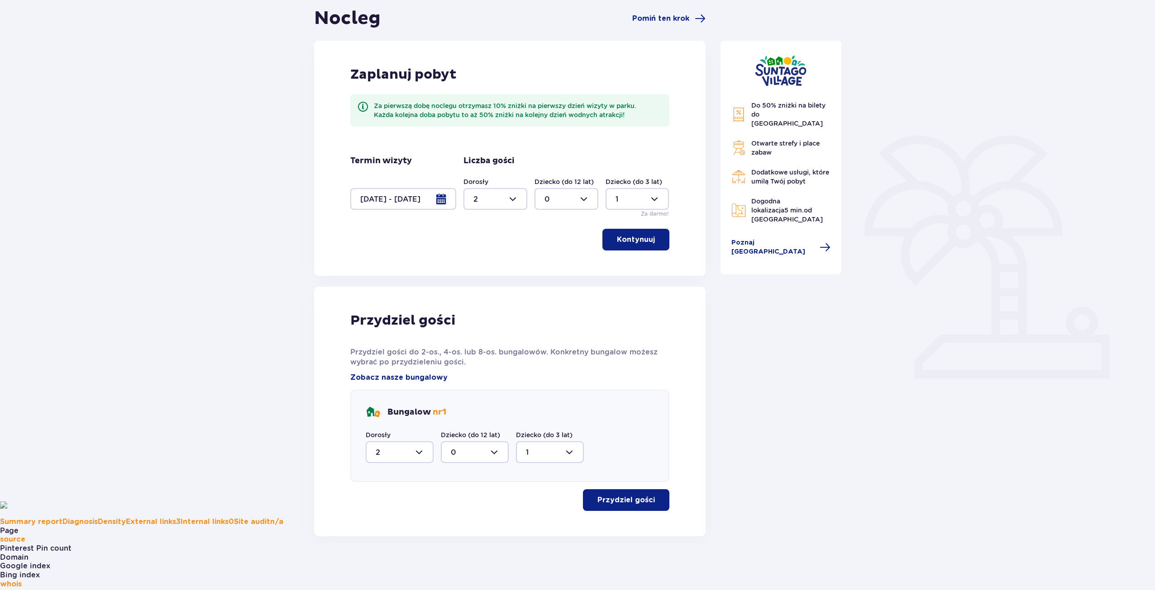
click at [647, 498] on button "Przydziel gości" at bounding box center [626, 501] width 86 height 22
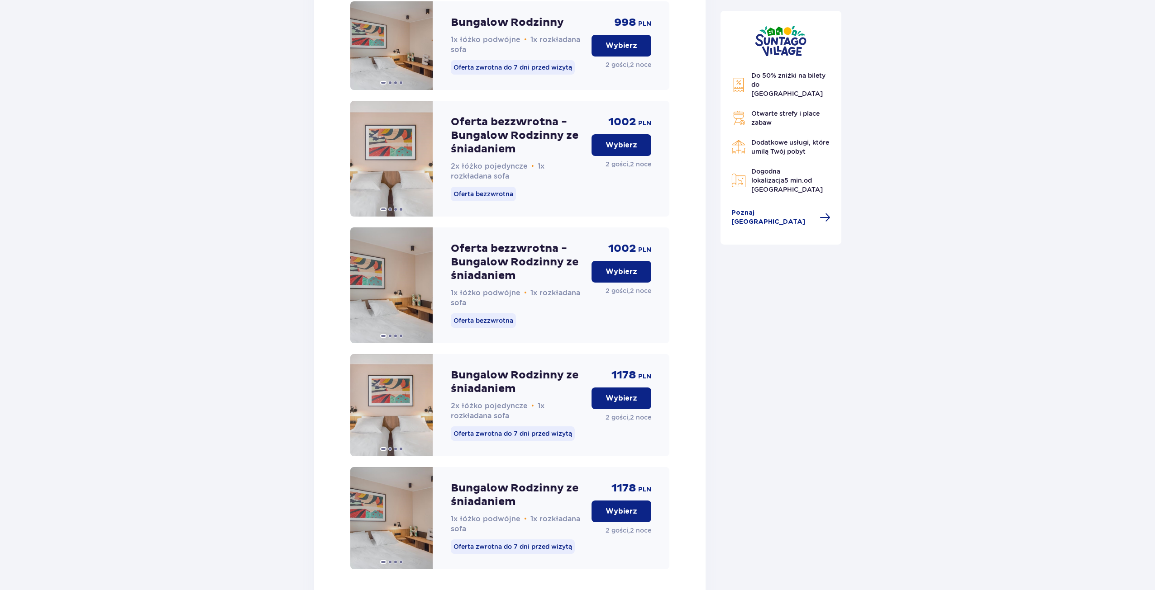
scroll to position [1174, 0]
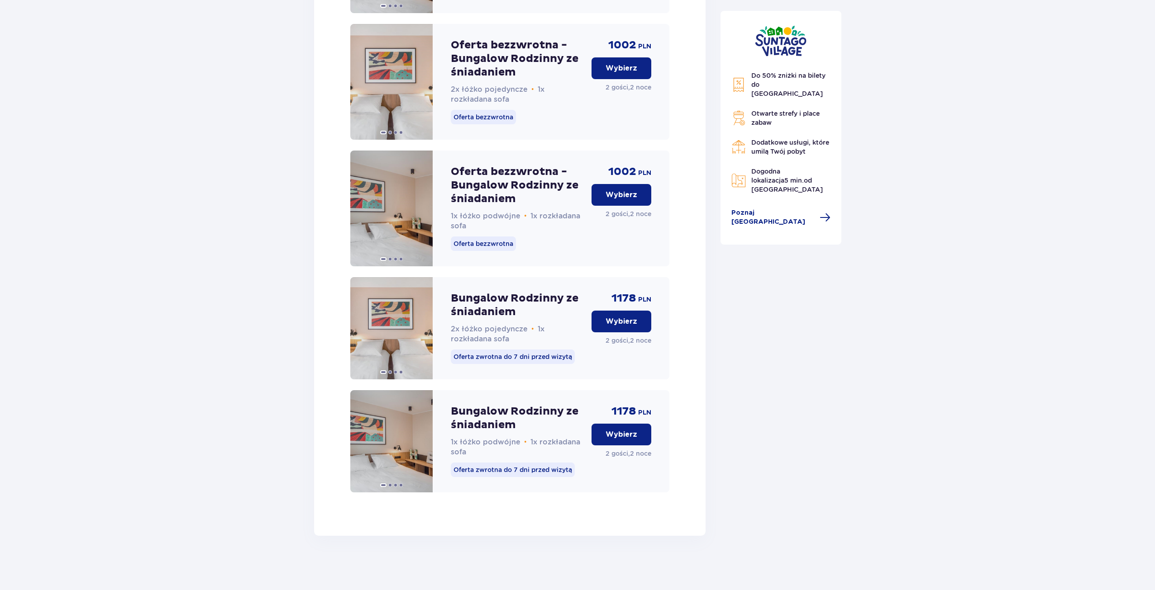
click at [480, 420] on p "Bungalow Rodzinny ze śniadaniem" at bounding box center [517, 418] width 133 height 27
click at [495, 468] on p "Oferta zwrotna do 7 dni przed wizytą" at bounding box center [513, 470] width 124 height 14
click at [621, 433] on p "Wybierz" at bounding box center [621, 435] width 32 height 10
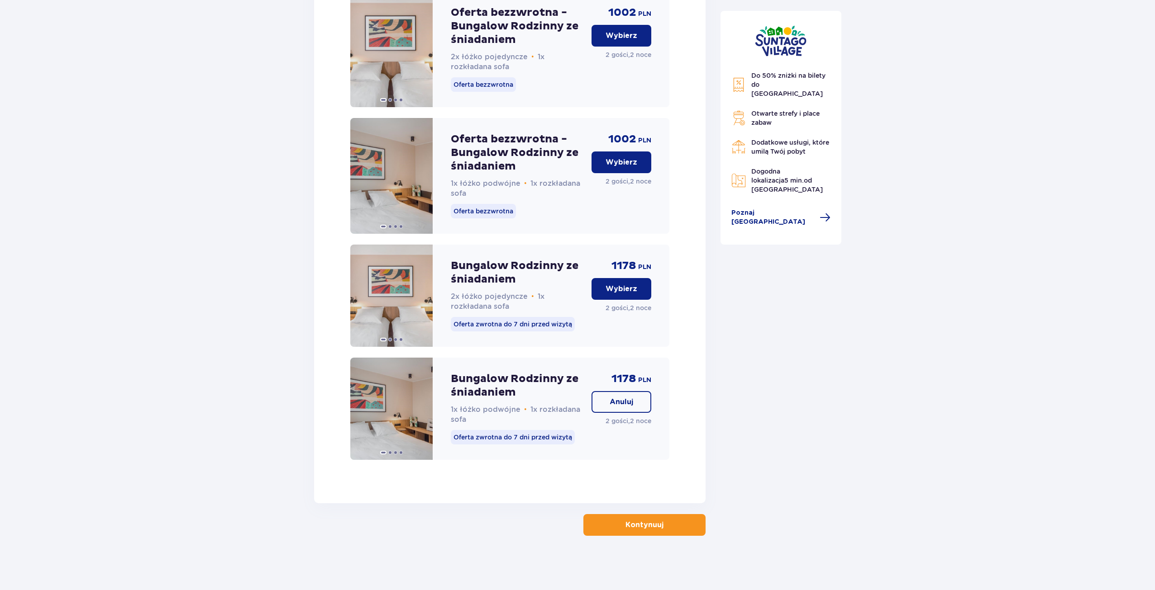
scroll to position [1207, 0]
click at [644, 529] on p "Kontynuuj" at bounding box center [644, 525] width 38 height 10
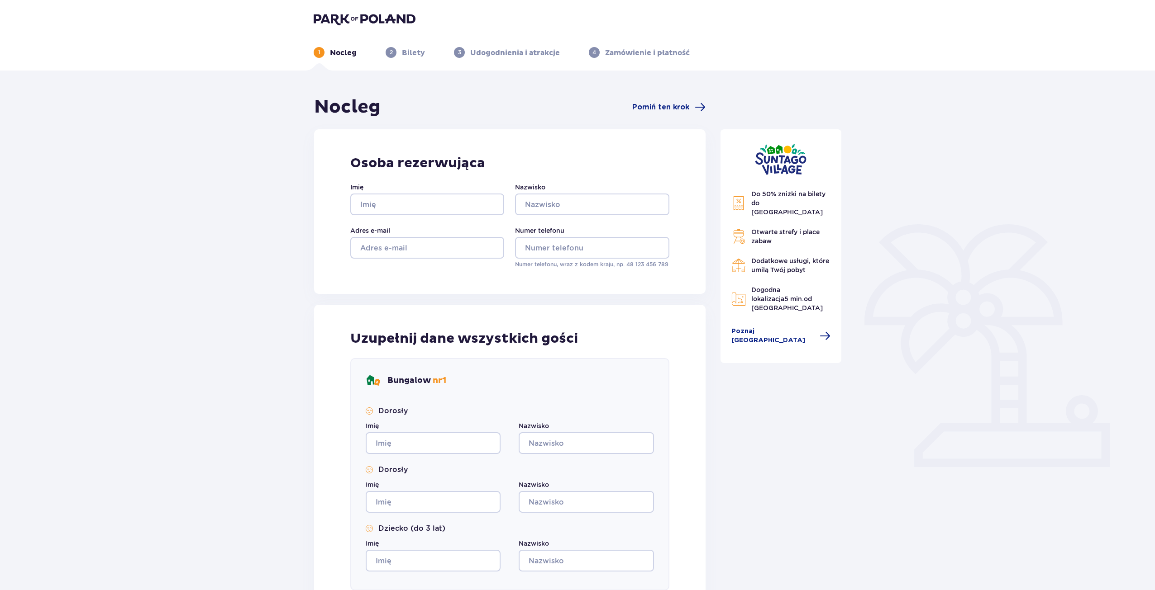
click at [354, 16] on img at bounding box center [365, 19] width 102 height 13
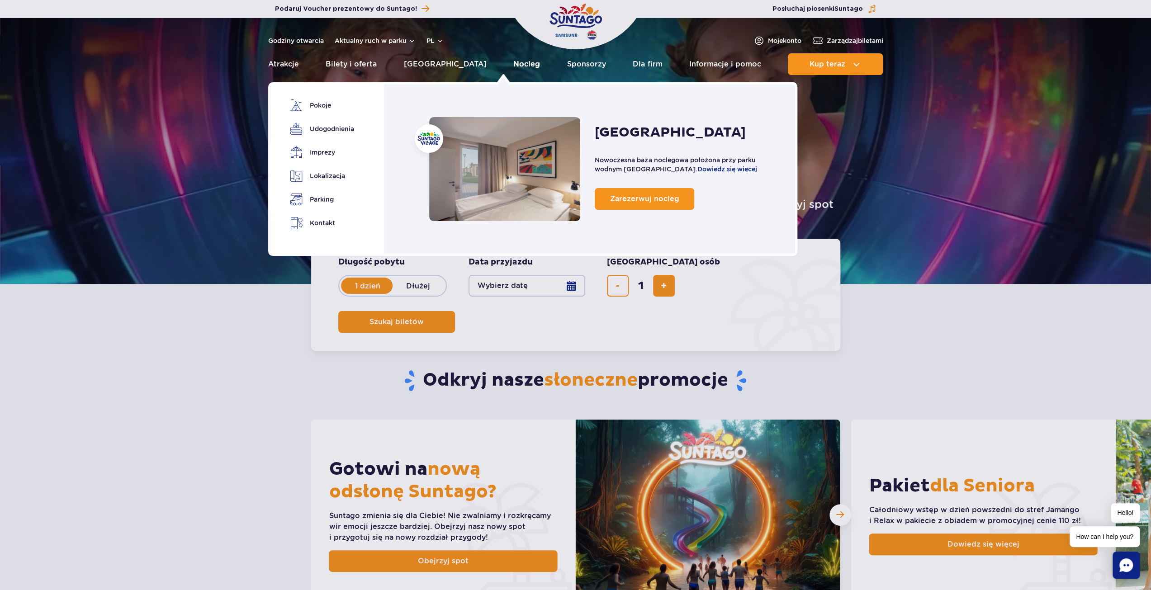
click at [514, 67] on link "Nocleg" at bounding box center [527, 64] width 27 height 22
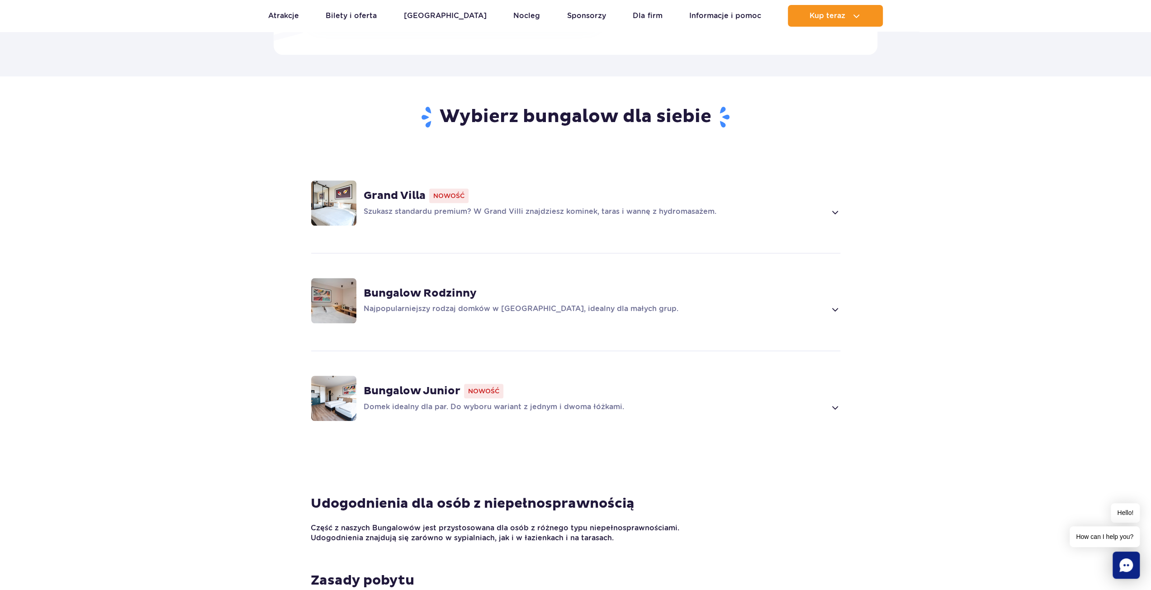
scroll to position [452, 0]
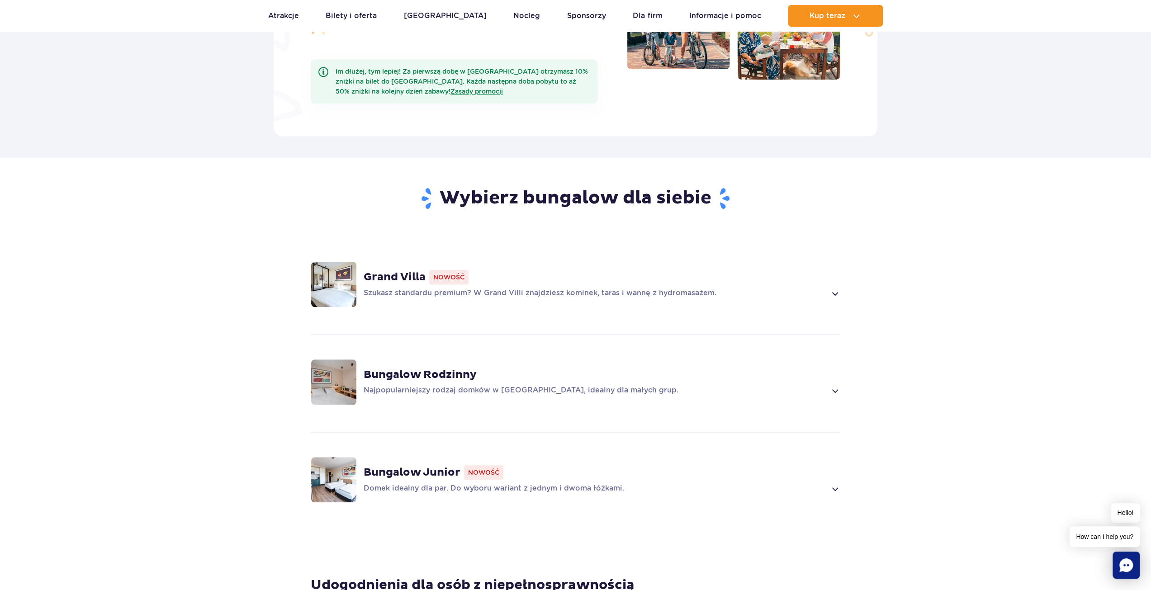
click at [830, 288] on span at bounding box center [835, 293] width 10 height 11
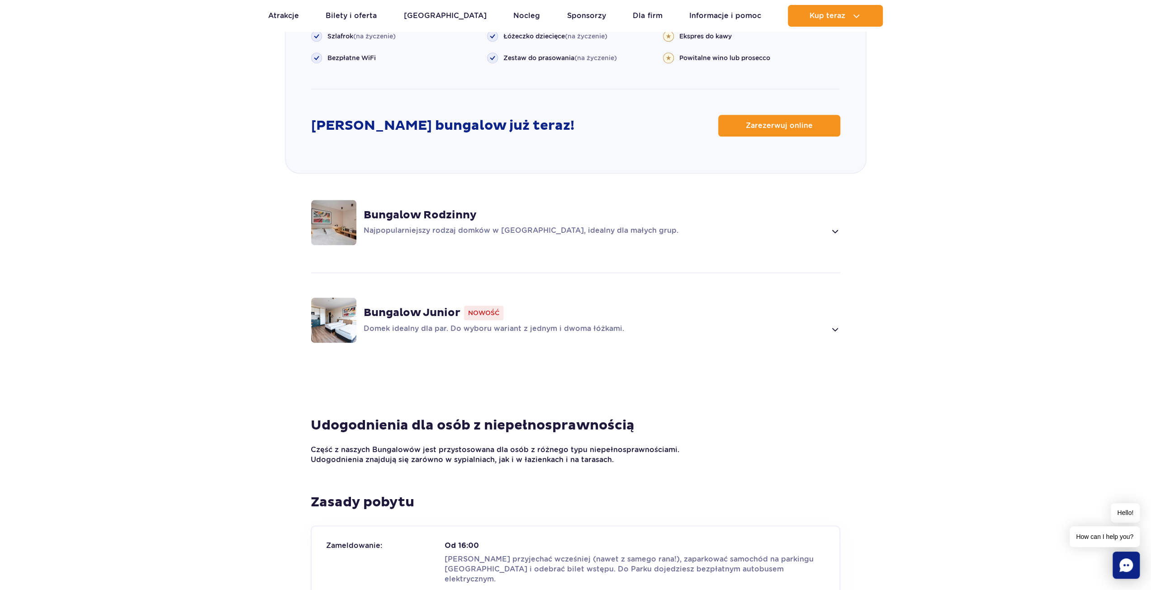
scroll to position [1131, 0]
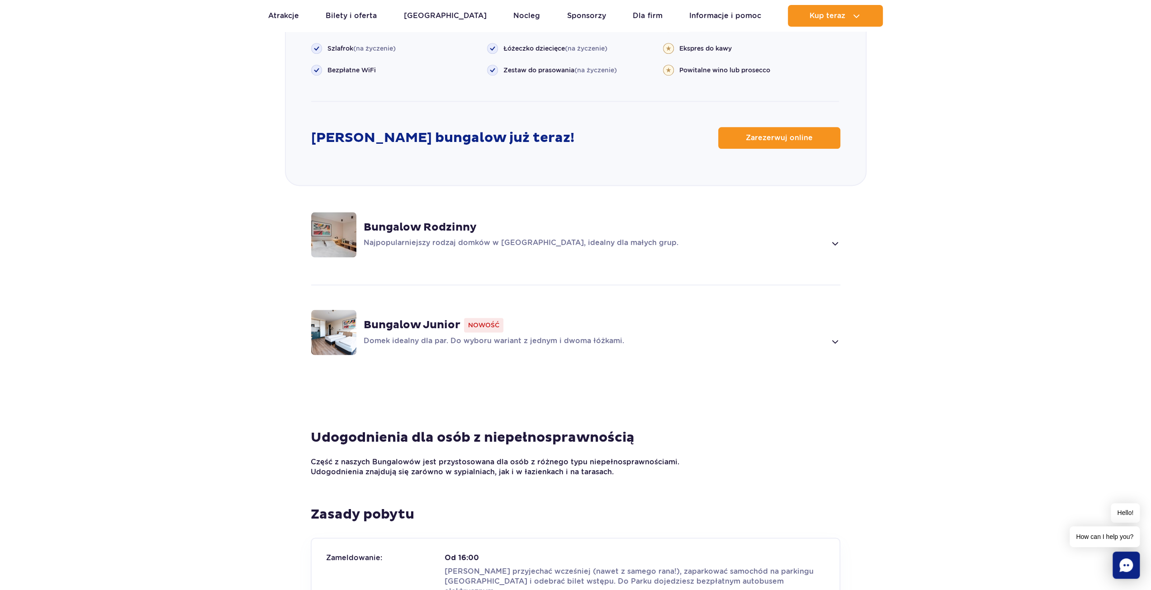
click at [823, 336] on p "Domek idealny dla par. Do wyboru wariant z jednym i dwoma łóżkami." at bounding box center [595, 341] width 463 height 11
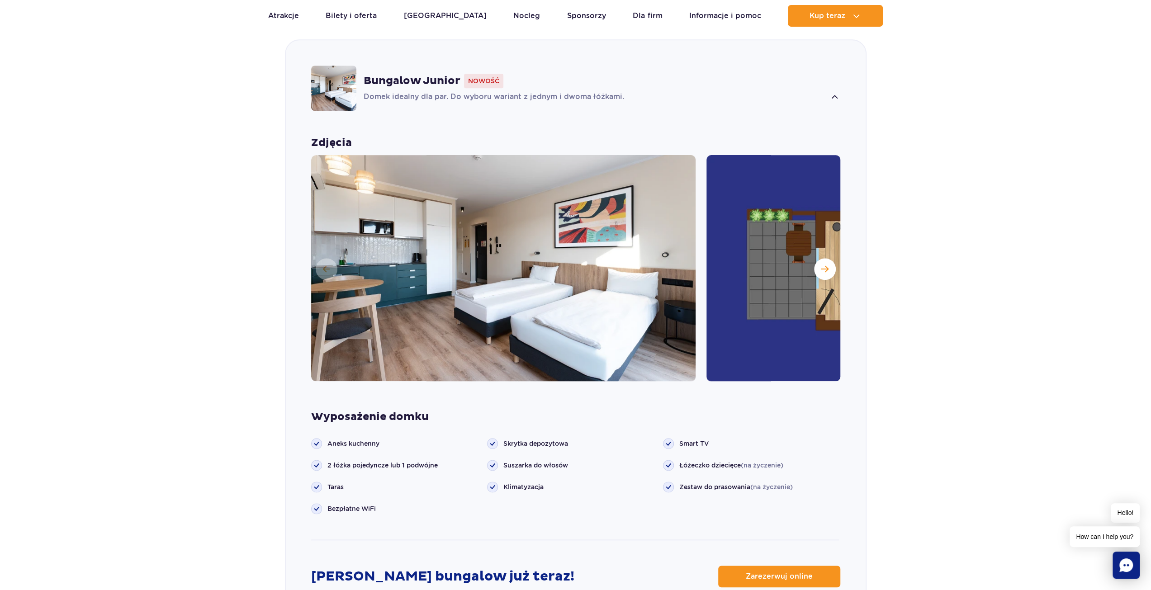
scroll to position [829, 0]
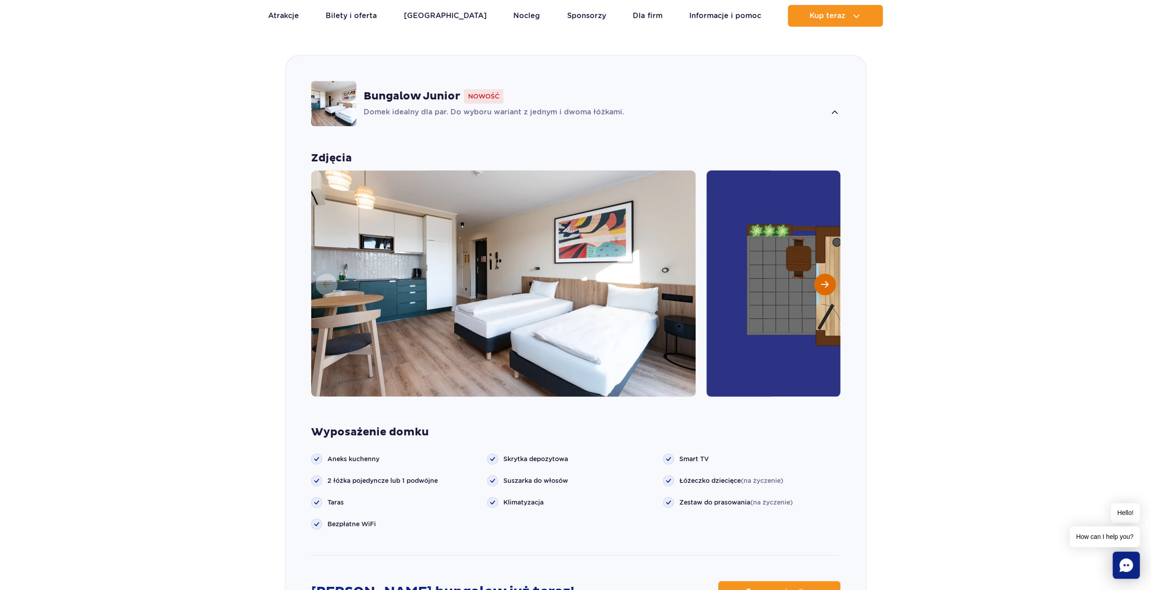
click at [817, 274] on button "Następny slajd" at bounding box center [825, 285] width 22 height 22
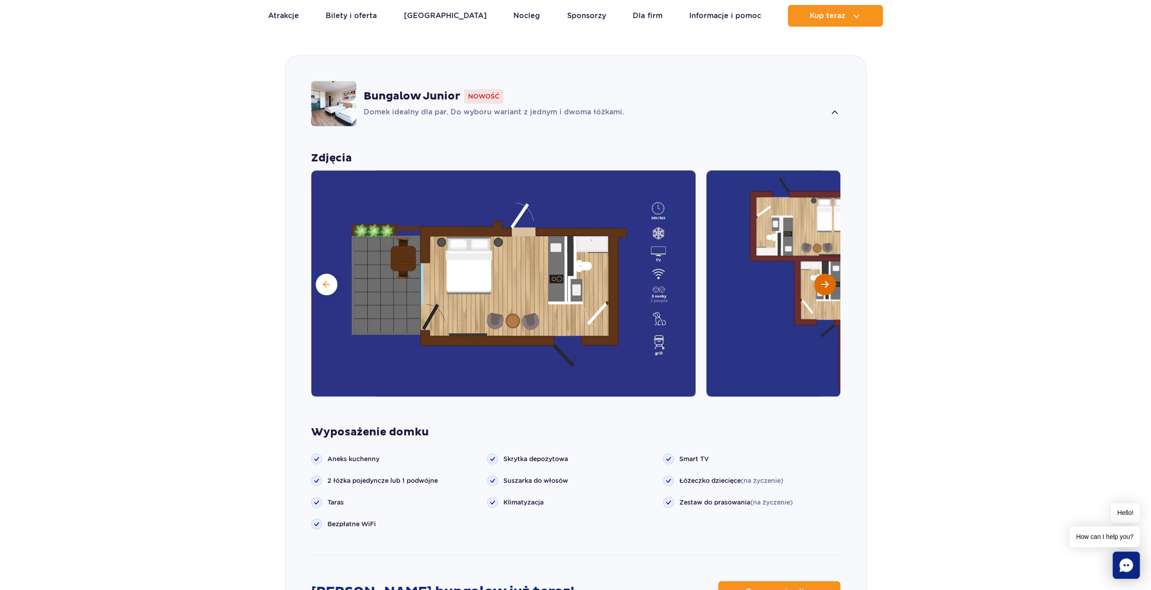
click at [820, 274] on button "Następny slajd" at bounding box center [825, 285] width 22 height 22
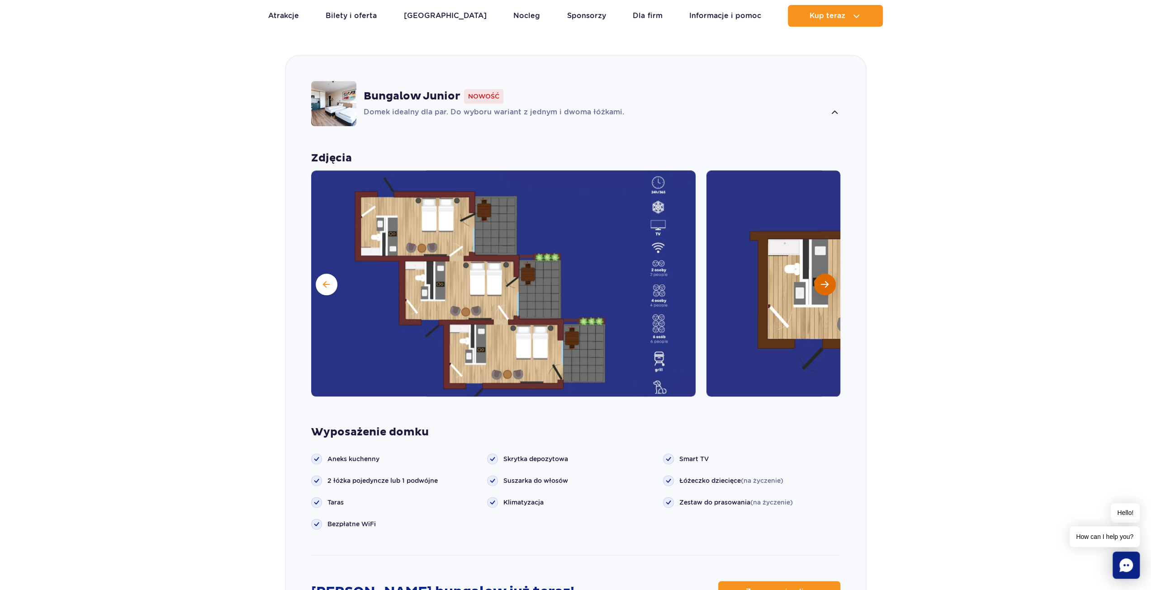
click at [820, 274] on button "Następny slajd" at bounding box center [825, 285] width 22 height 22
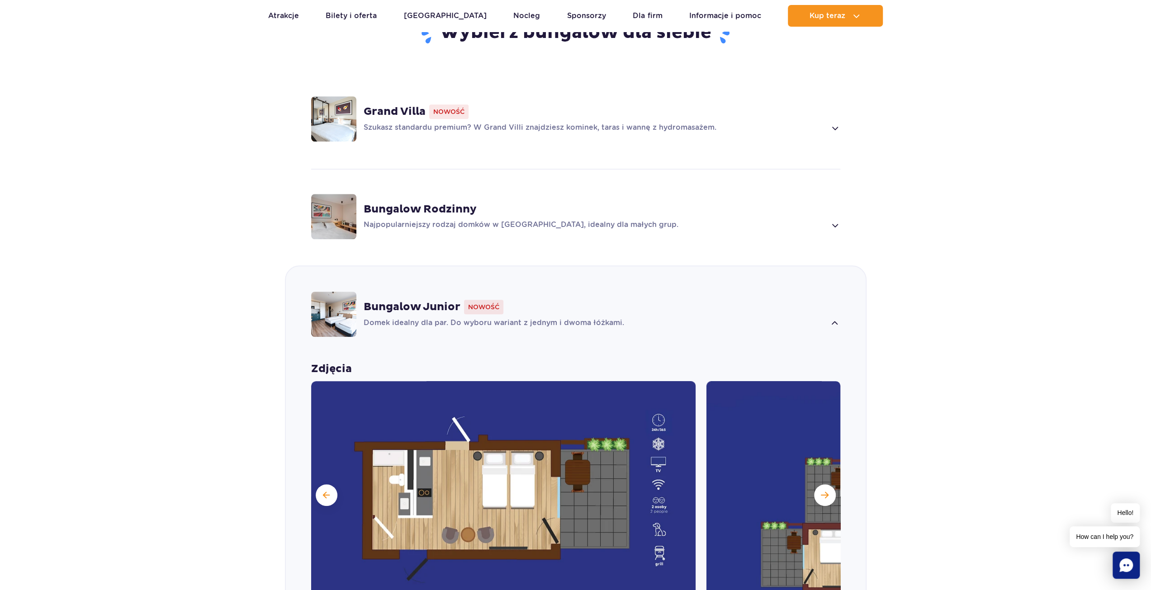
scroll to position [557, 0]
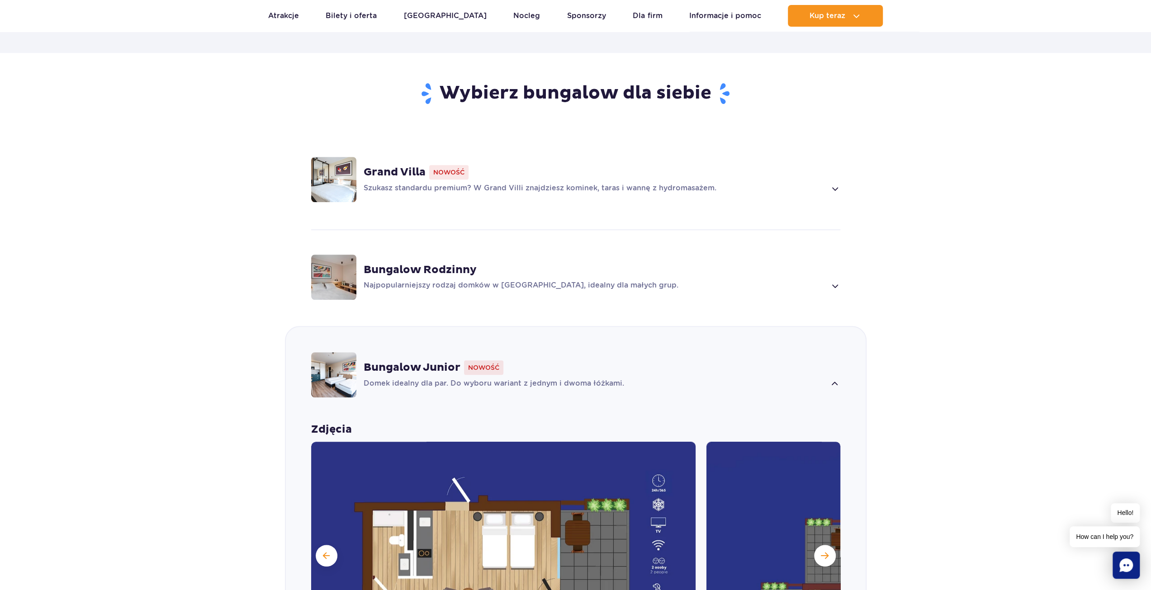
click at [839, 281] on span at bounding box center [835, 286] width 10 height 11
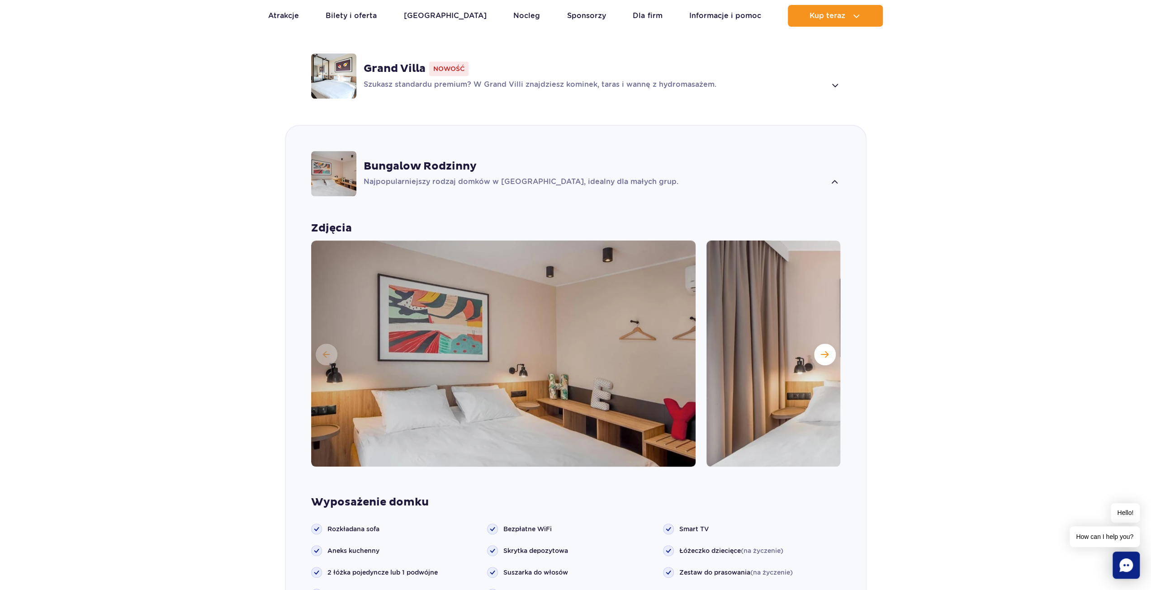
scroll to position [641, 0]
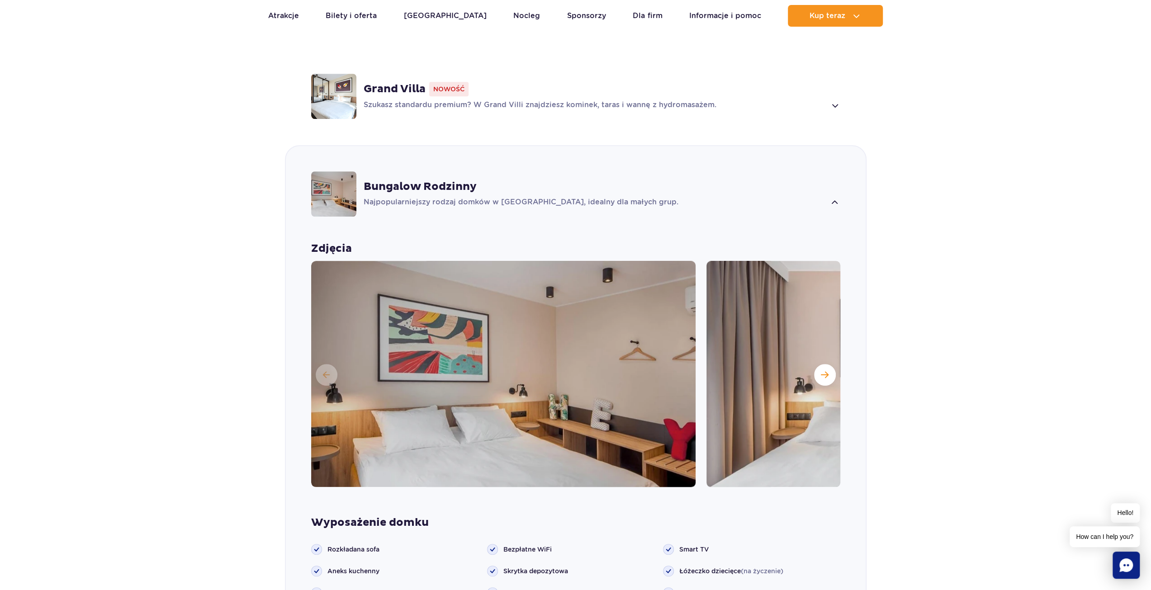
click at [828, 100] on div "Szukasz standardu premium? W Grand Villi znajdziesz kominek, taras i wannę z hy…" at bounding box center [602, 105] width 477 height 11
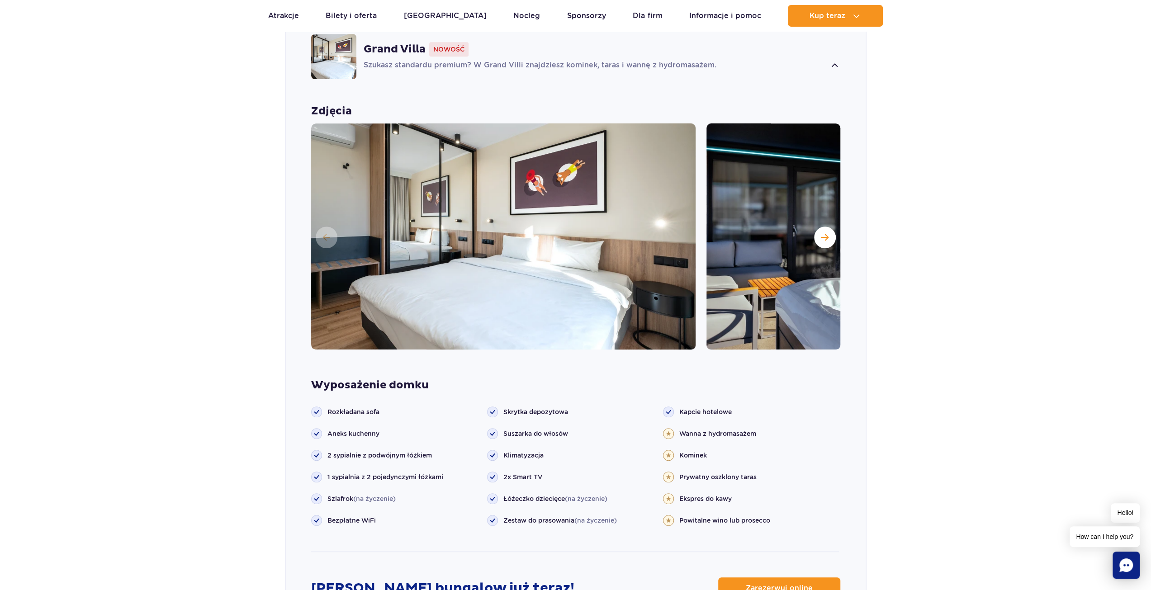
scroll to position [679, 0]
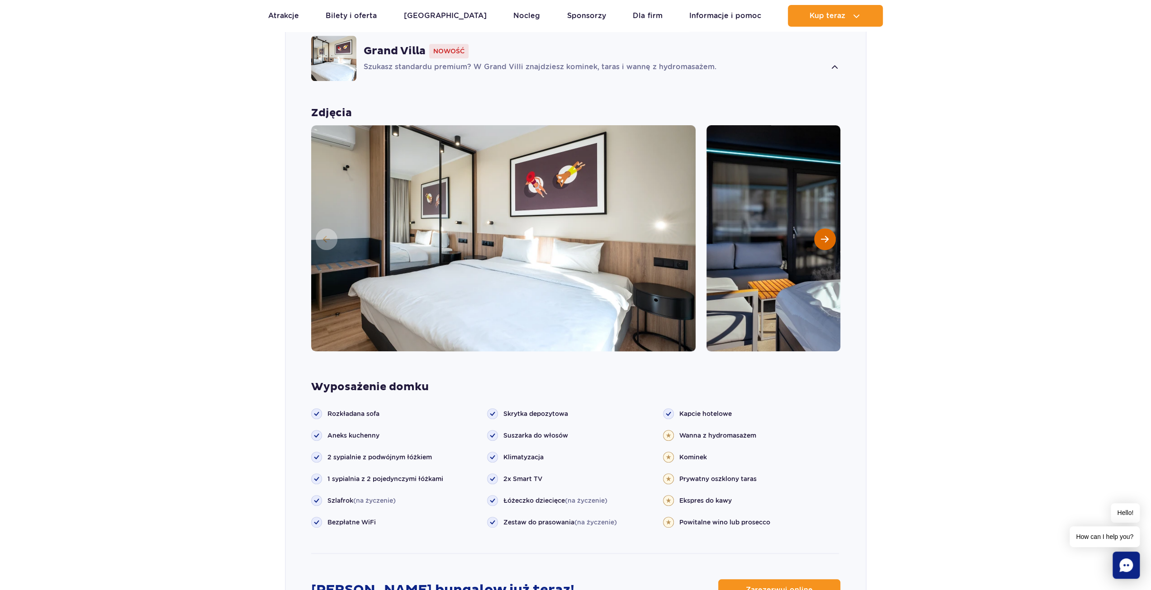
click at [828, 235] on span "Następny slajd" at bounding box center [825, 239] width 8 height 8
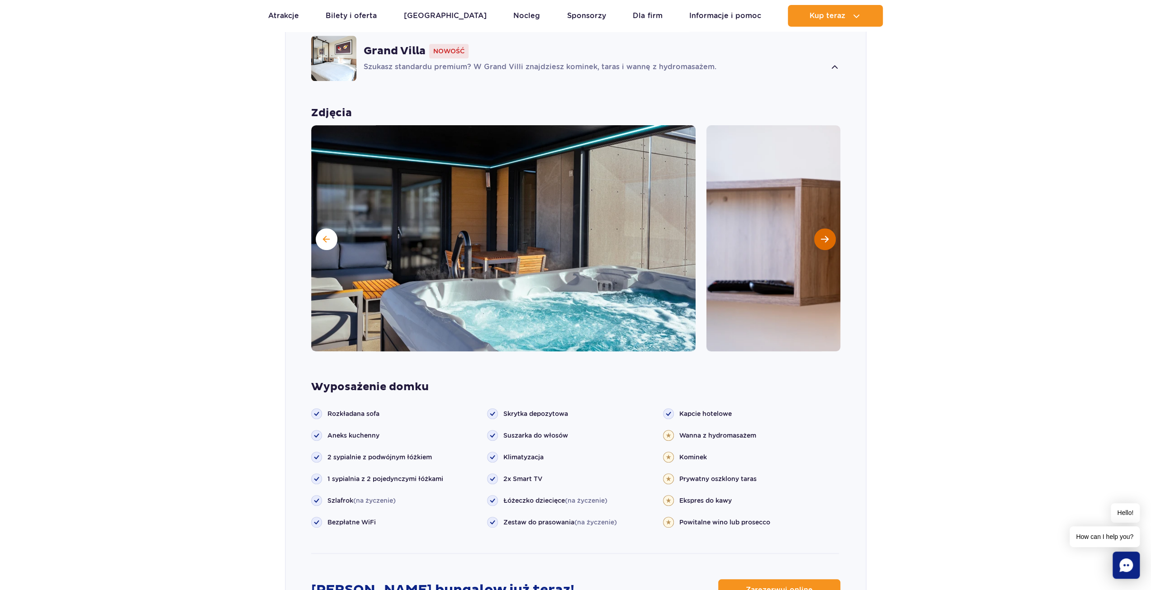
click at [828, 235] on span "Następny slajd" at bounding box center [825, 239] width 8 height 8
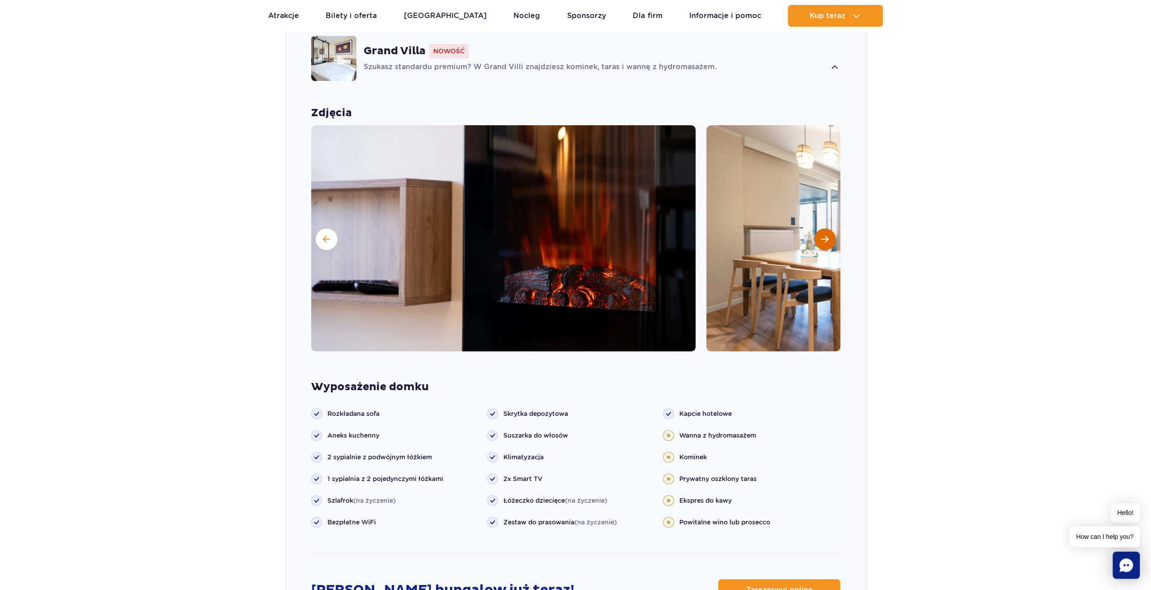
click at [831, 228] on button "Następny slajd" at bounding box center [825, 239] width 22 height 22
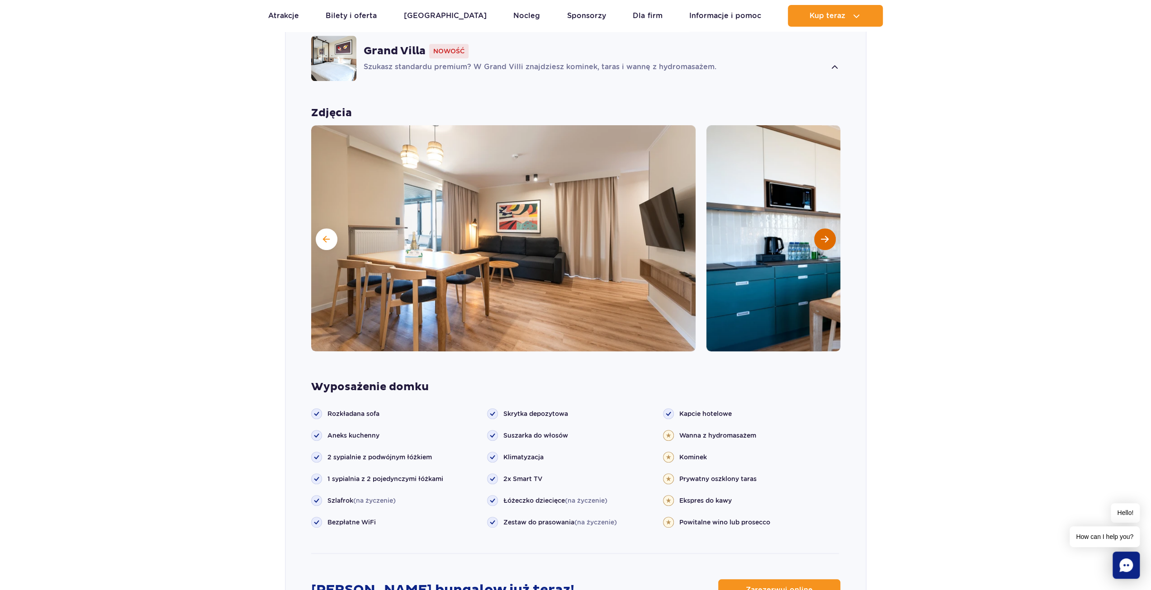
click at [831, 228] on button "Następny slajd" at bounding box center [825, 239] width 22 height 22
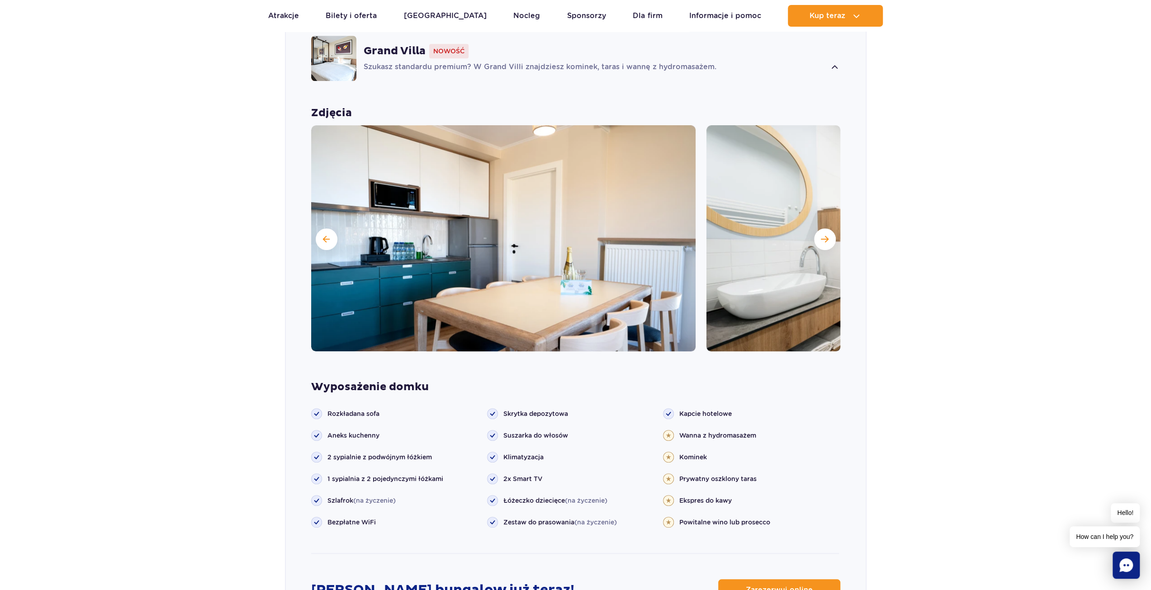
scroll to position [905, 0]
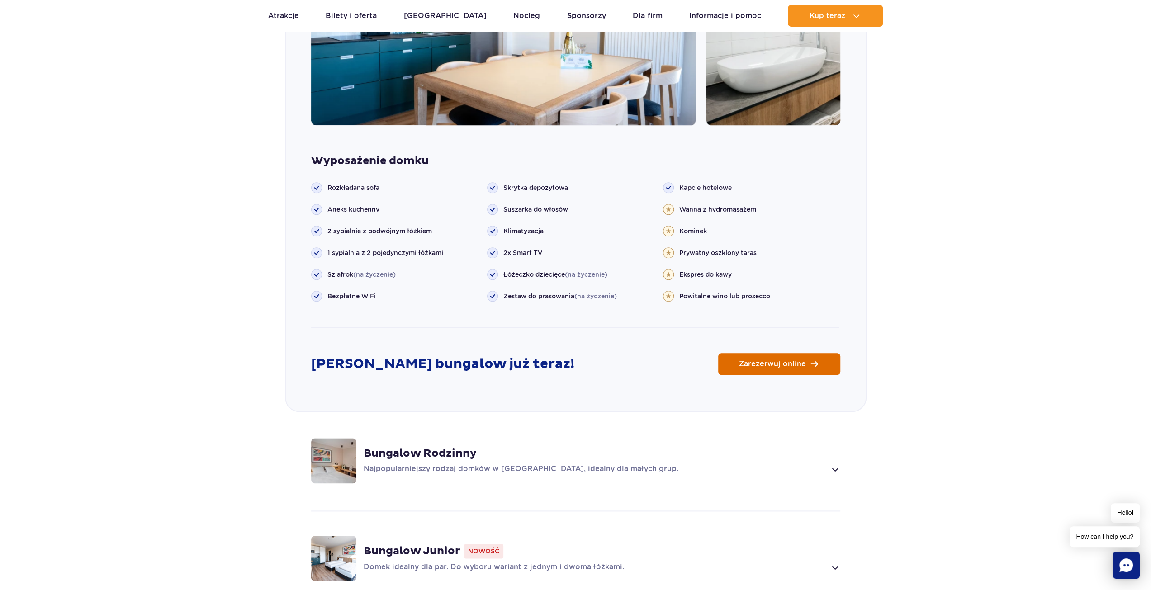
click at [780, 361] on span "Zarezerwuj online" at bounding box center [772, 364] width 67 height 7
drag, startPoint x: 734, startPoint y: 580, endPoint x: 737, endPoint y: 602, distance: 21.4
click at [985, 230] on section "Wybierz bungalow dla siebie Grand Villa Nowość Szukasz standardu premium? W Gra…" at bounding box center [575, 180] width 1151 height 950
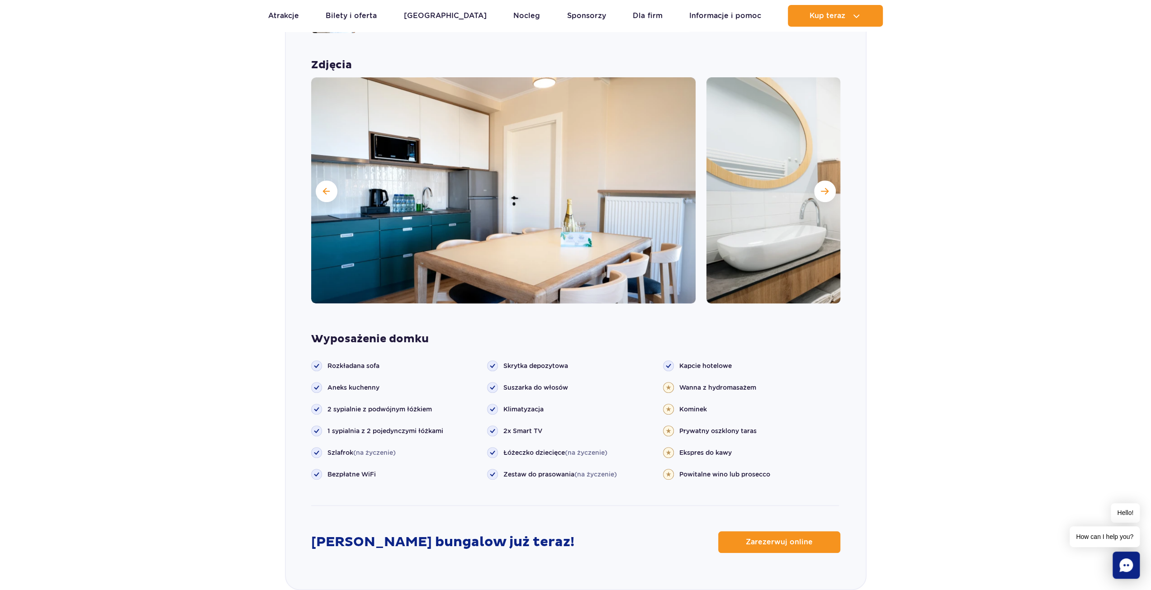
scroll to position [814, 0]
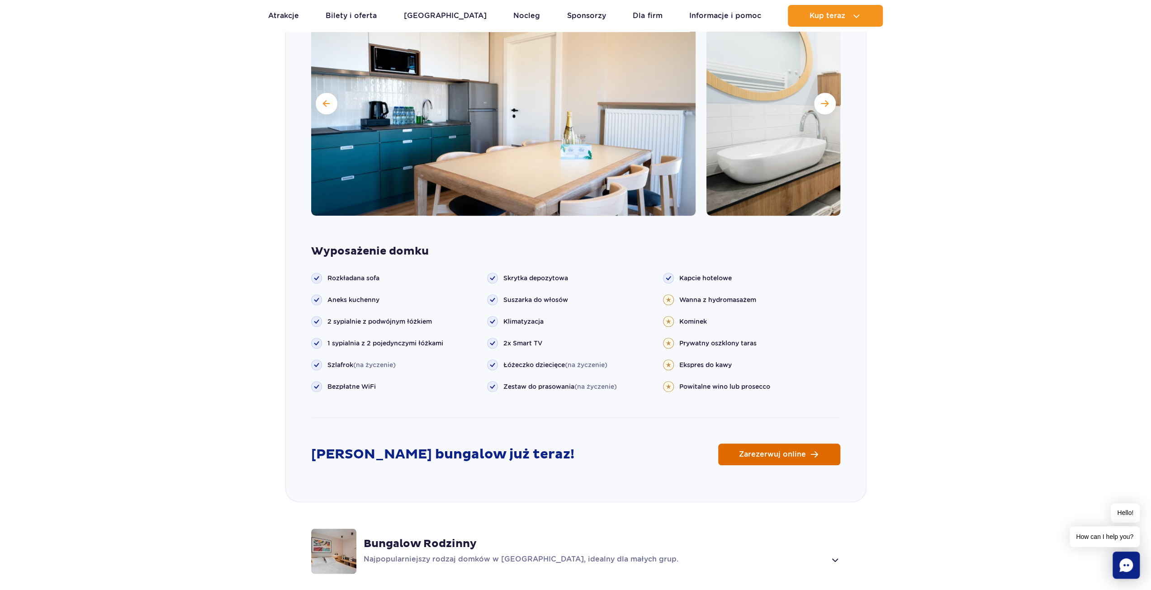
click at [792, 444] on link "Zarezerwuj online" at bounding box center [779, 455] width 122 height 22
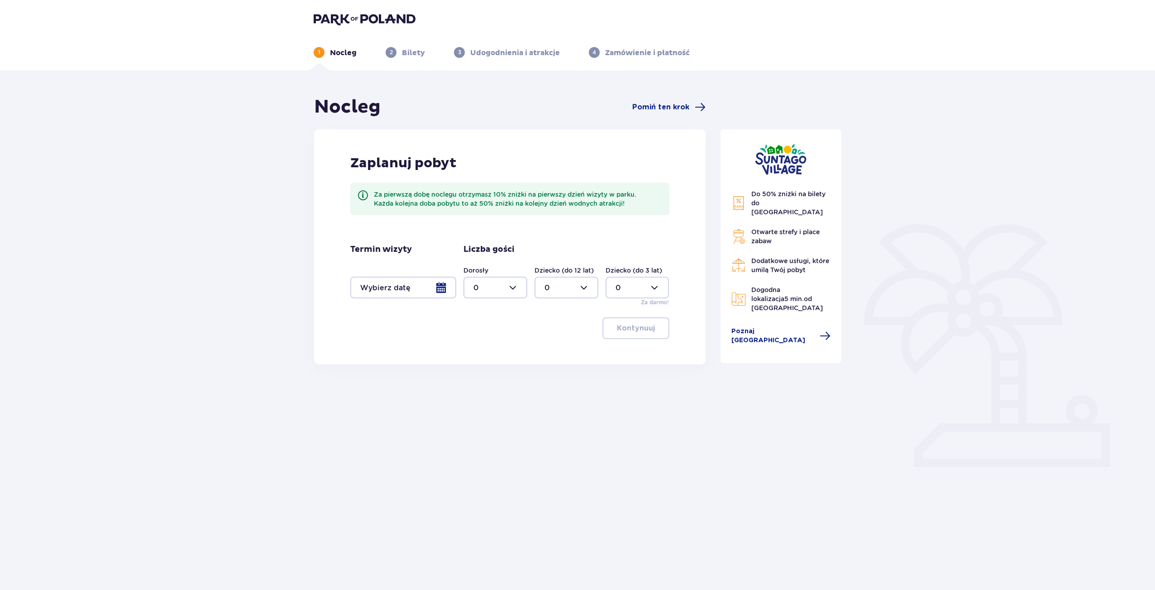
click at [427, 288] on div at bounding box center [403, 288] width 106 height 22
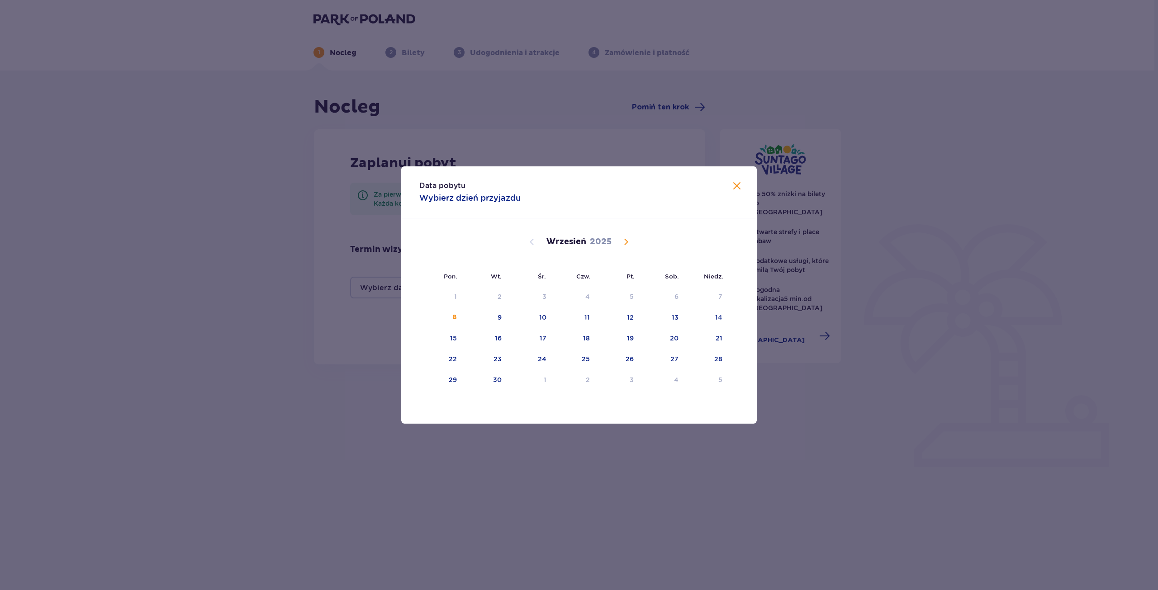
click at [626, 240] on span "Calendar" at bounding box center [626, 242] width 11 height 11
click at [631, 359] on div "24" at bounding box center [631, 359] width 9 height 9
click at [726, 364] on div "26" at bounding box center [707, 360] width 44 height 20
type input "[DATE] - [DATE]"
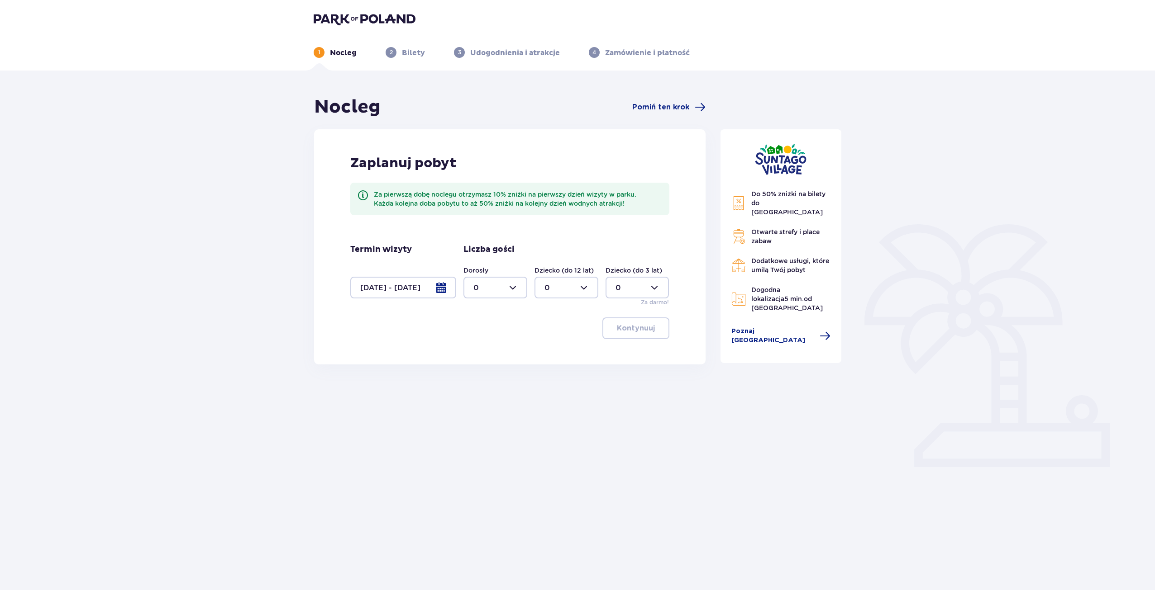
click at [503, 291] on div at bounding box center [495, 288] width 64 height 22
click at [490, 352] on div "2" at bounding box center [495, 353] width 44 height 10
type input "2"
click at [578, 288] on div at bounding box center [566, 288] width 64 height 22
drag, startPoint x: 559, startPoint y: 366, endPoint x: 565, endPoint y: 355, distance: 12.3
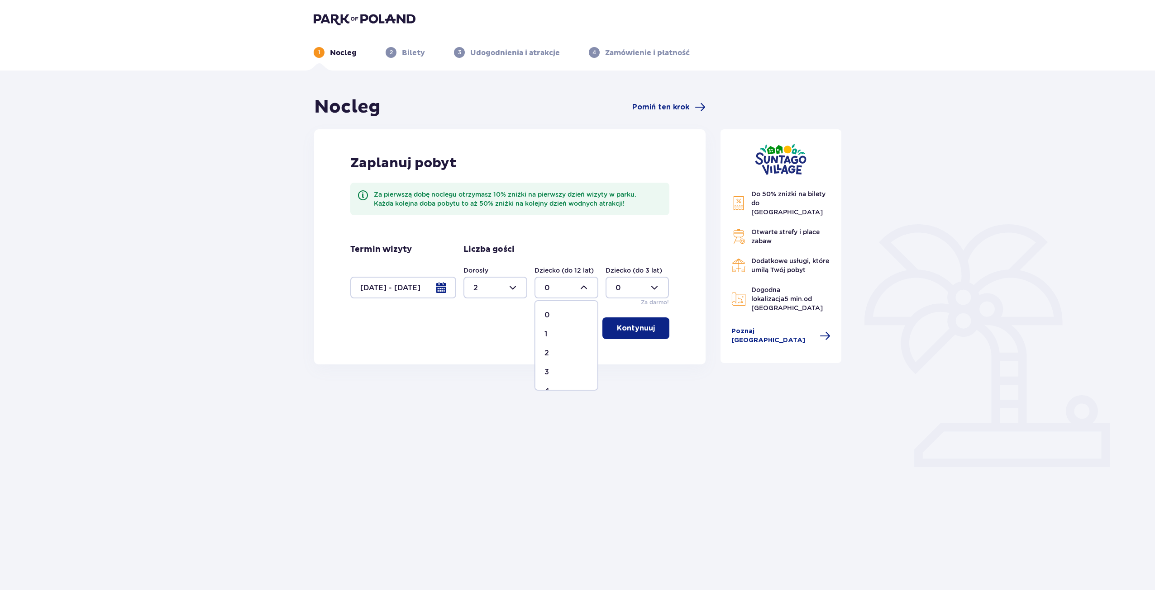
click at [559, 366] on span "3" at bounding box center [566, 372] width 62 height 19
type input "3"
click at [618, 286] on div at bounding box center [637, 288] width 64 height 22
click at [627, 335] on div "1" at bounding box center [637, 334] width 44 height 10
type input "1"
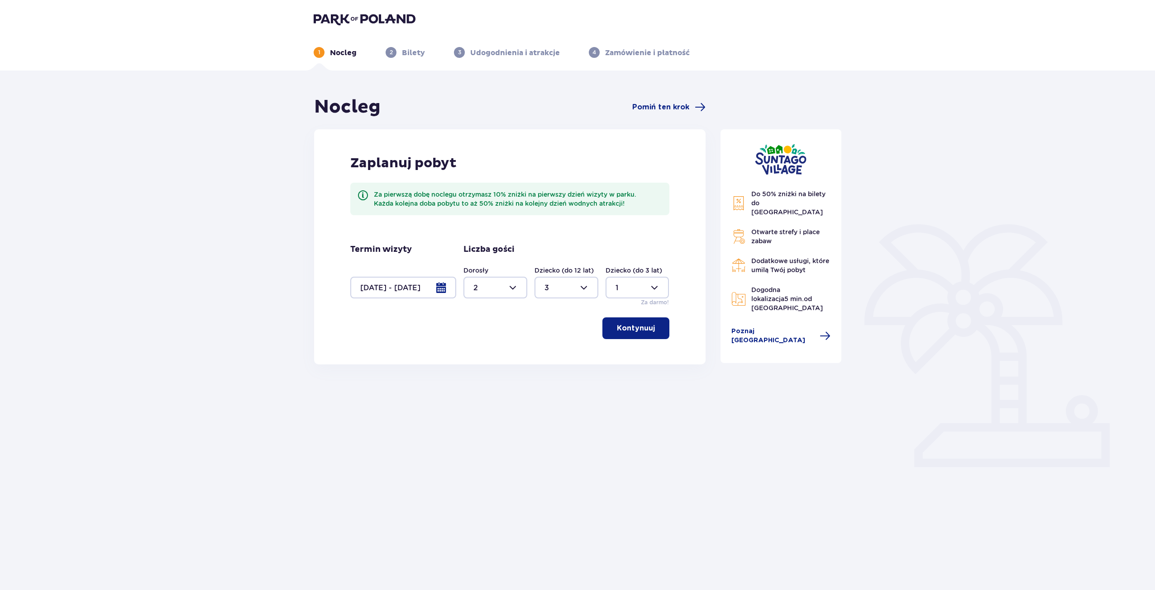
click at [633, 331] on p "Kontynuuj" at bounding box center [636, 328] width 38 height 10
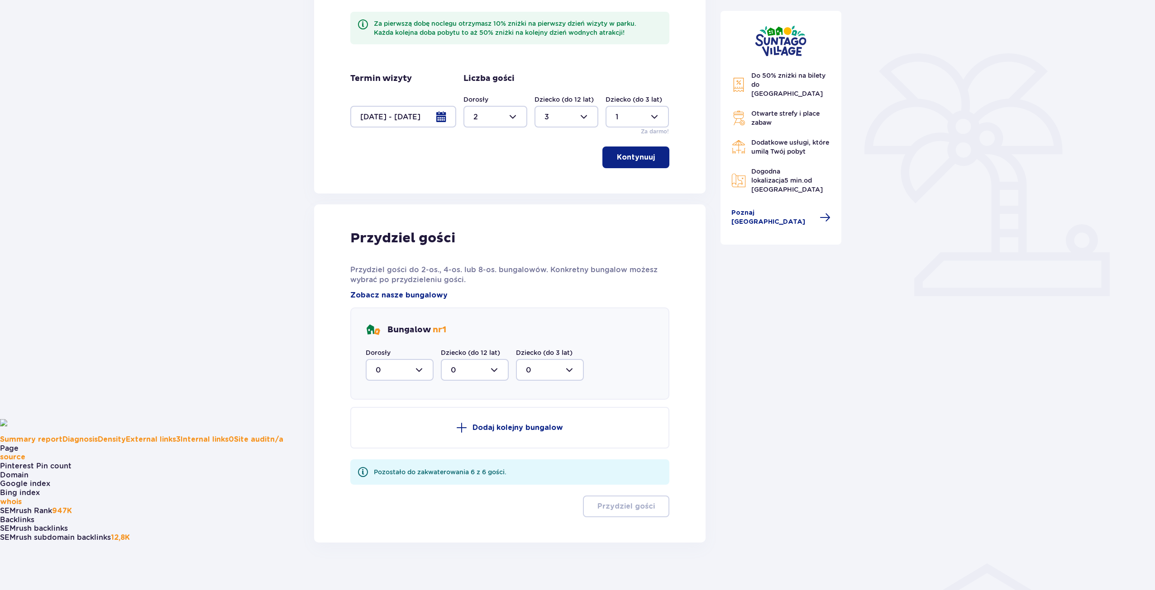
scroll to position [177, 0]
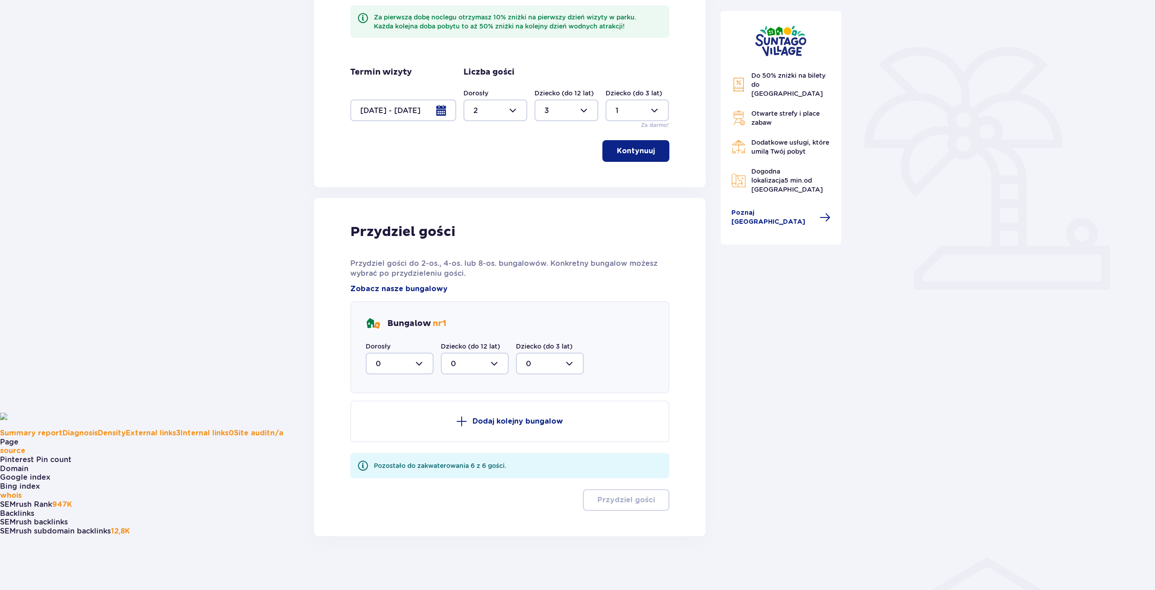
click at [412, 363] on div at bounding box center [400, 364] width 68 height 22
click at [395, 426] on div "2" at bounding box center [400, 429] width 48 height 10
type input "2"
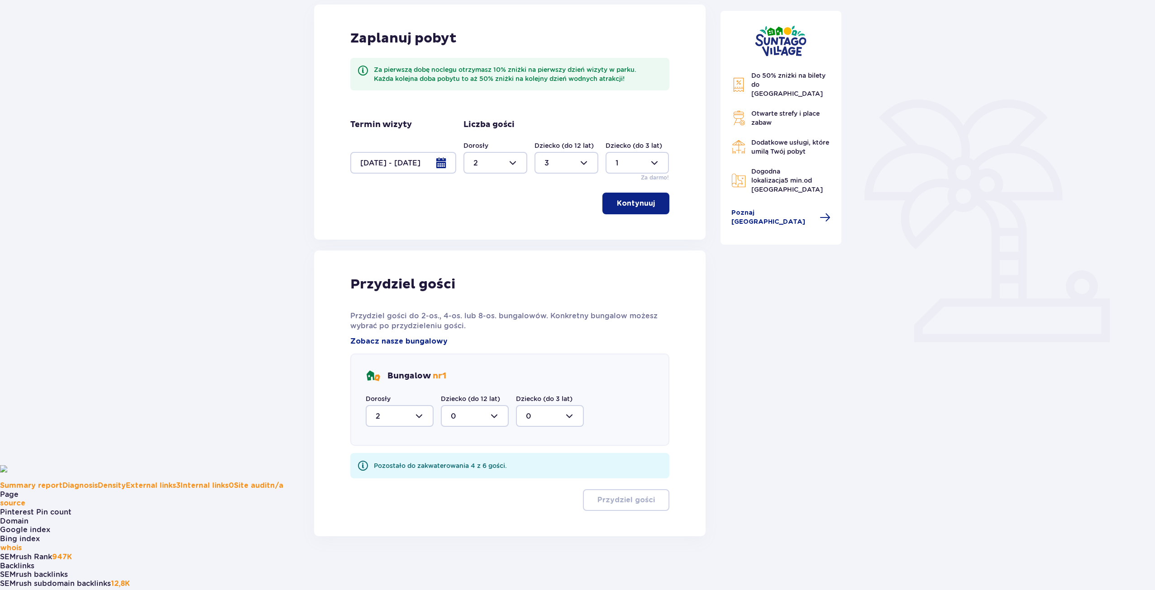
click at [484, 407] on div at bounding box center [475, 416] width 68 height 22
click at [454, 497] on p "3" at bounding box center [453, 501] width 5 height 10
type input "3"
click at [548, 420] on div at bounding box center [550, 416] width 68 height 22
click at [540, 455] on span "1" at bounding box center [550, 462] width 66 height 19
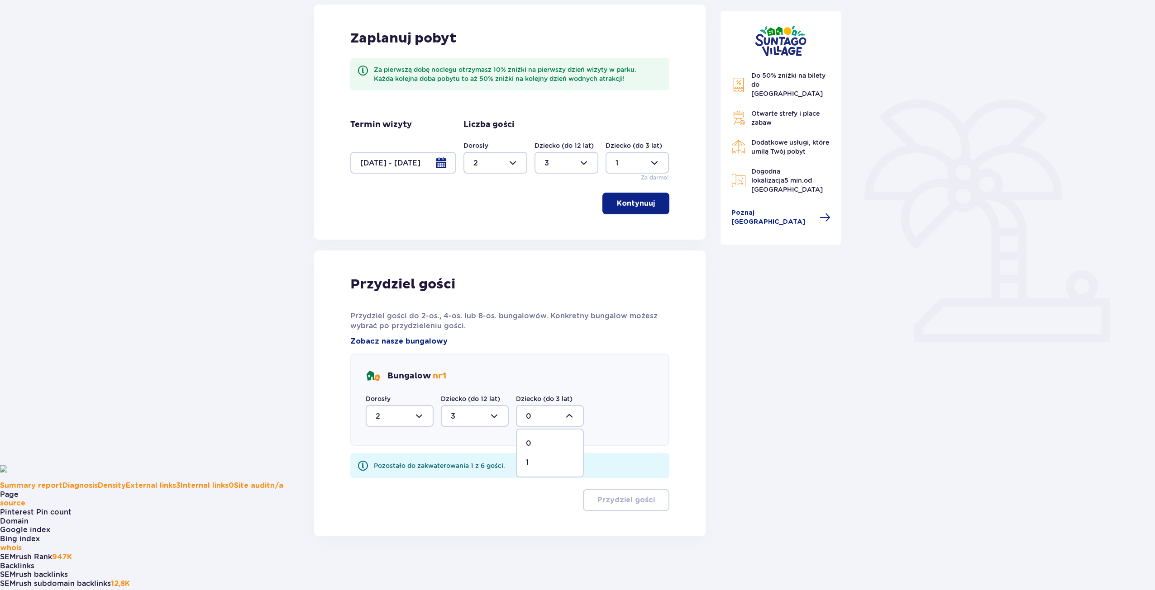
type input "1"
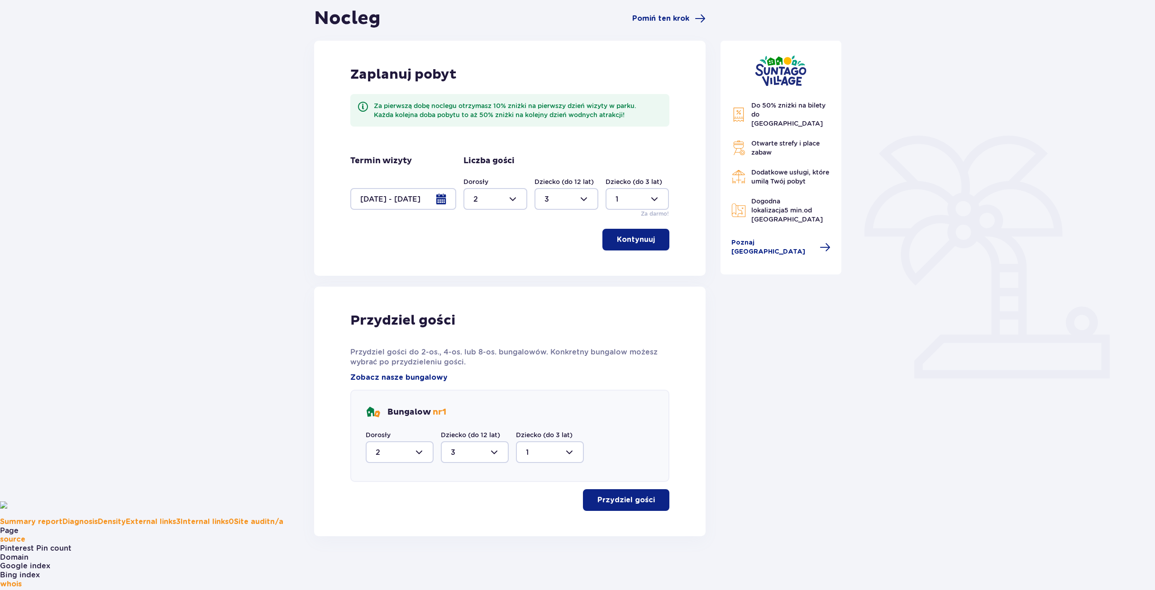
click at [646, 504] on p "Przydziel gości" at bounding box center [625, 500] width 57 height 10
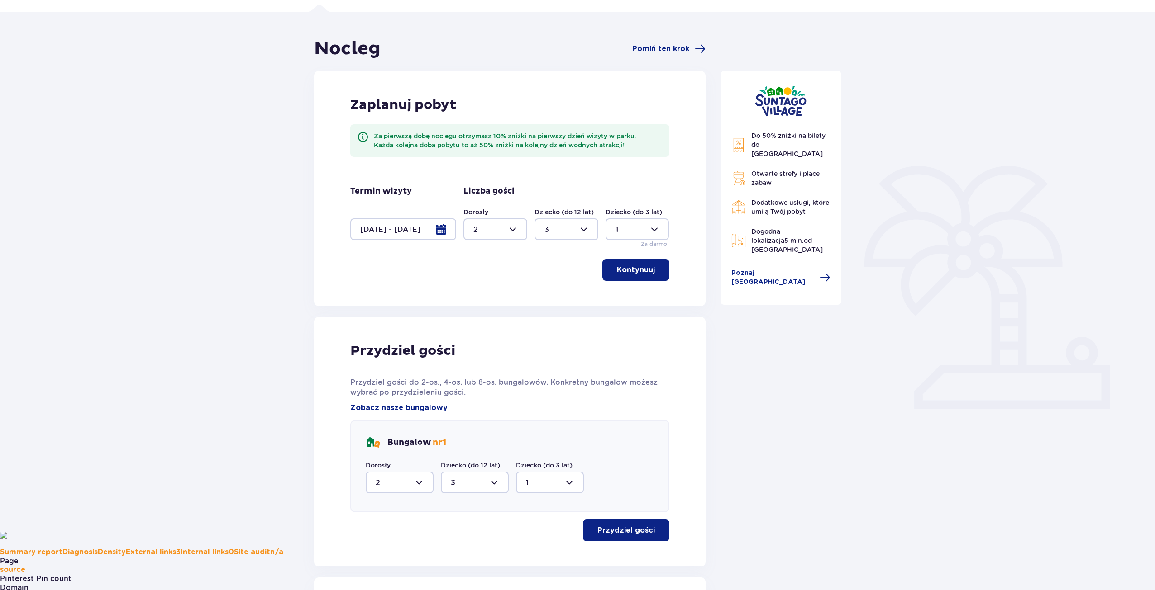
scroll to position [54, 0]
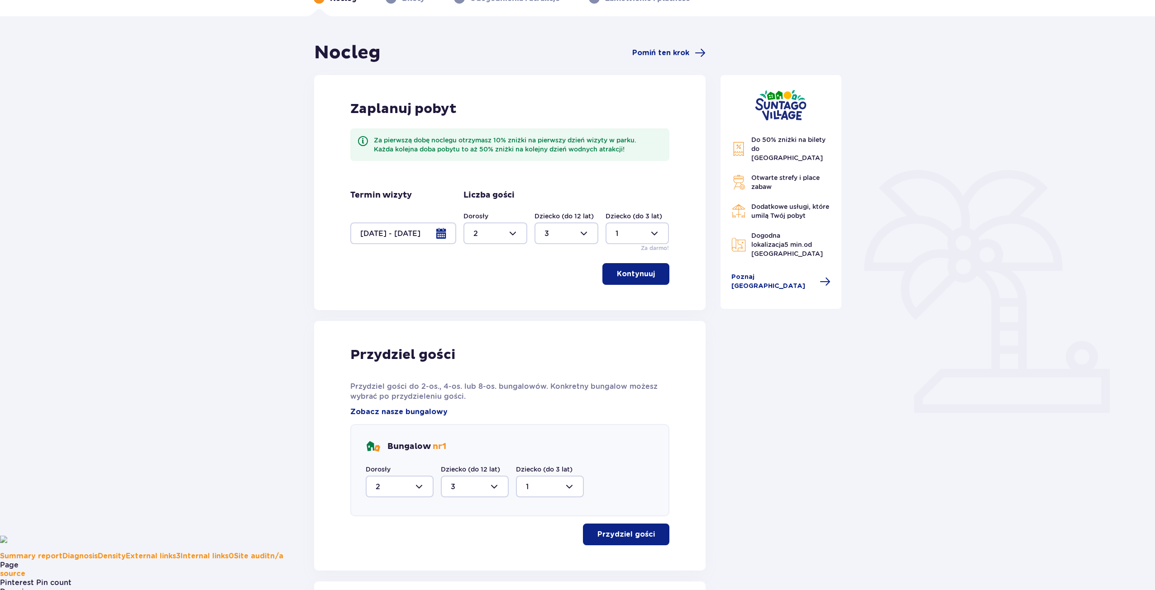
click at [560, 237] on div at bounding box center [566, 234] width 64 height 22
click at [560, 259] on div "0" at bounding box center [566, 261] width 44 height 10
type input "0"
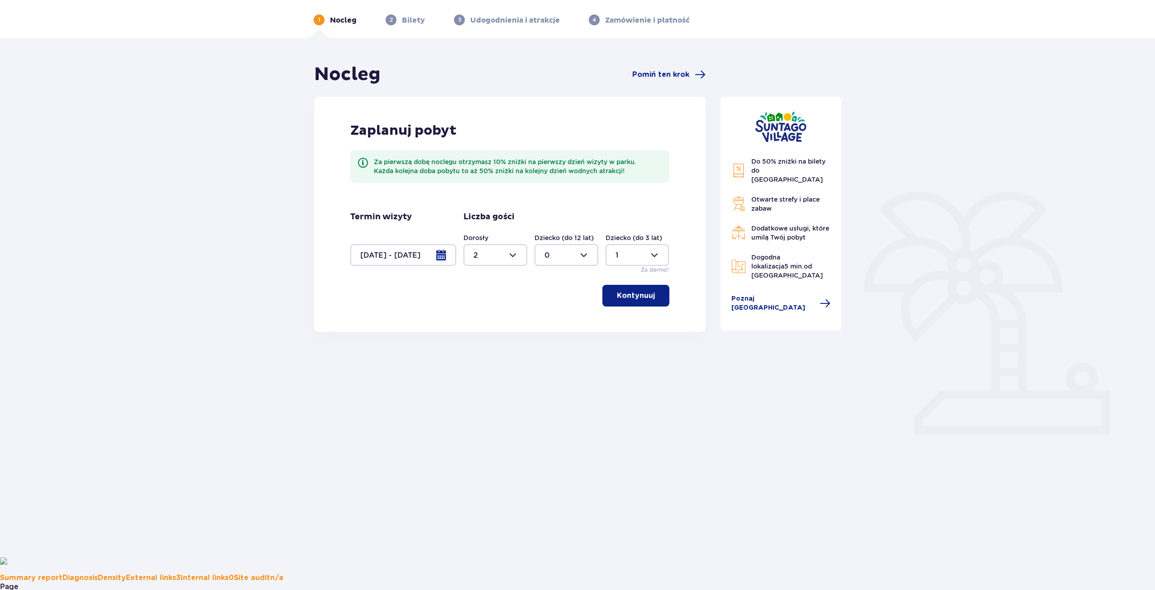
click at [636, 298] on p "Kontynuuj" at bounding box center [636, 296] width 38 height 10
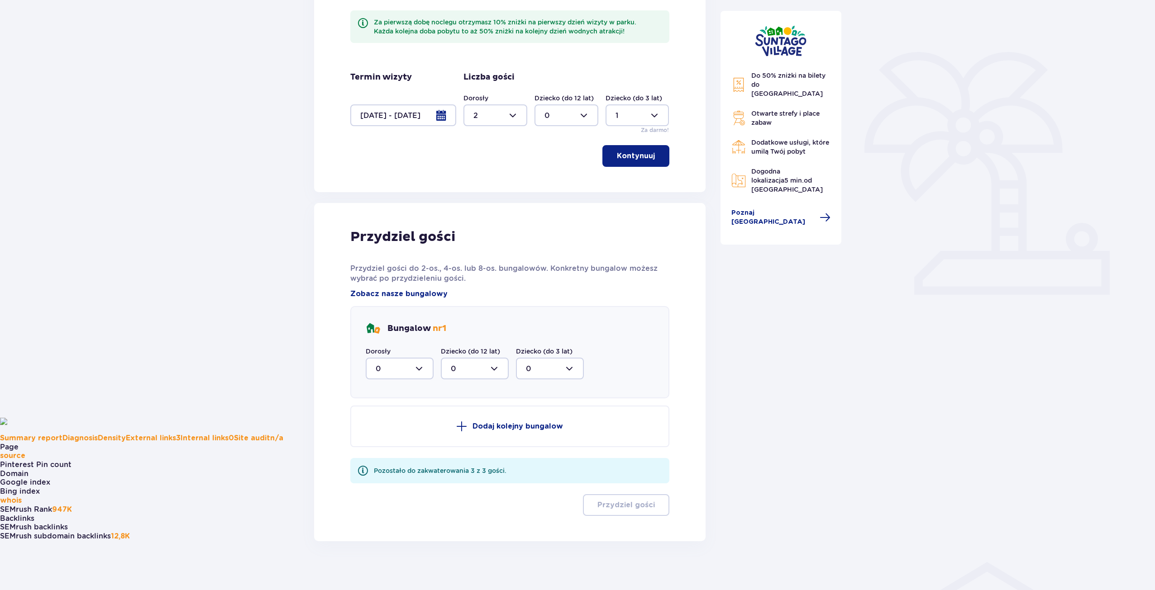
scroll to position [177, 0]
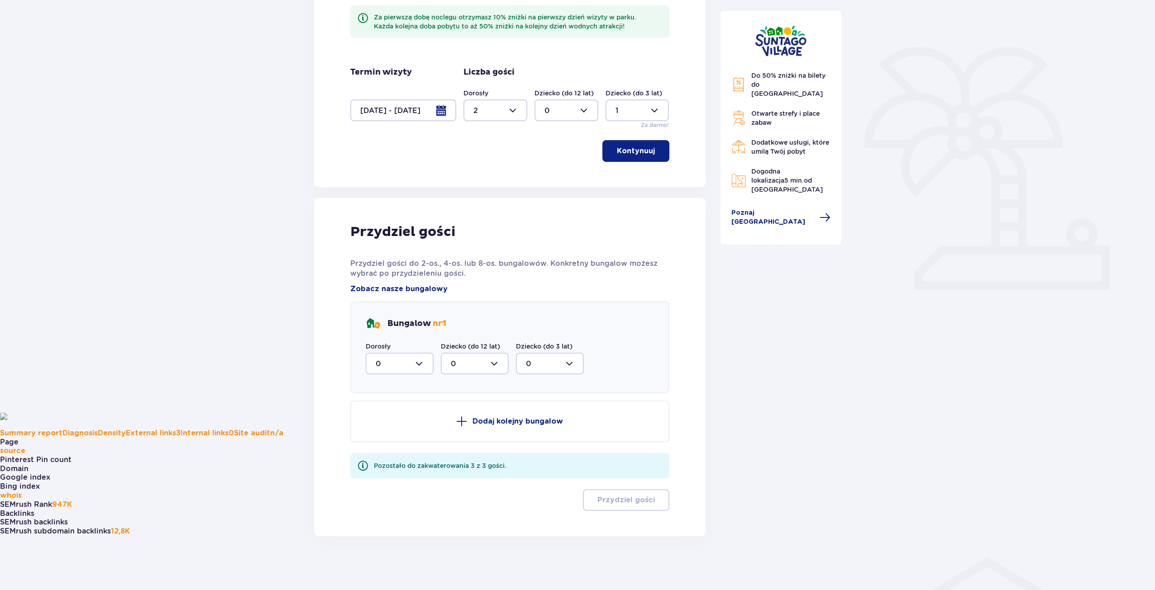
click at [409, 357] on div at bounding box center [400, 364] width 68 height 22
drag, startPoint x: 394, startPoint y: 434, endPoint x: 404, endPoint y: 429, distance: 11.8
click at [394, 434] on span "2" at bounding box center [399, 429] width 66 height 19
type input "2"
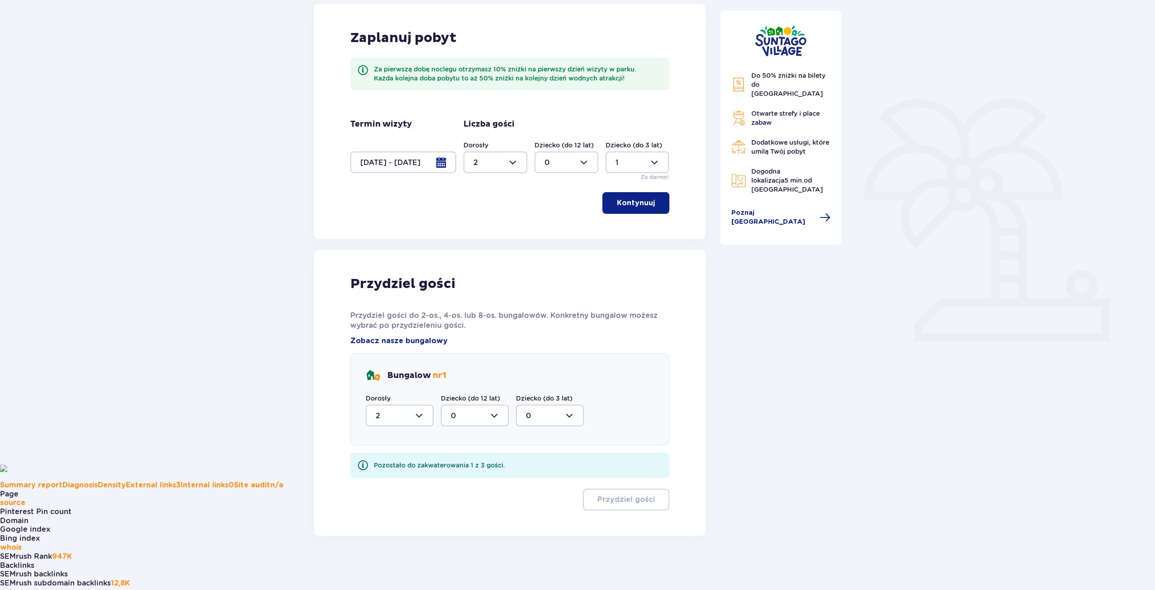
scroll to position [125, 0]
click at [551, 417] on div at bounding box center [550, 416] width 68 height 22
click at [546, 457] on span "1" at bounding box center [550, 462] width 66 height 19
type input "1"
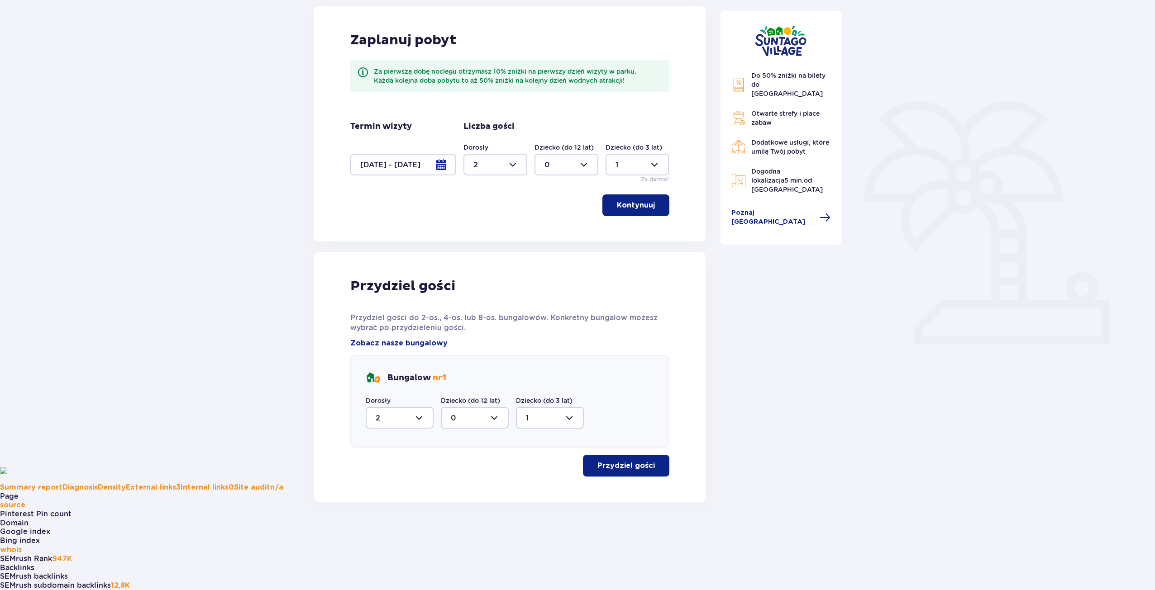
scroll to position [89, 0]
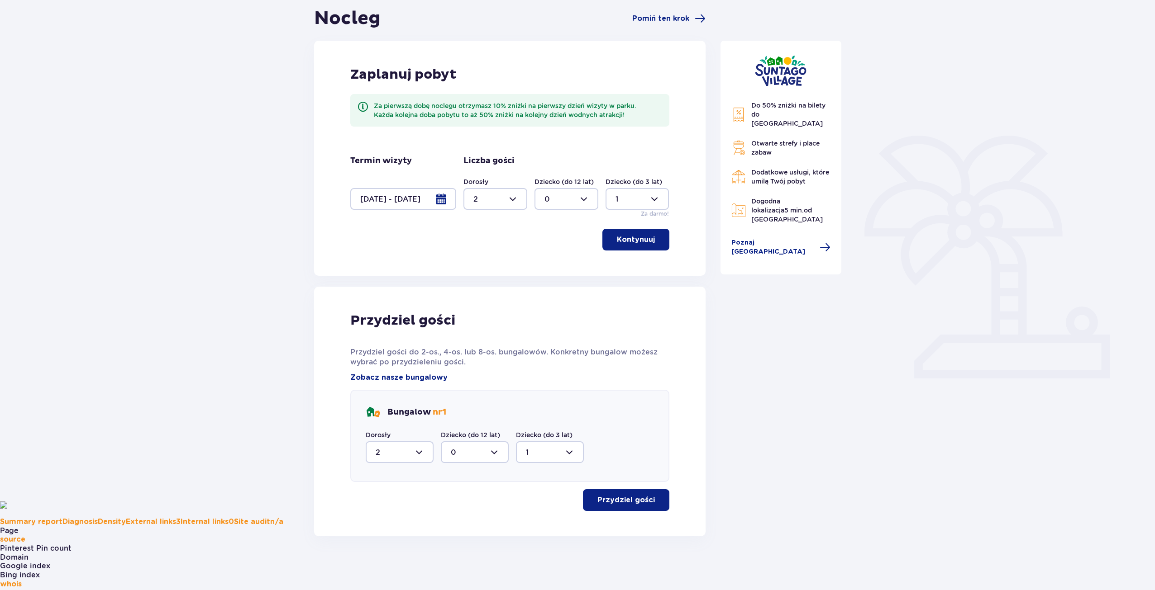
click at [644, 509] on button "Przydziel gości" at bounding box center [626, 501] width 86 height 22
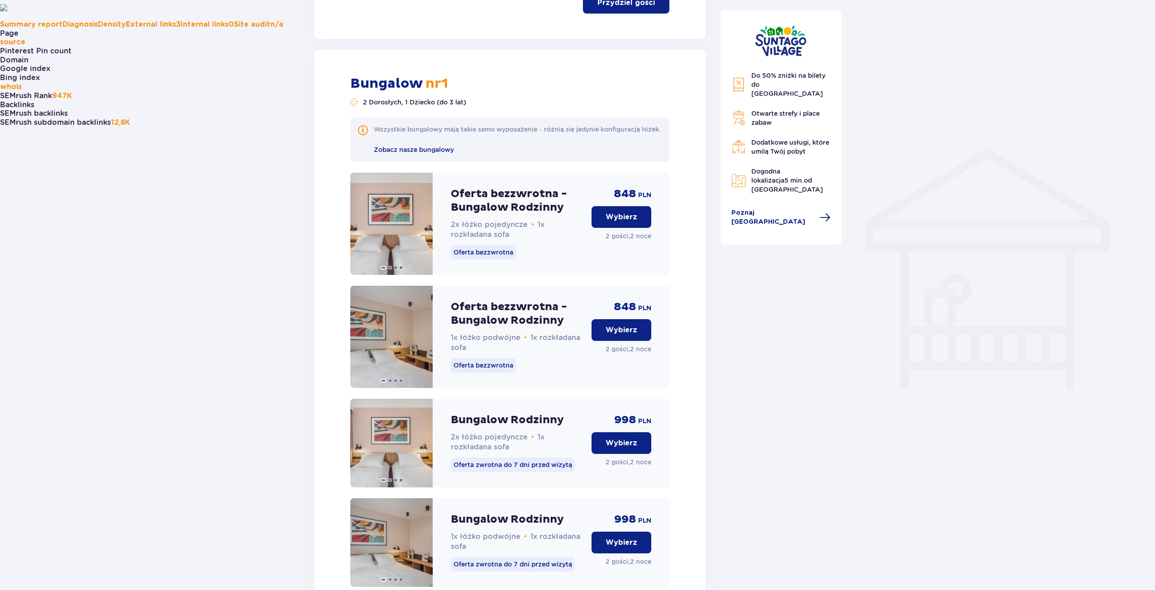
scroll to position [586, 0]
click at [423, 228] on span at bounding box center [422, 224] width 7 height 7
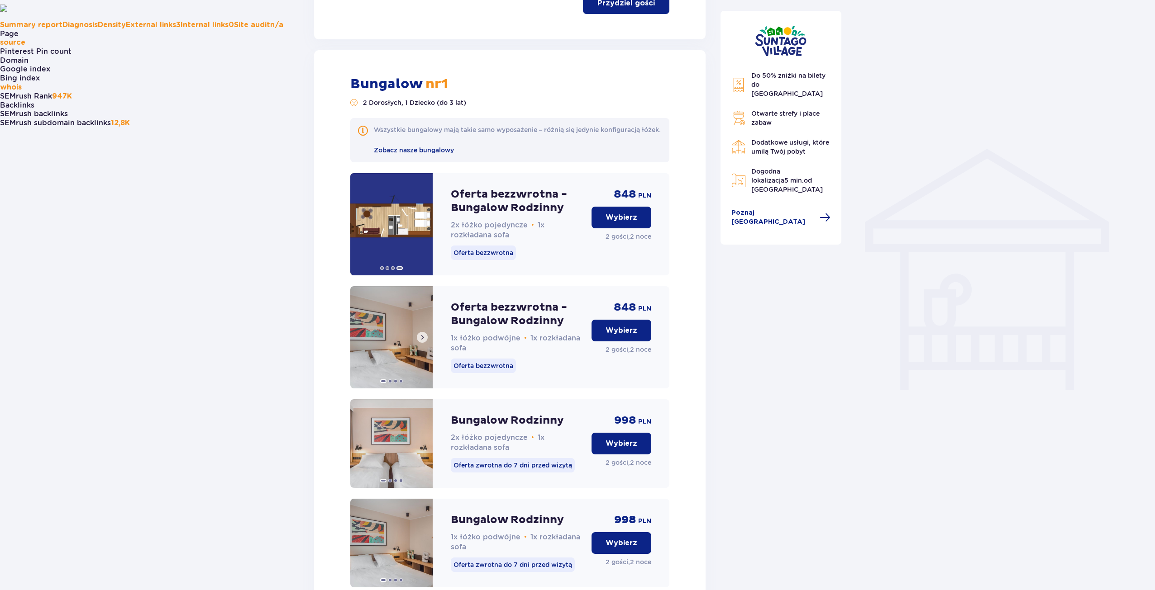
click at [420, 341] on span at bounding box center [422, 337] width 7 height 7
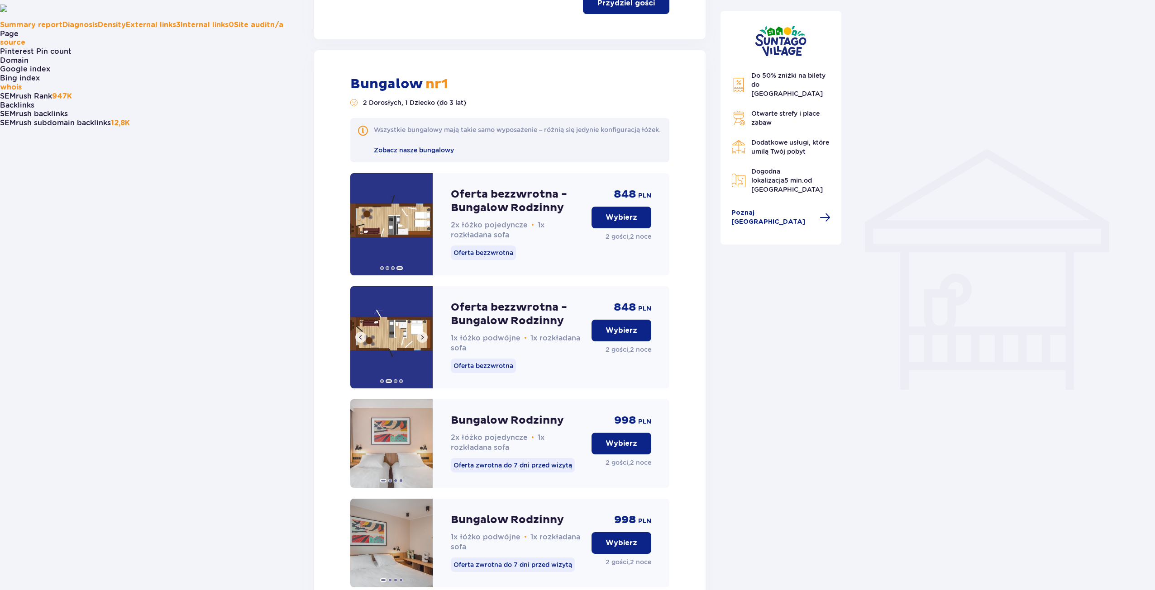
click at [422, 341] on span at bounding box center [422, 337] width 7 height 7
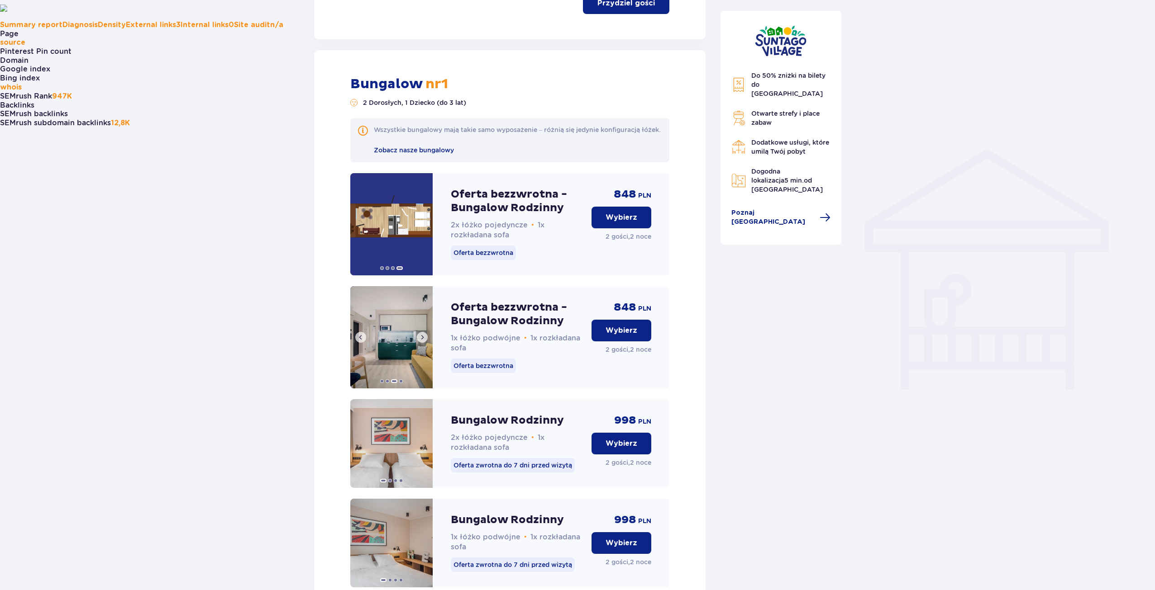
click at [422, 341] on span at bounding box center [422, 337] width 7 height 7
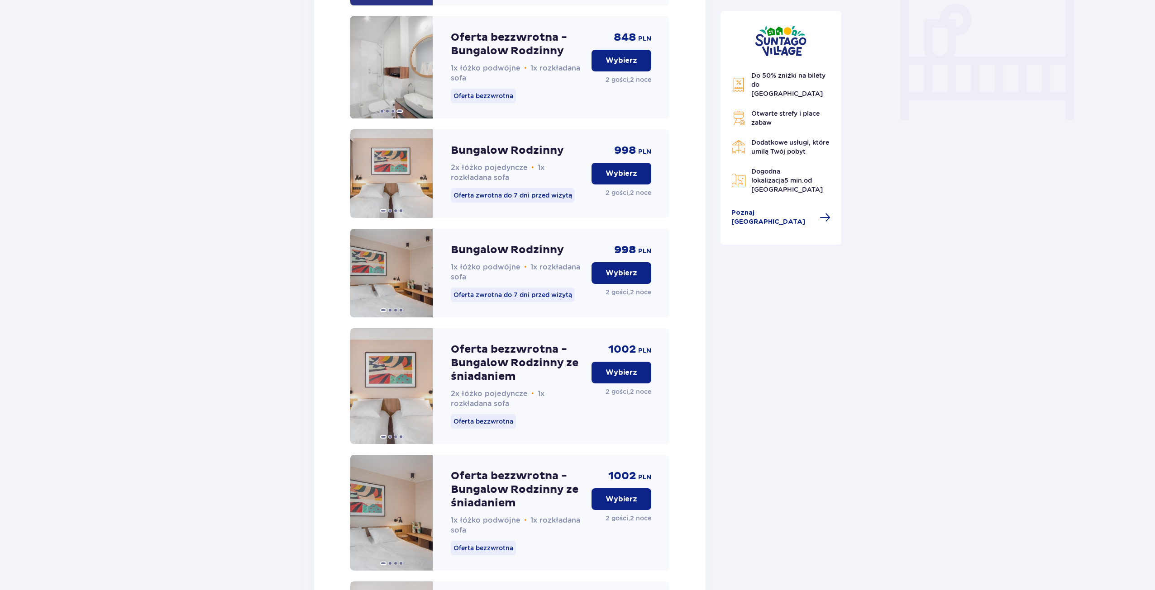
scroll to position [857, 0]
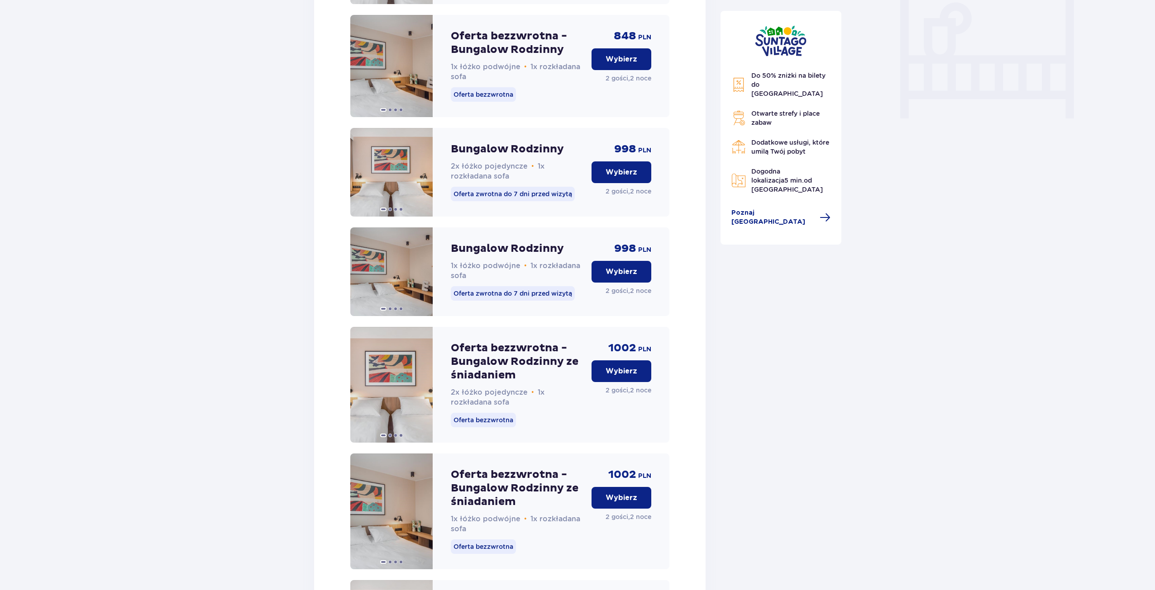
click at [1013, 420] on div "Nocleg Pomiń ten krok Zaplanuj pobyt Za pierwszą dobę noclegu otrzymasz 10% zni…" at bounding box center [577, 53] width 1155 height 1680
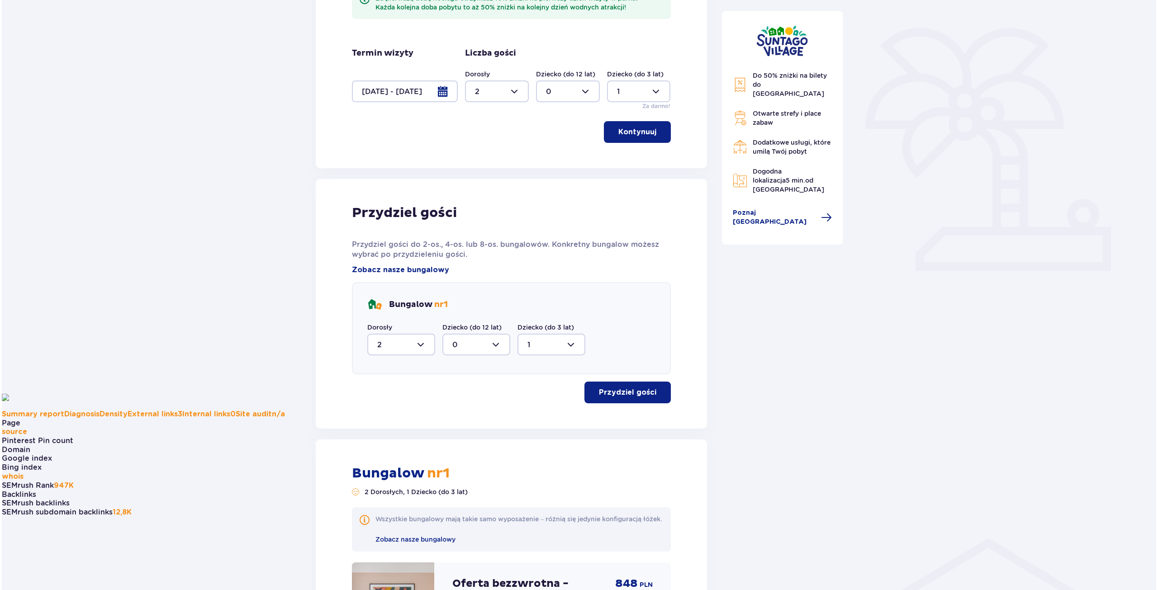
scroll to position [0, 0]
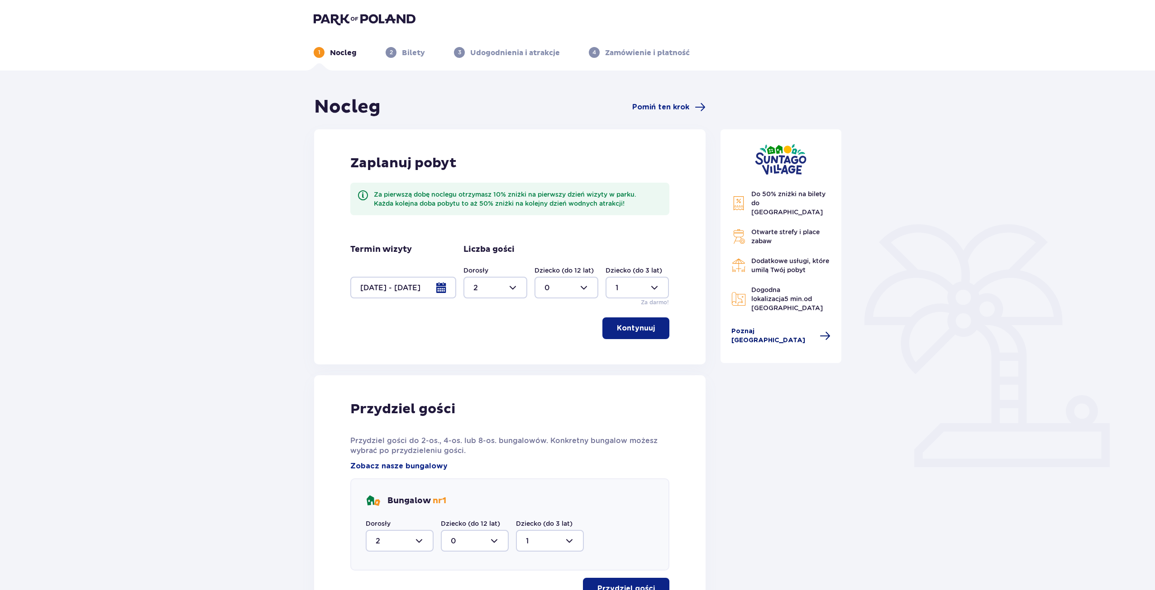
click at [772, 327] on span "Poznaj Suntago Village" at bounding box center [772, 336] width 83 height 18
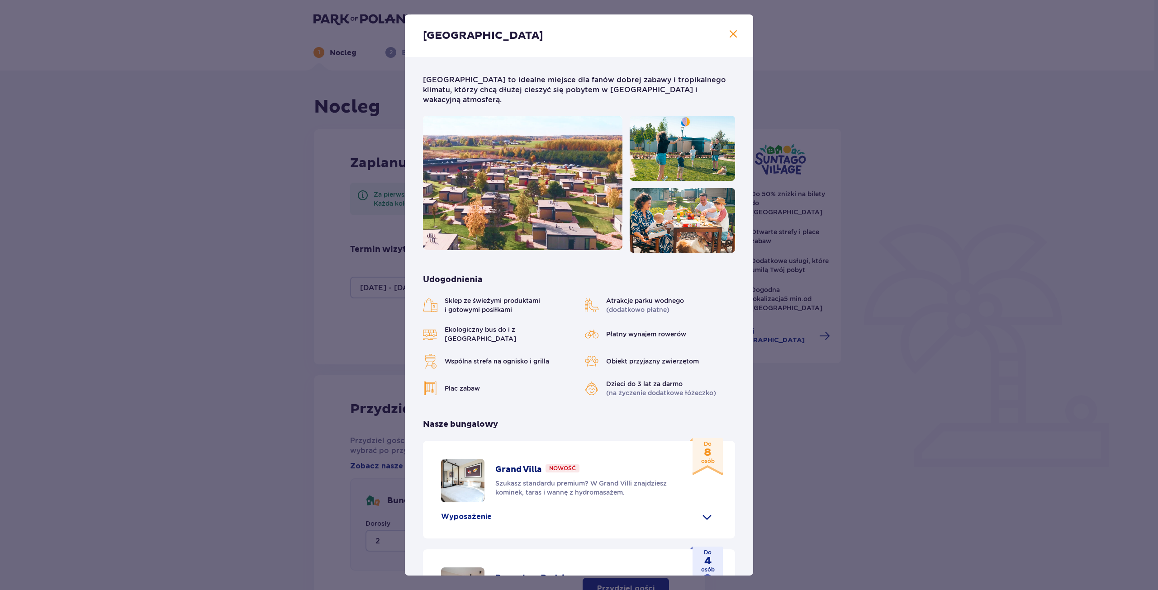
click at [734, 33] on span at bounding box center [733, 34] width 11 height 11
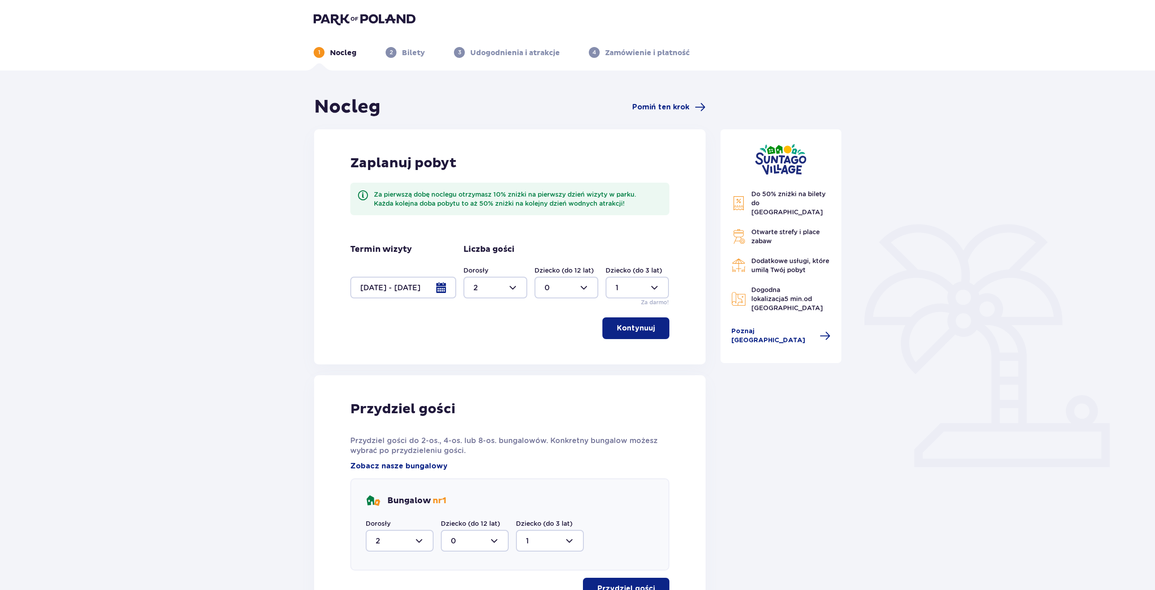
click at [362, 15] on img at bounding box center [365, 19] width 102 height 13
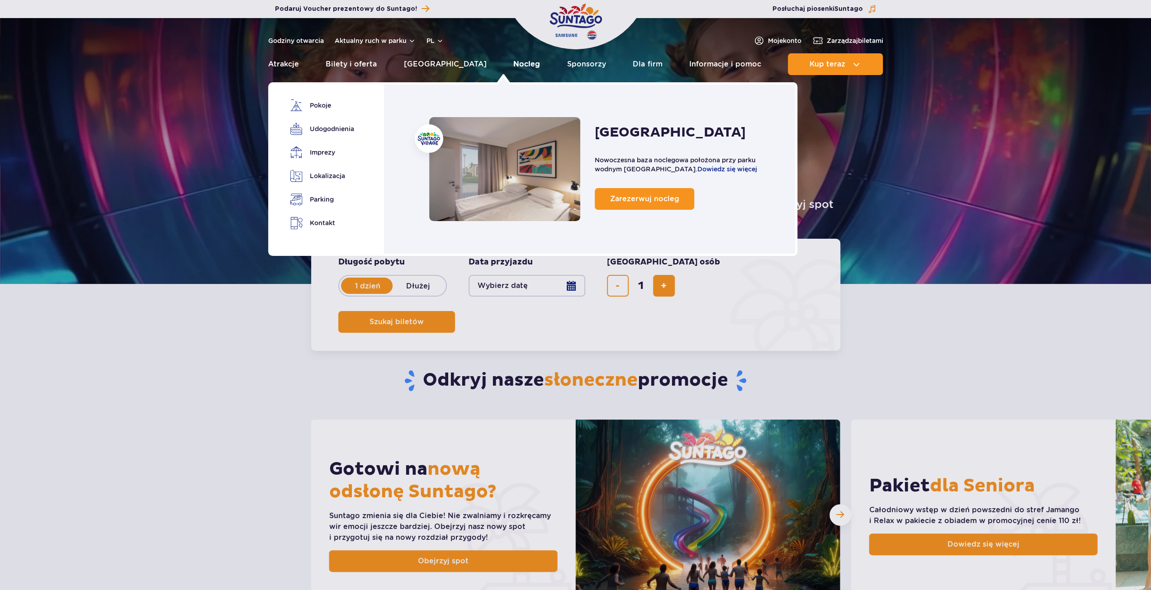
click at [514, 66] on link "Nocleg" at bounding box center [527, 64] width 27 height 22
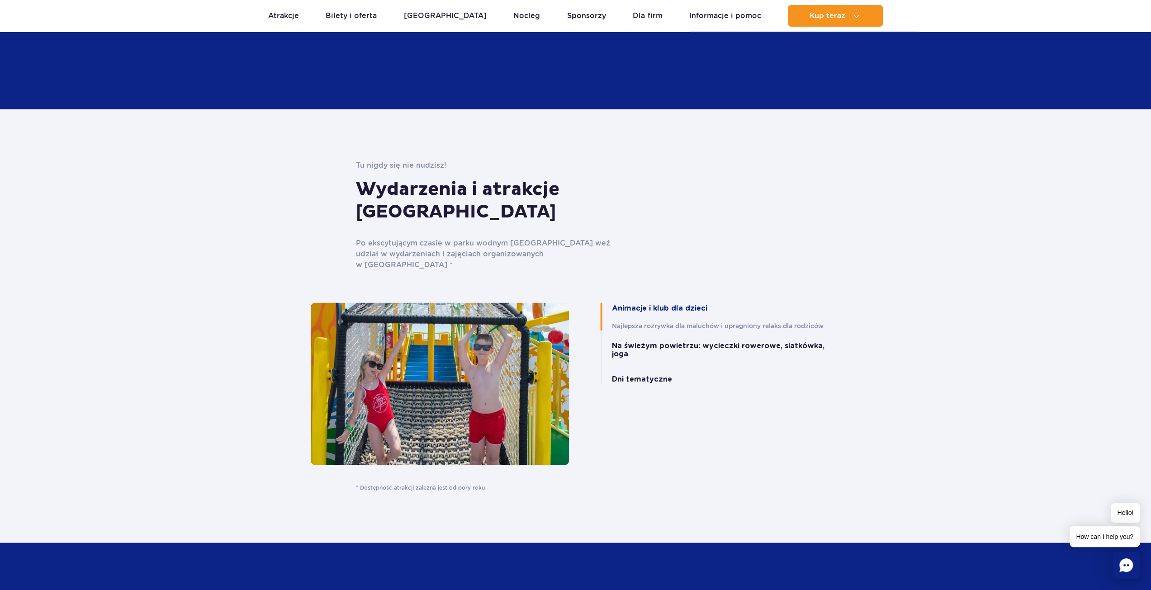
scroll to position [1719, 0]
click at [639, 375] on button "Dni tematyczne" at bounding box center [642, 379] width 60 height 8
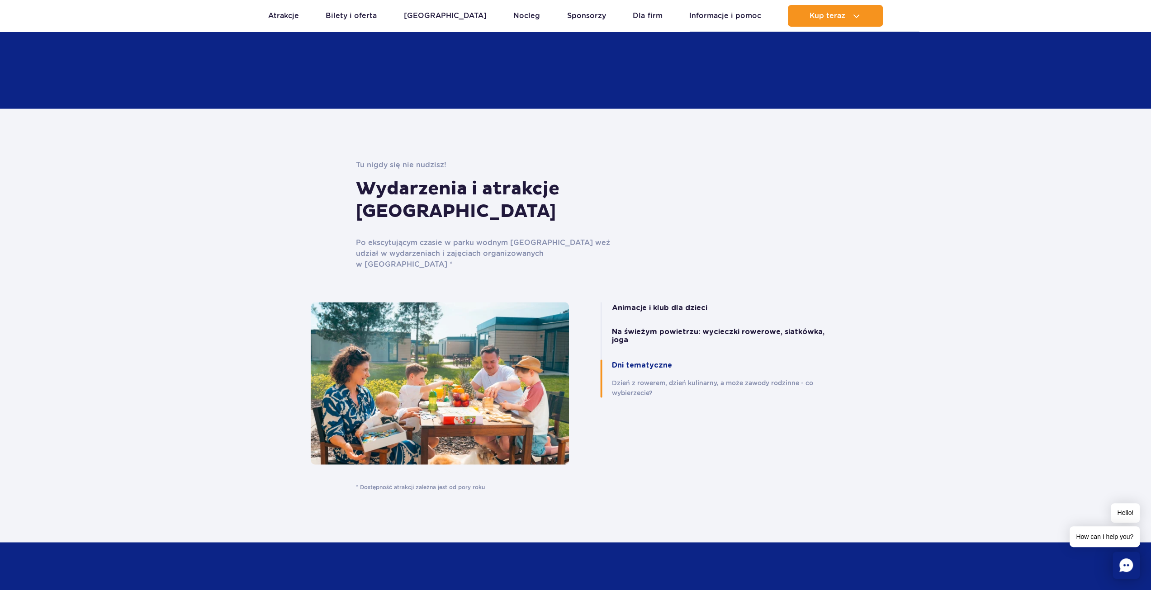
click at [657, 304] on button "Animacje i klub dla dzieci" at bounding box center [659, 308] width 95 height 8
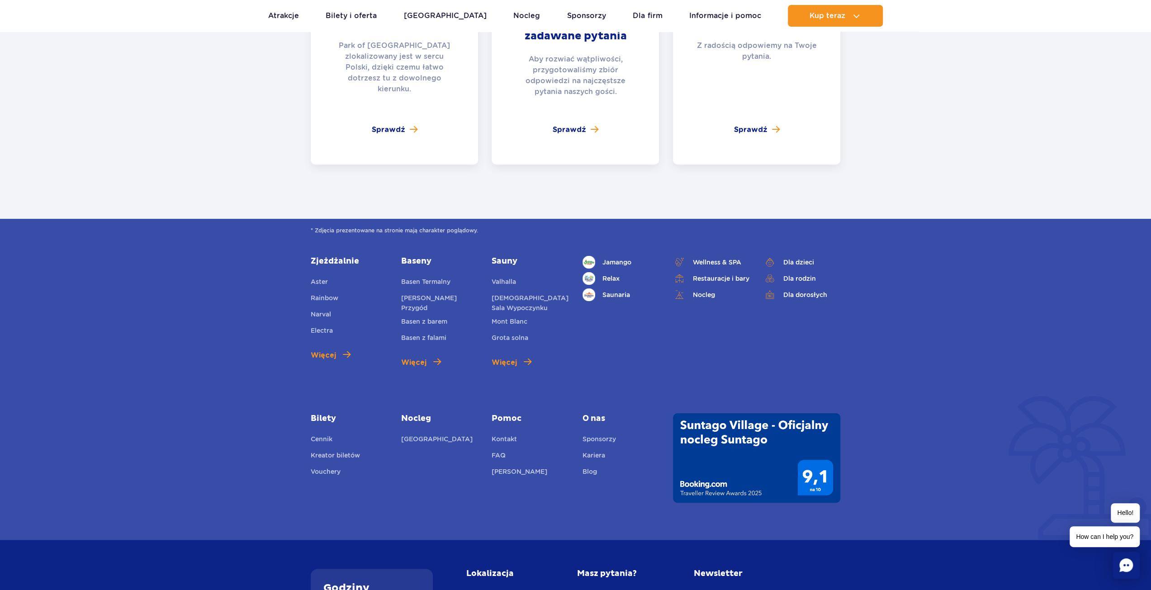
scroll to position [3393, 0]
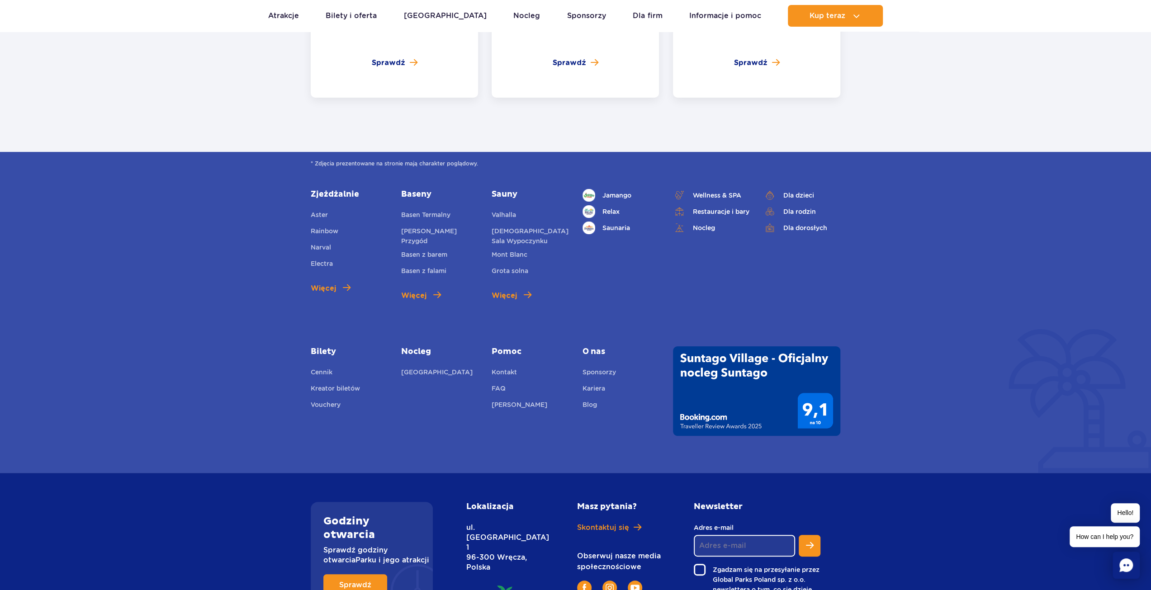
click at [1056, 248] on div "* Zdjęcia prezentowane na stronie mają charakter poglądowy. Zjeżdżalnie Aster R…" at bounding box center [575, 312] width 1151 height 321
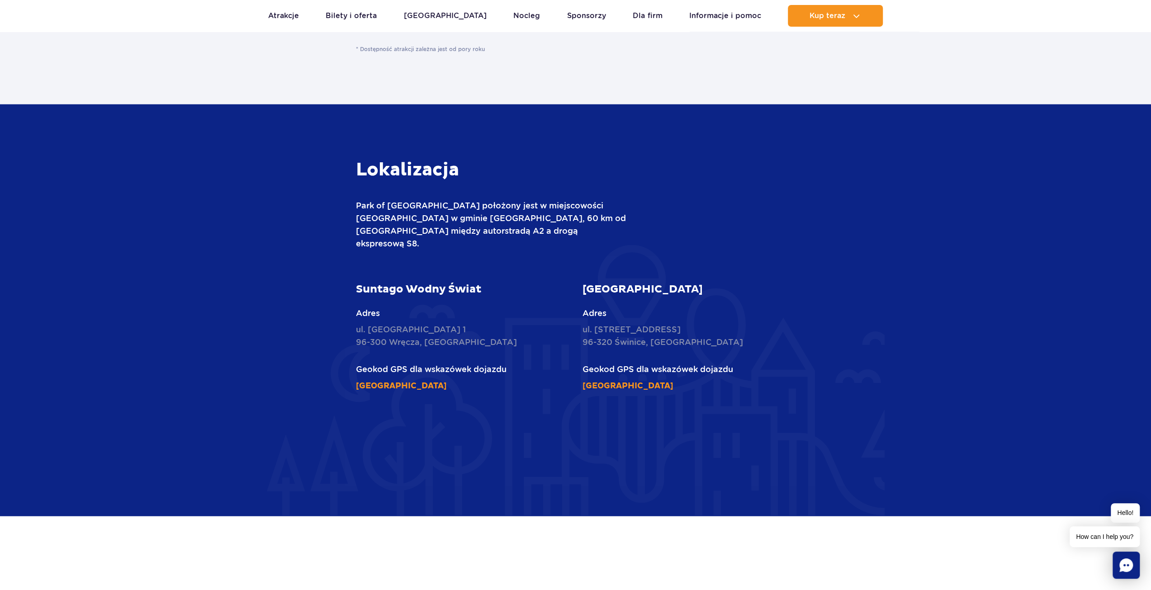
scroll to position [1991, 0]
